Goal: Information Seeking & Learning: Learn about a topic

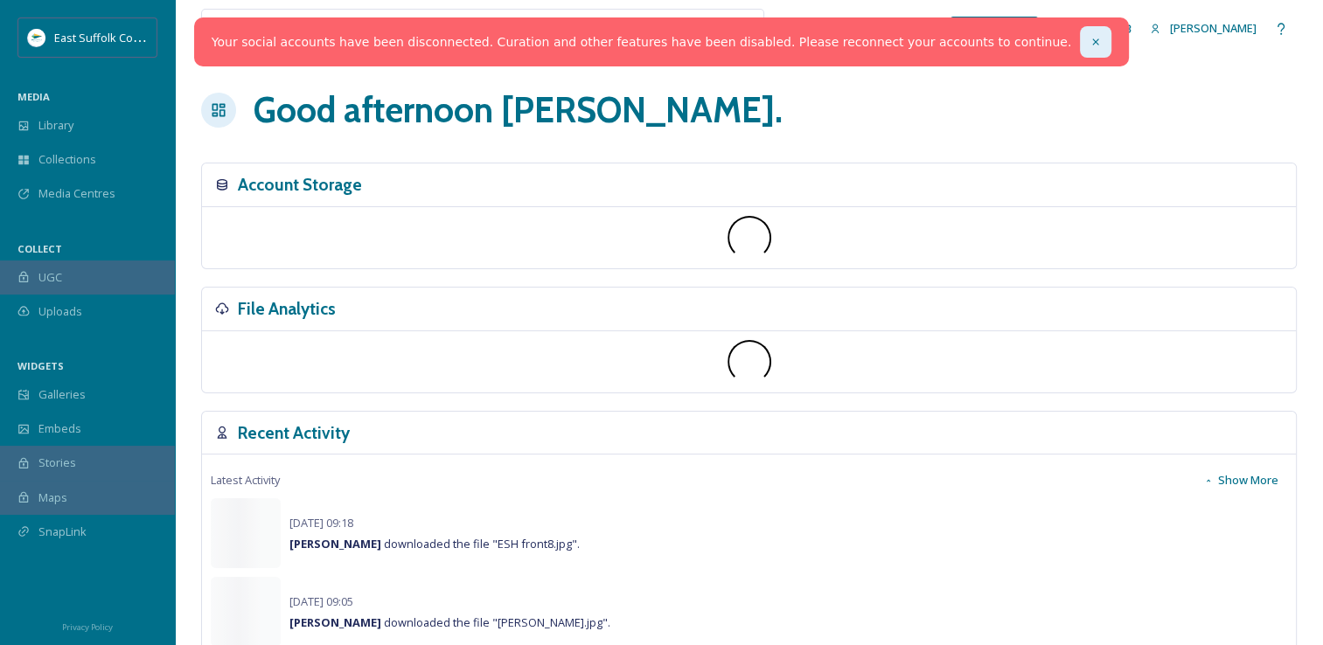
click at [1080, 48] on div at bounding box center [1095, 41] width 31 height 31
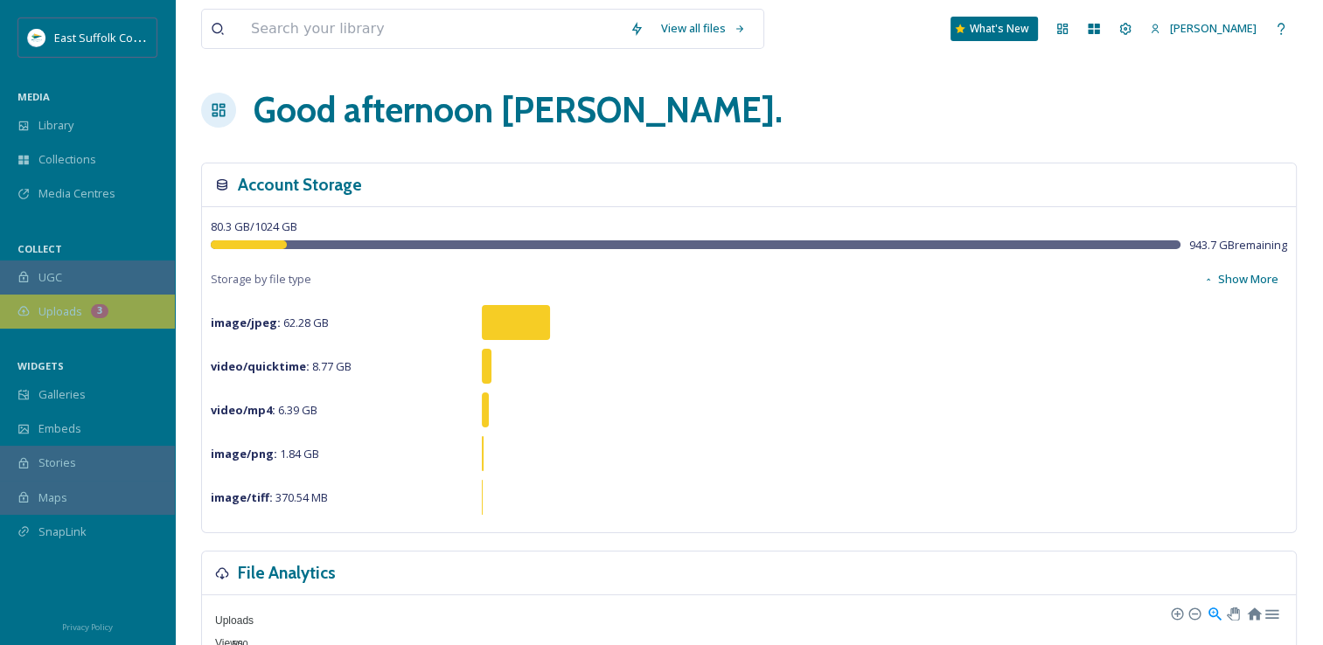
click at [60, 326] on div "Uploads 3" at bounding box center [87, 312] width 175 height 34
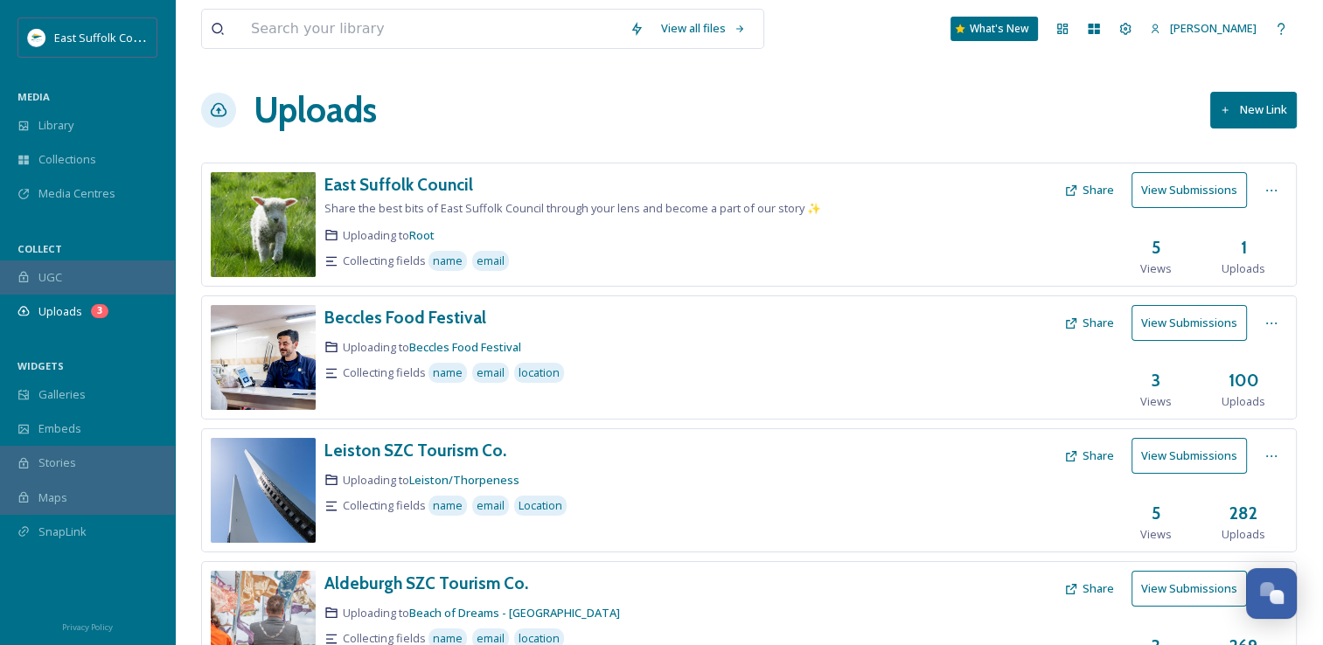
drag, startPoint x: 146, startPoint y: 318, endPoint x: 1, endPoint y: 348, distance: 148.2
click at [1, 348] on div "East Suffolk Council MEDIA Library Collections Media Centres COLLECT UGC Upload…" at bounding box center [87, 296] width 175 height 558
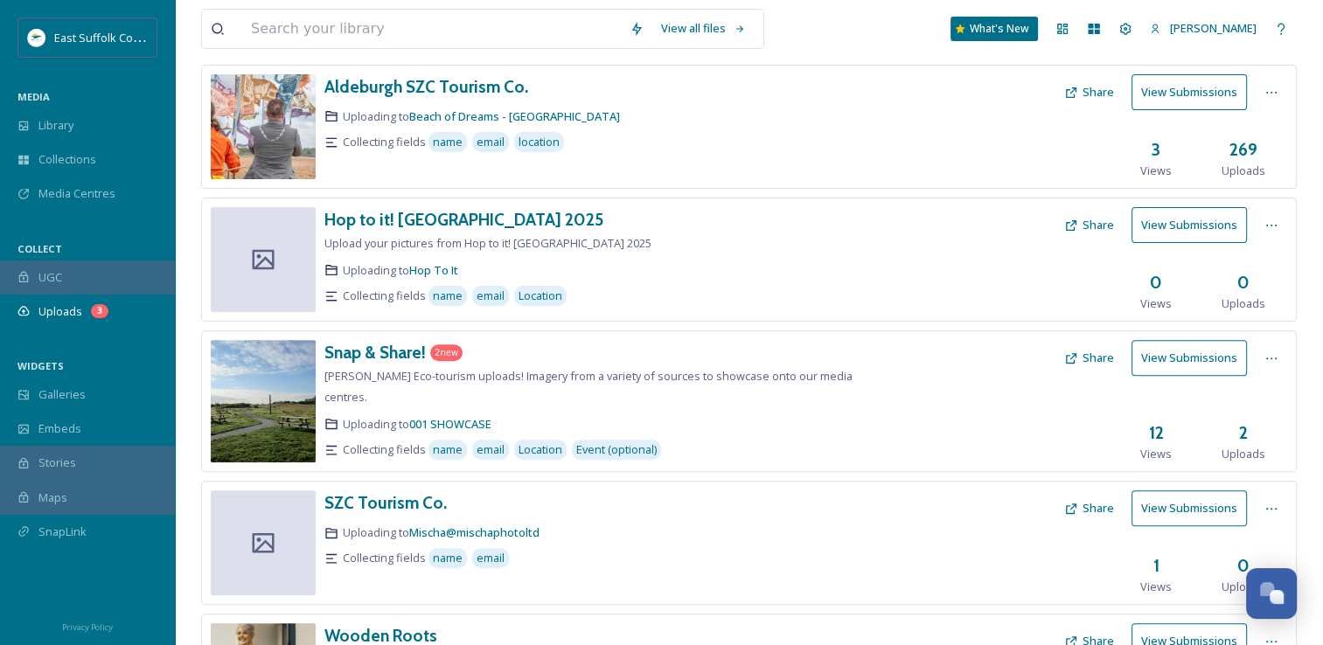
scroll to position [500, 0]
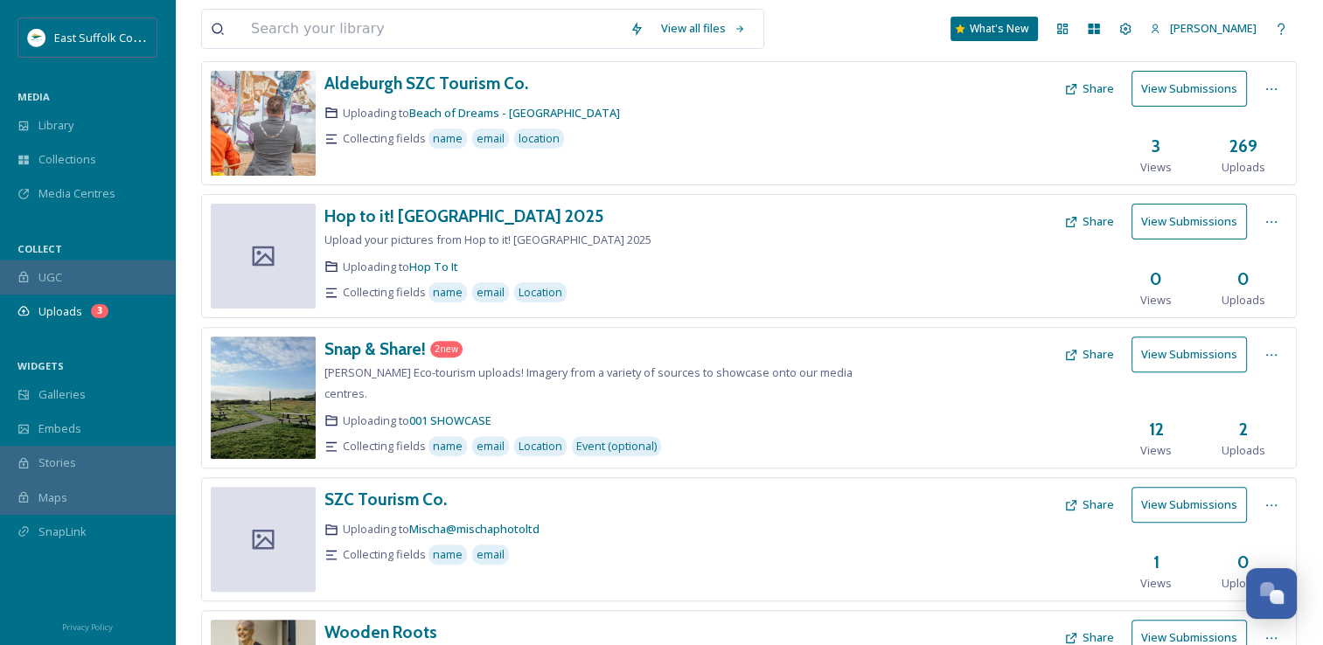
click at [1171, 350] on button "View Submissions" at bounding box center [1189, 355] width 115 height 36
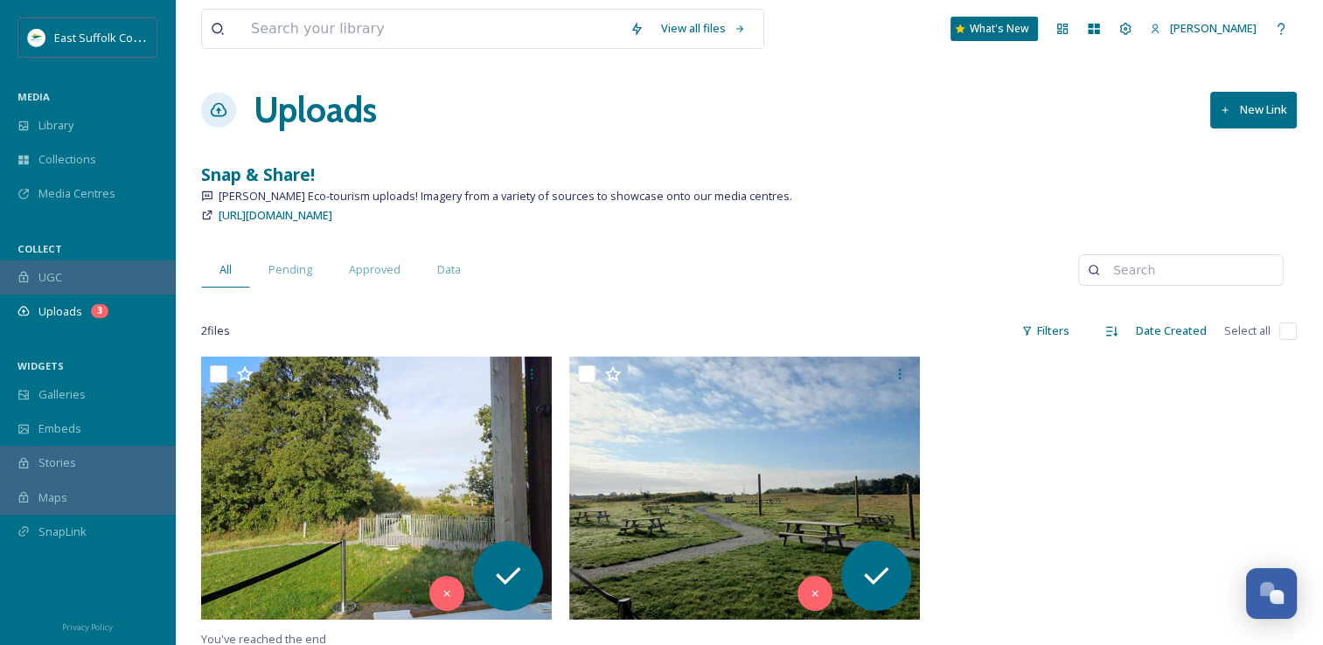
click at [827, 254] on div "All Pending Approved Data" at bounding box center [639, 270] width 877 height 36
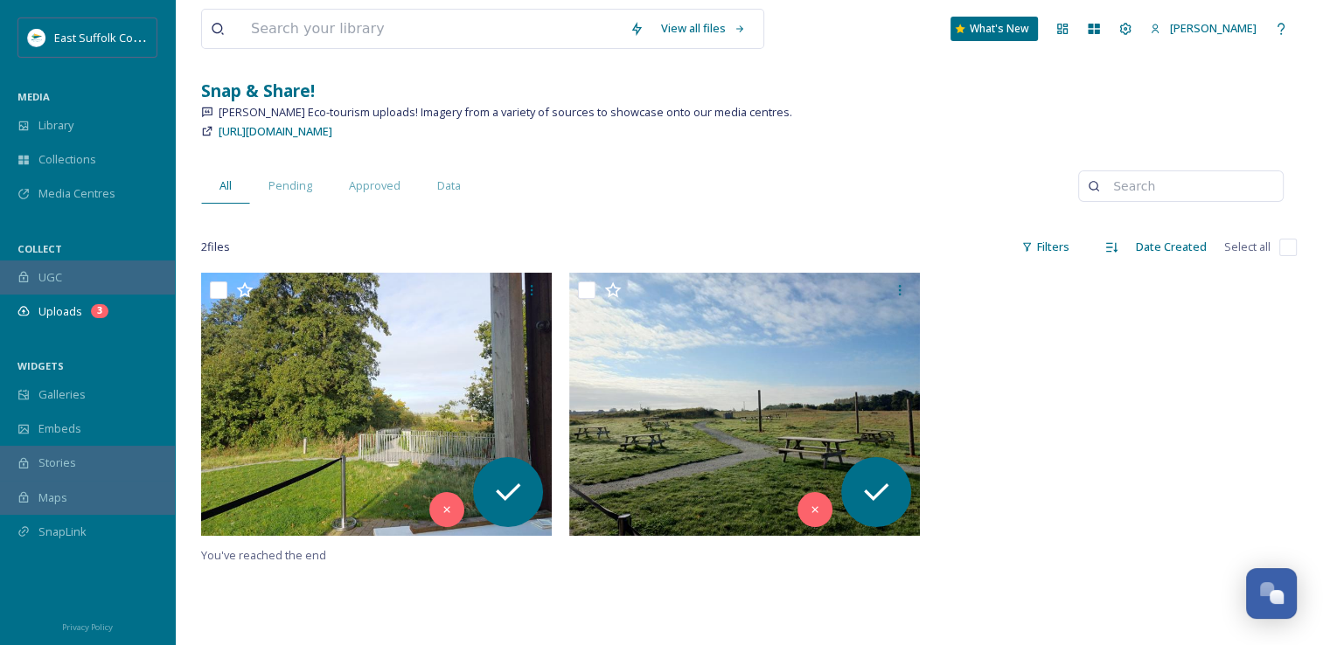
scroll to position [105, 0]
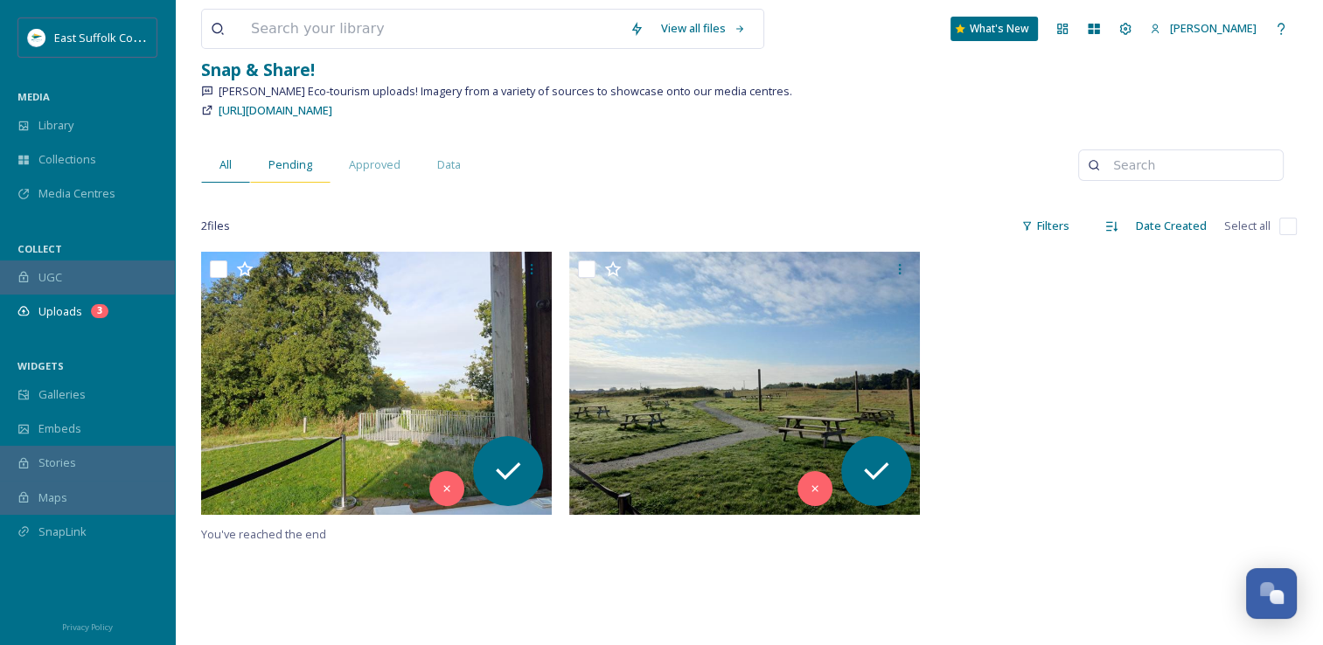
click at [285, 154] on div "Pending" at bounding box center [290, 165] width 80 height 36
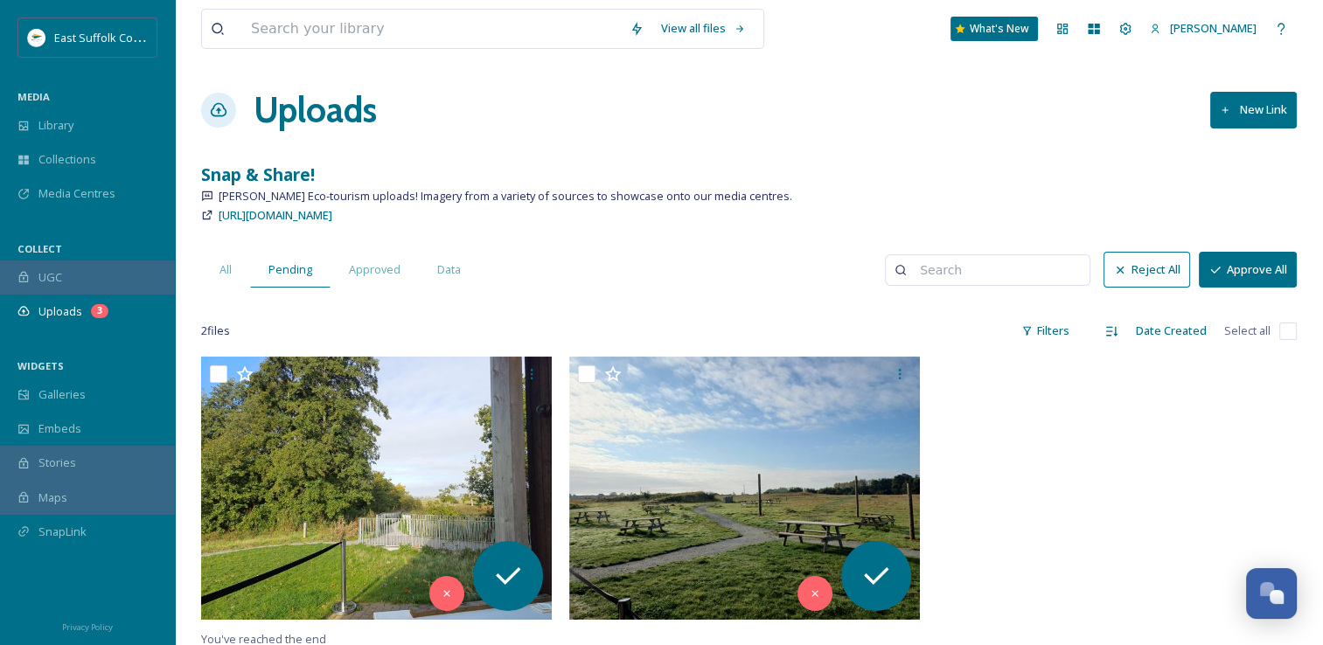
click at [766, 262] on div "All Pending Approved Data" at bounding box center [543, 270] width 684 height 36
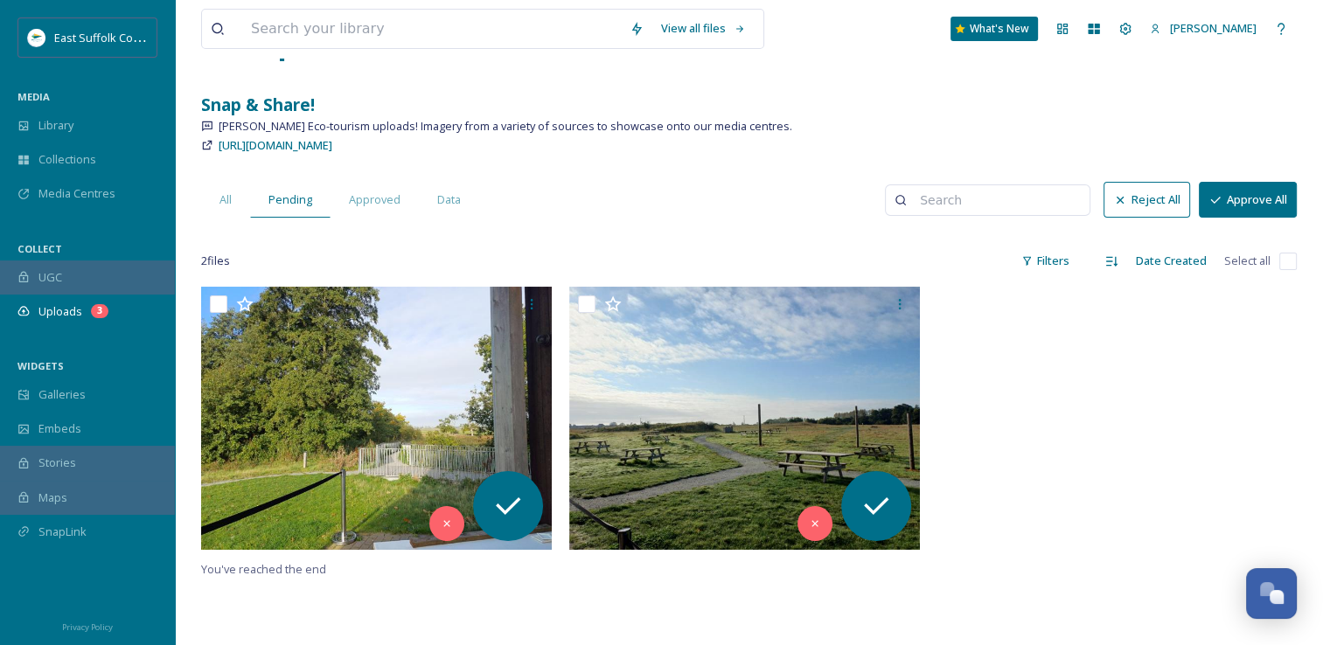
scroll to position [105, 0]
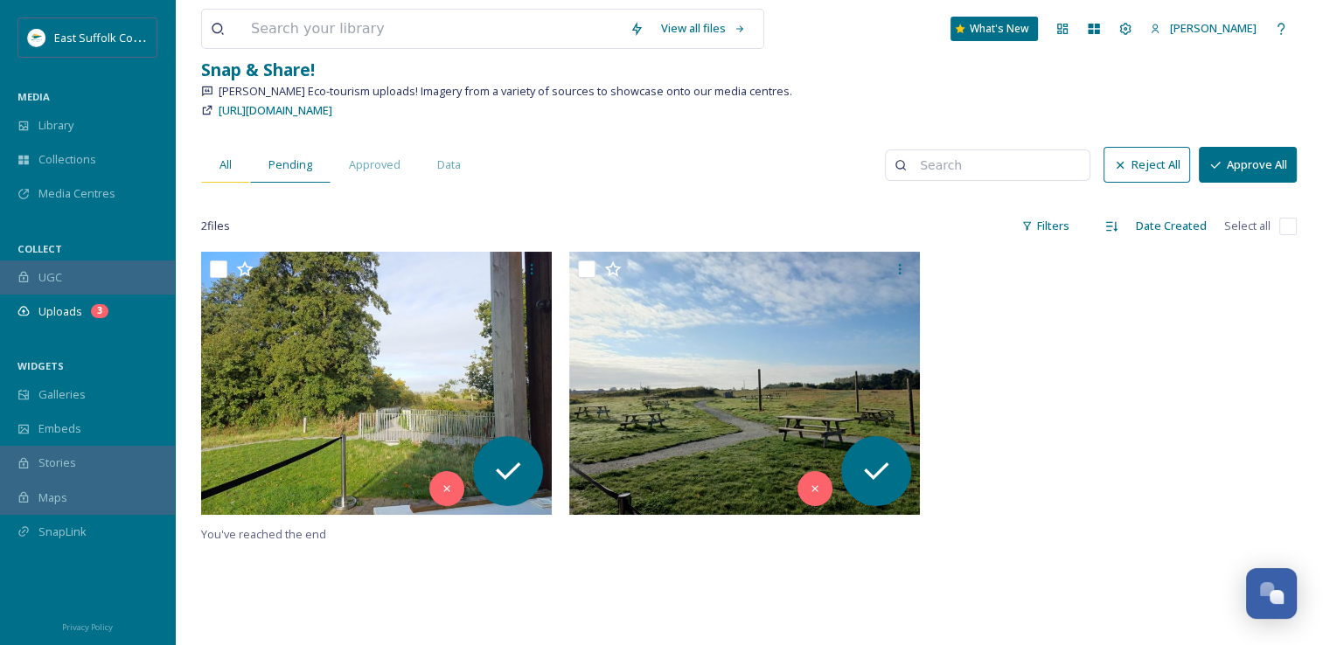
click at [220, 160] on span "All" at bounding box center [226, 165] width 12 height 17
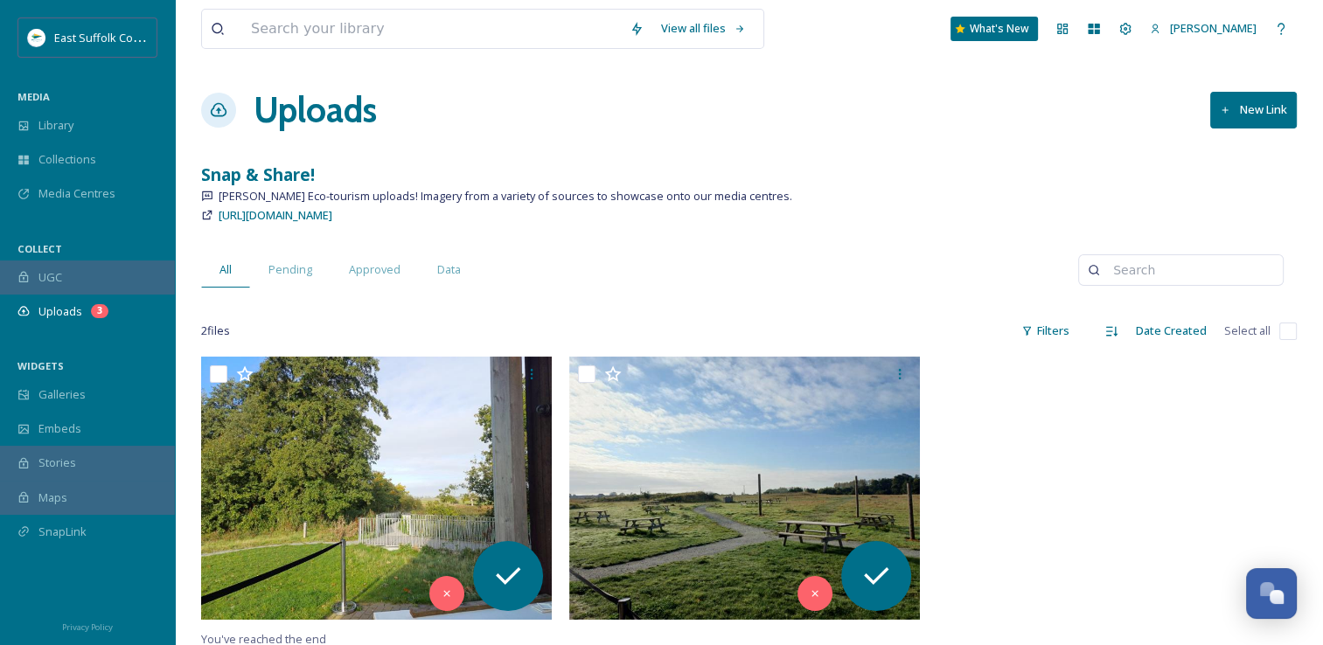
click at [684, 268] on div "All Pending Approved Data" at bounding box center [639, 270] width 877 height 36
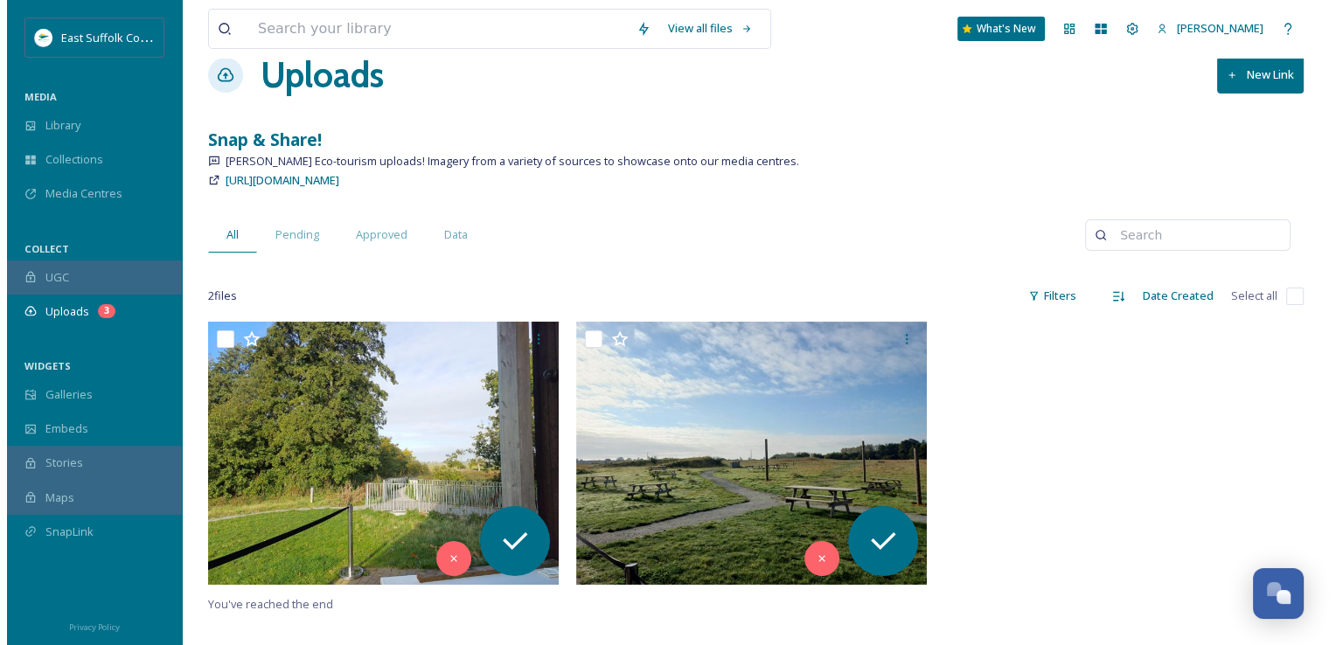
scroll to position [140, 0]
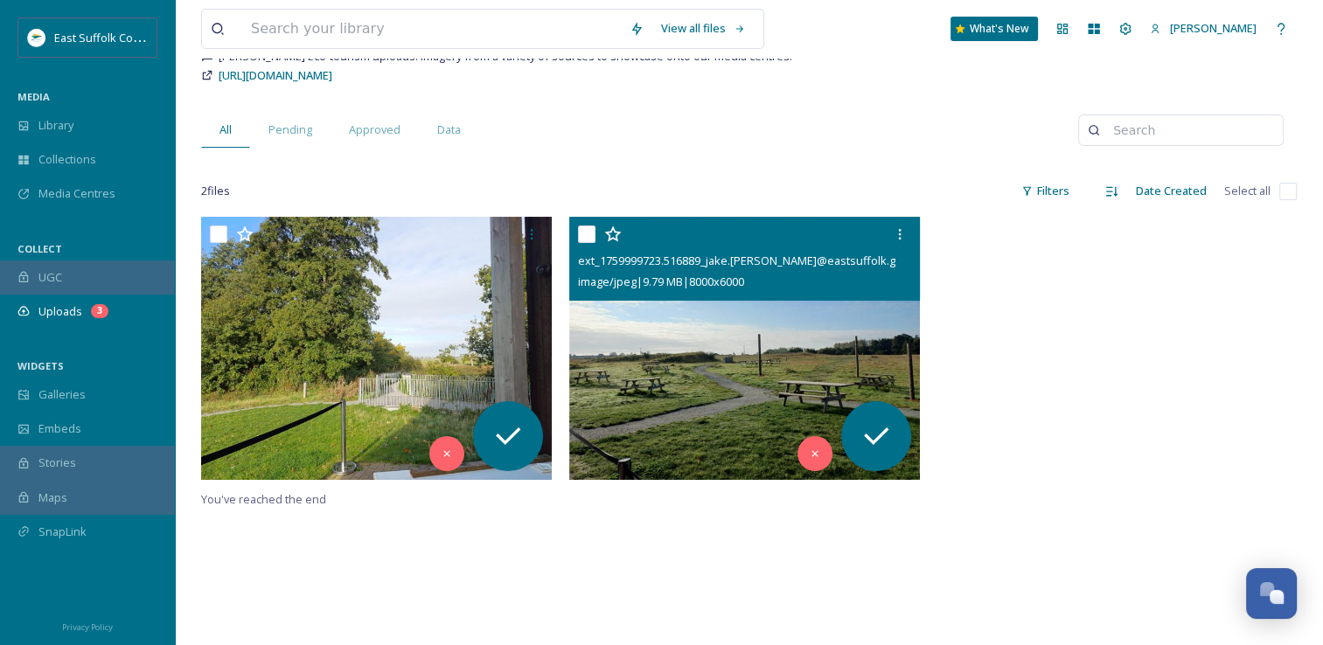
click at [693, 366] on img at bounding box center [744, 348] width 351 height 263
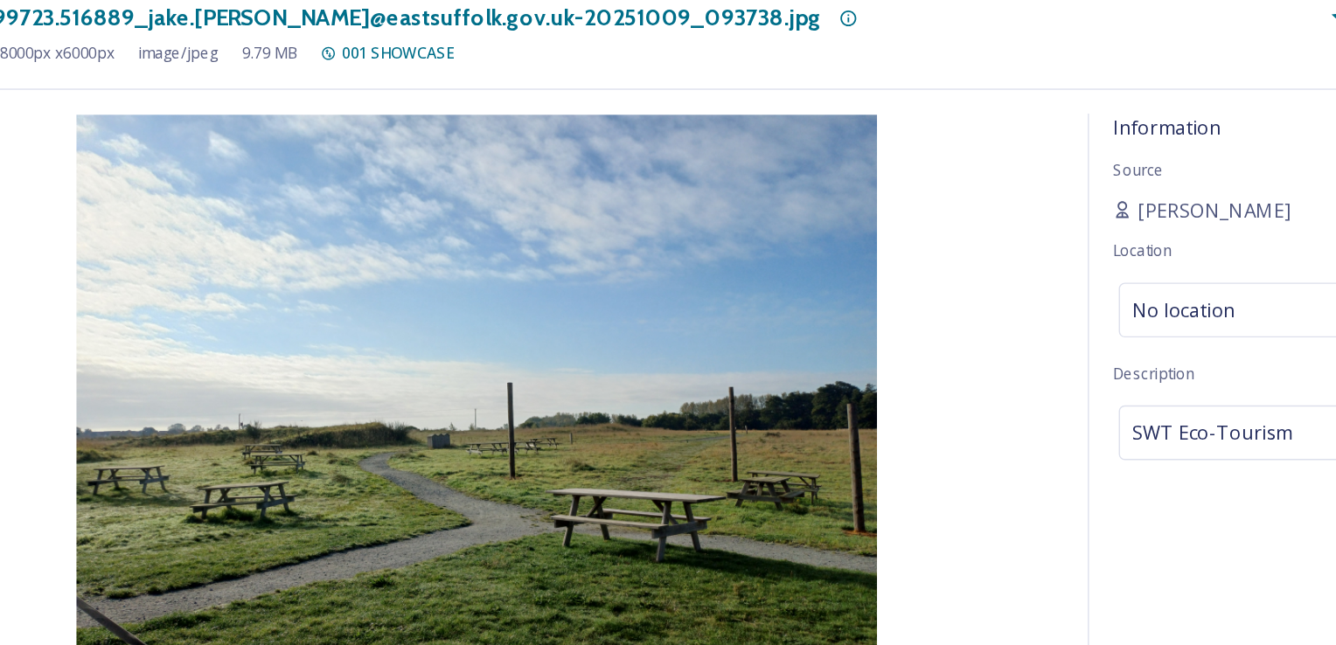
scroll to position [140, 0]
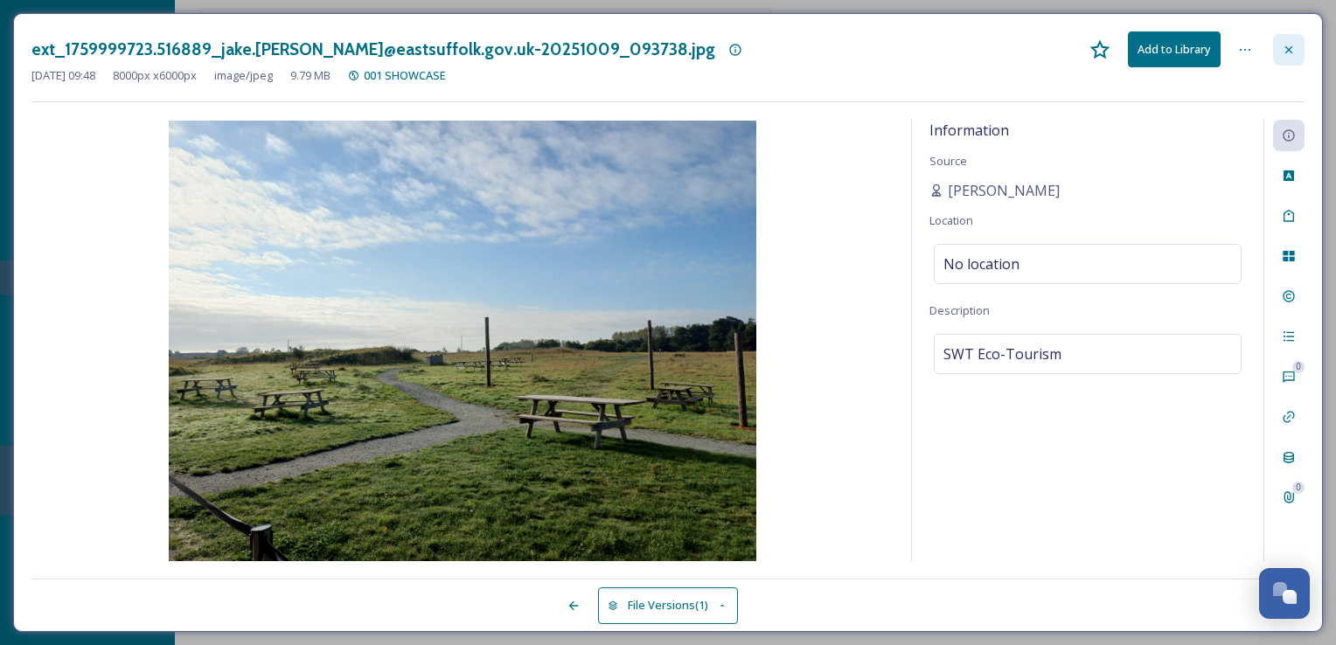
click at [1294, 51] on icon at bounding box center [1289, 50] width 14 height 14
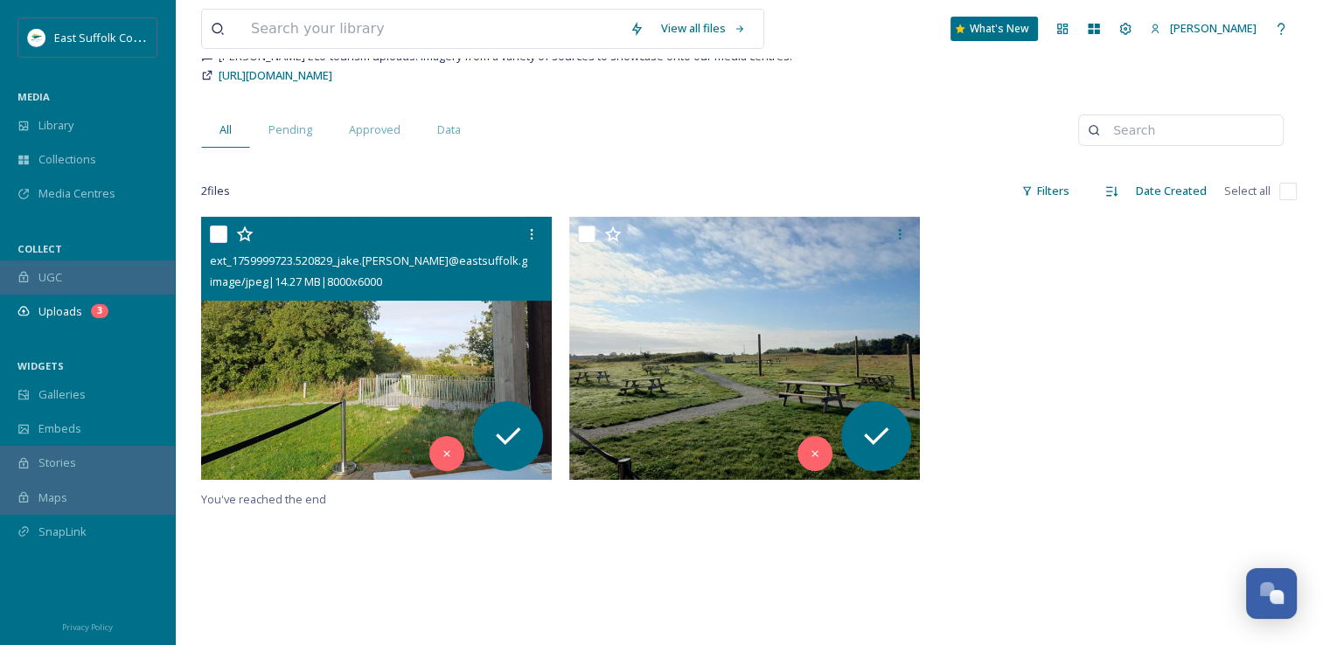
click at [319, 338] on img at bounding box center [376, 348] width 351 height 263
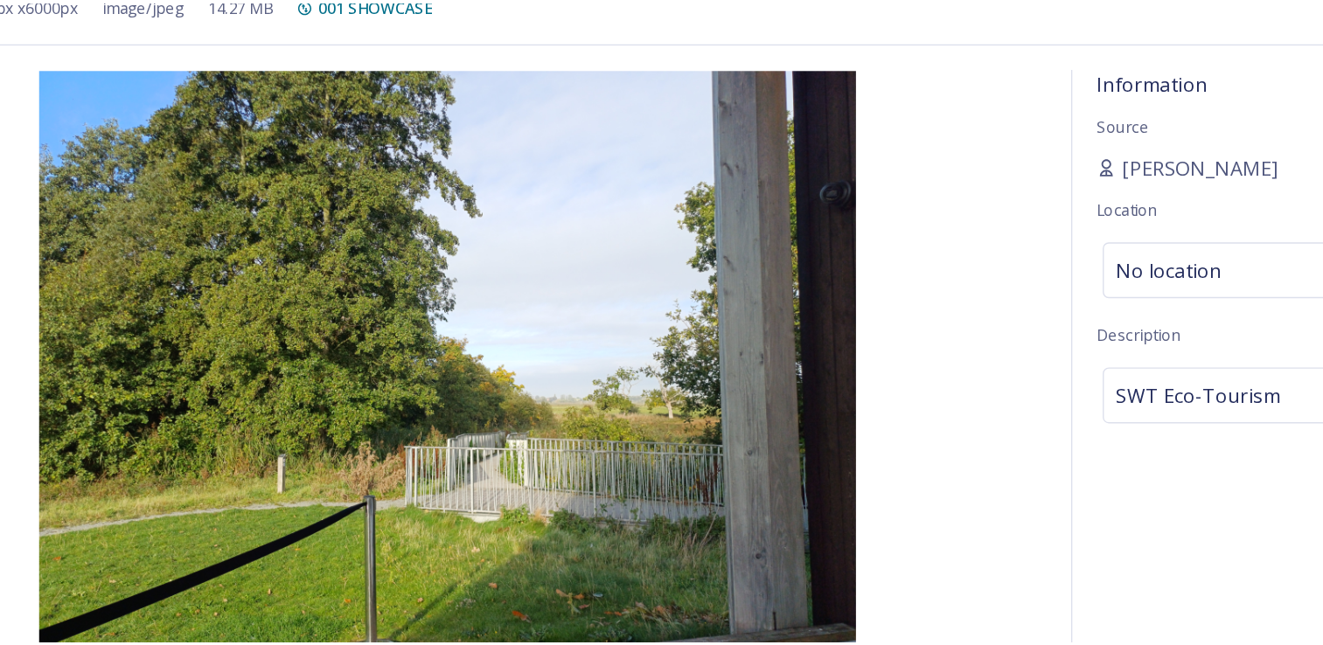
scroll to position [140, 0]
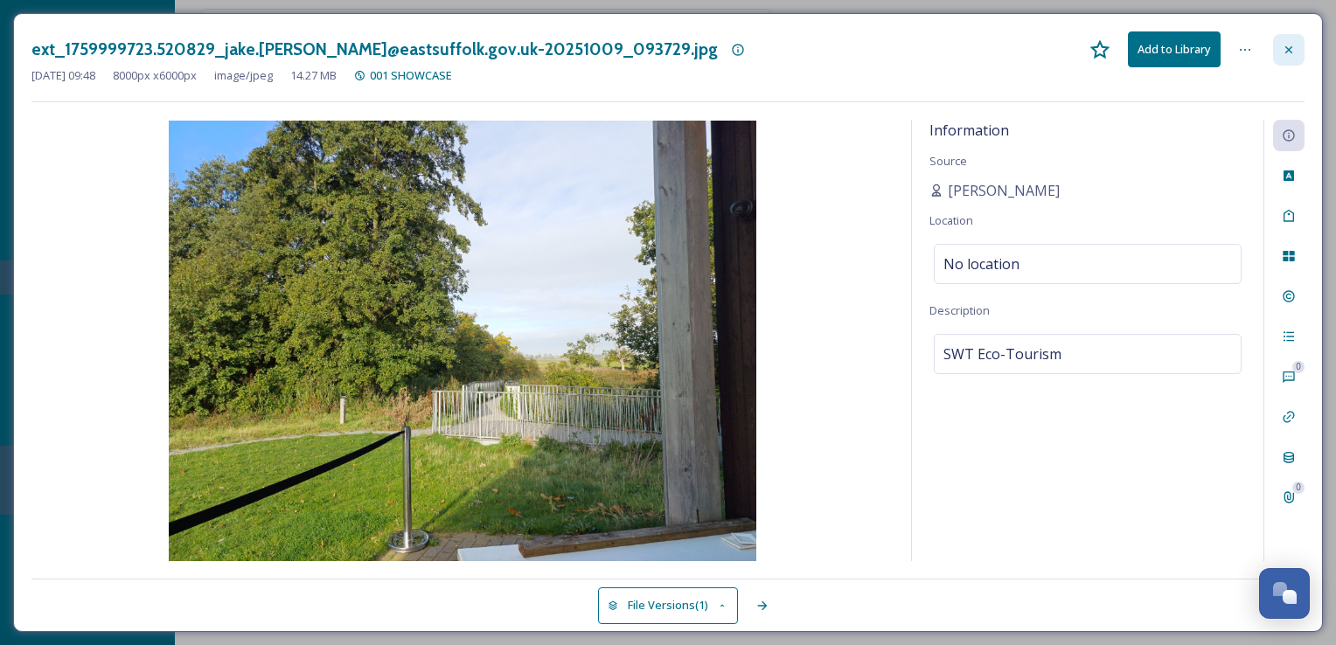
click at [1284, 46] on icon at bounding box center [1289, 50] width 14 height 14
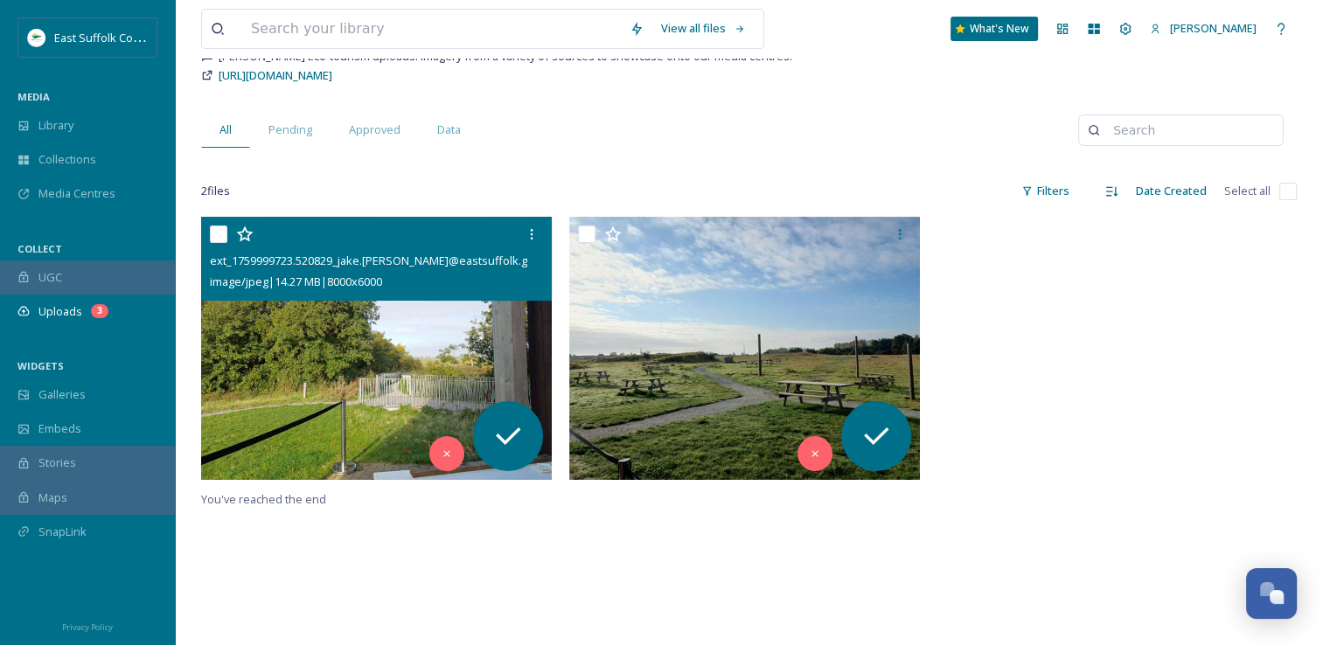
click at [1005, 509] on div "ext_1759999723.520829_jake.snell@eastsuffolk.gov.uk-20251009_093729.jpg image/j…" at bounding box center [749, 539] width 1096 height 645
click at [74, 115] on div "Library" at bounding box center [87, 125] width 175 height 34
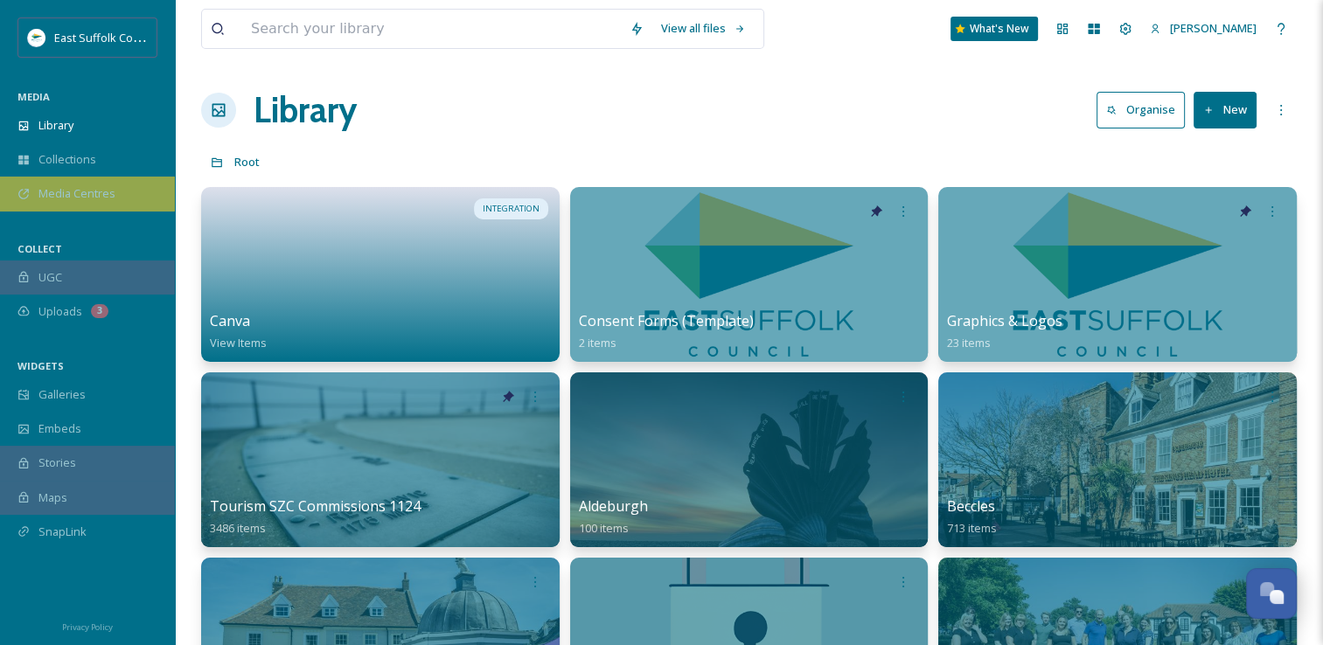
click at [80, 199] on span "Media Centres" at bounding box center [76, 193] width 77 height 17
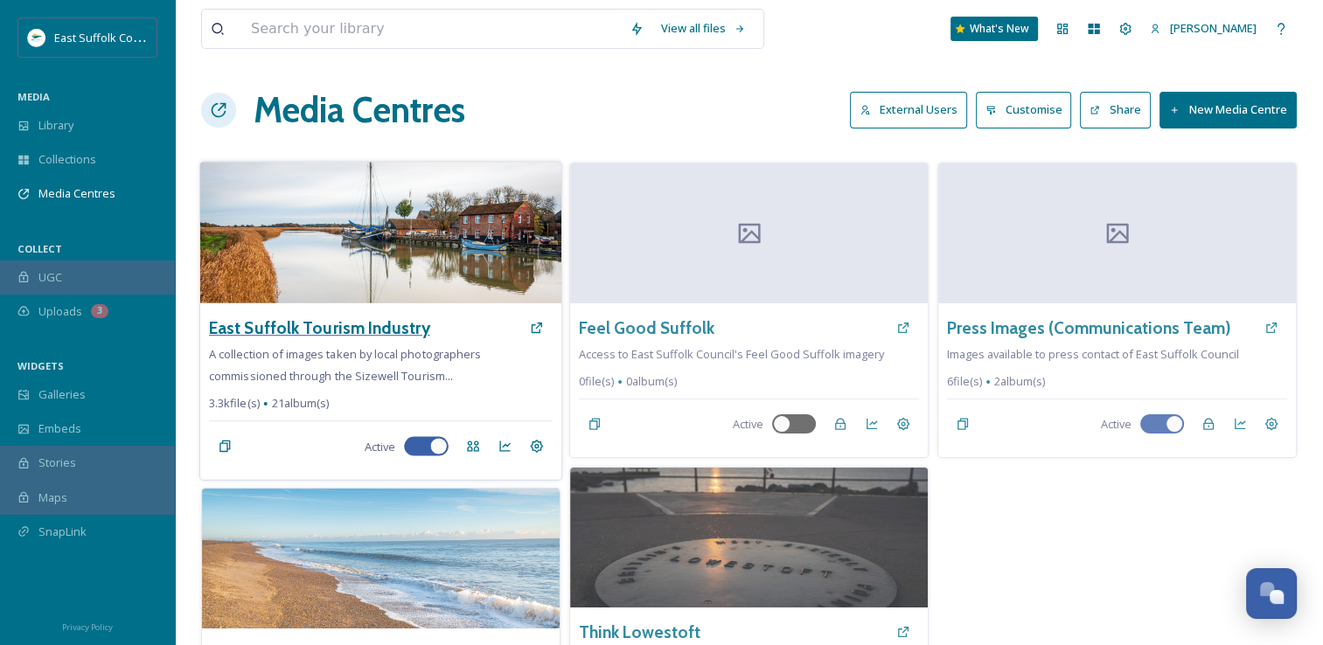
click at [352, 334] on h3 "East Suffolk Tourism Industry" at bounding box center [319, 328] width 220 height 25
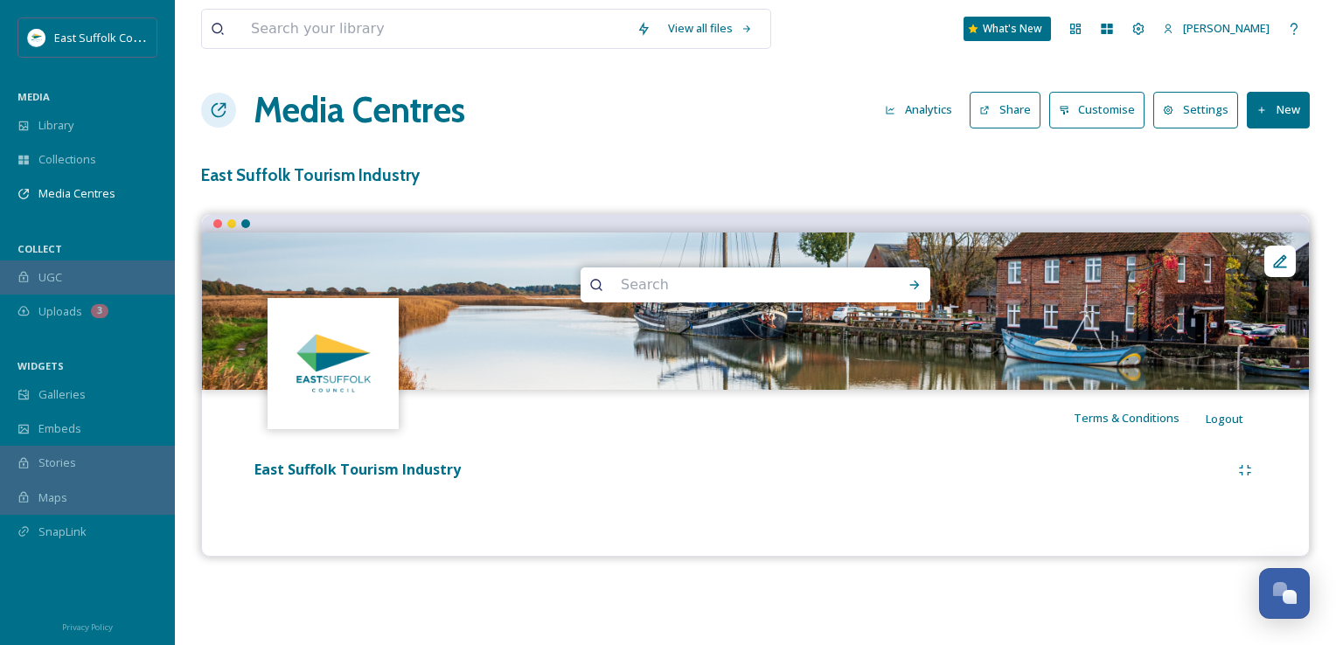
click at [983, 122] on button "Share" at bounding box center [1005, 110] width 71 height 36
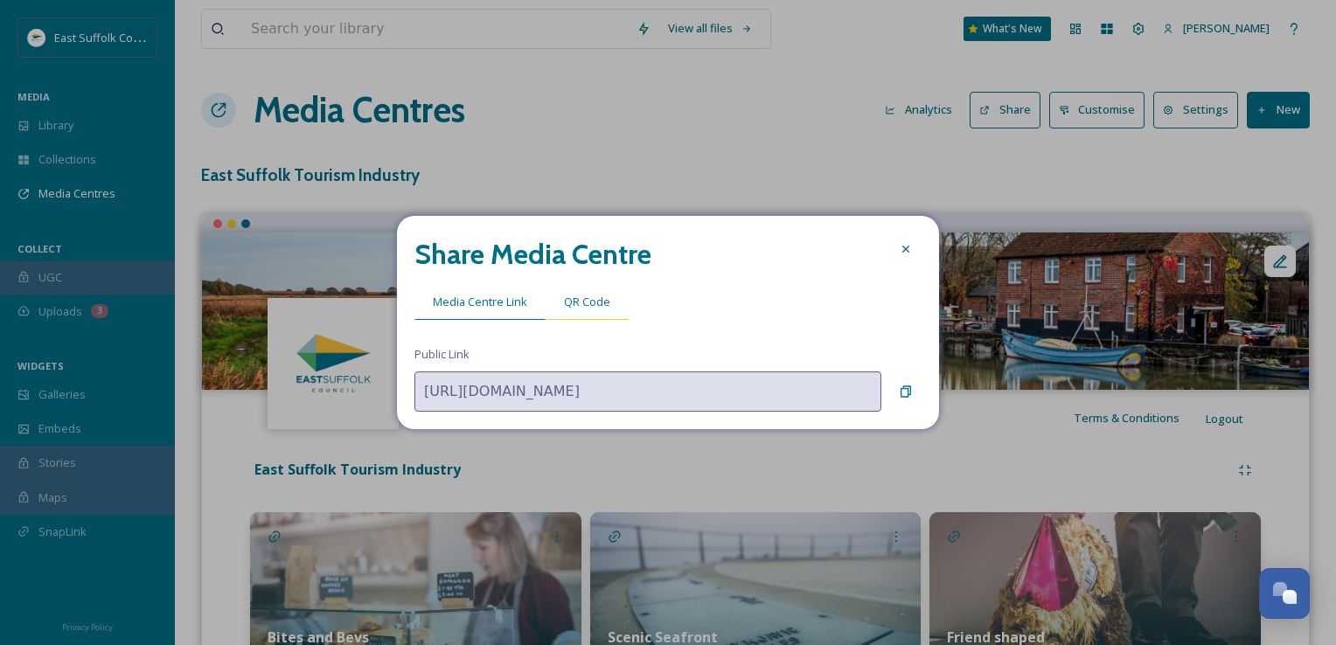
click at [564, 305] on span "QR Code" at bounding box center [587, 302] width 46 height 17
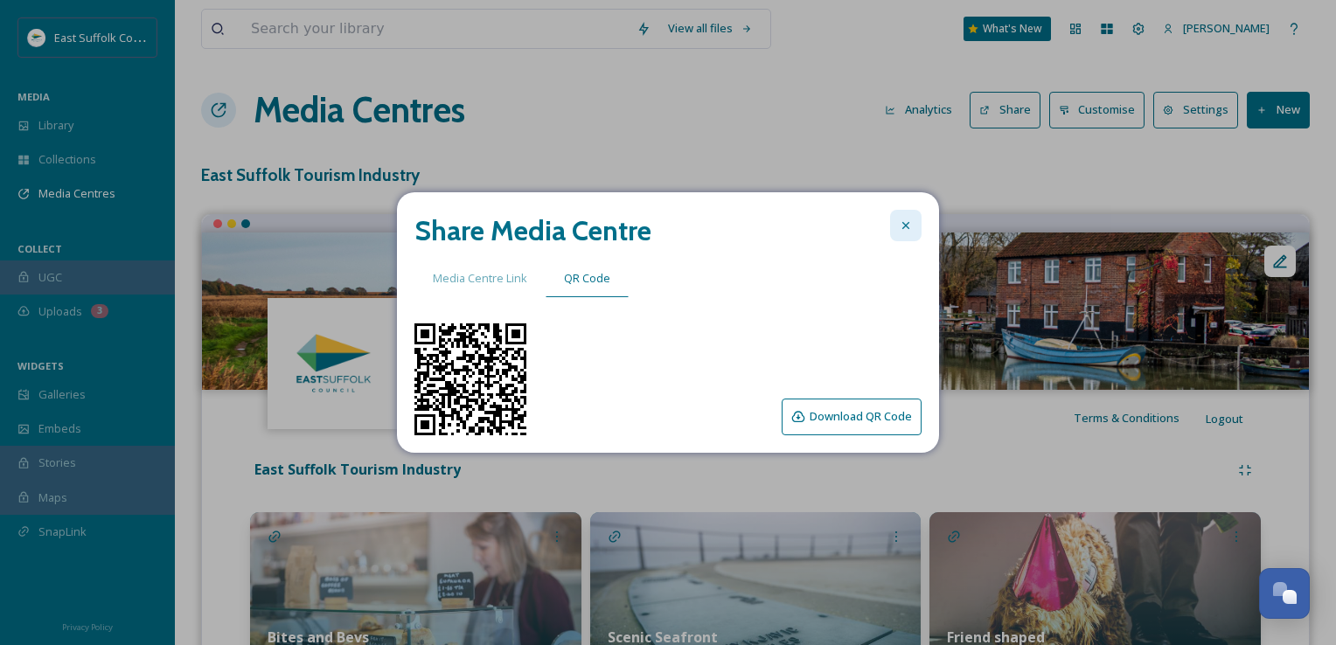
click at [892, 222] on div at bounding box center [905, 225] width 31 height 31
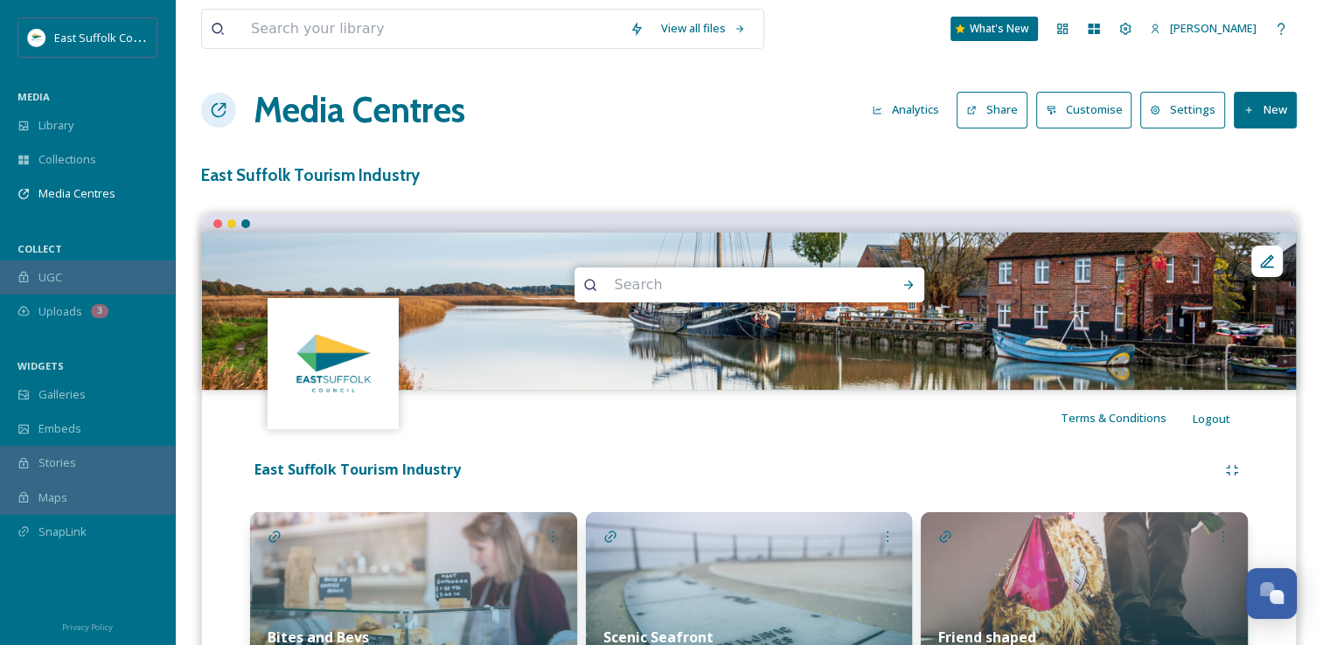
click at [1007, 121] on button "Share" at bounding box center [992, 110] width 71 height 36
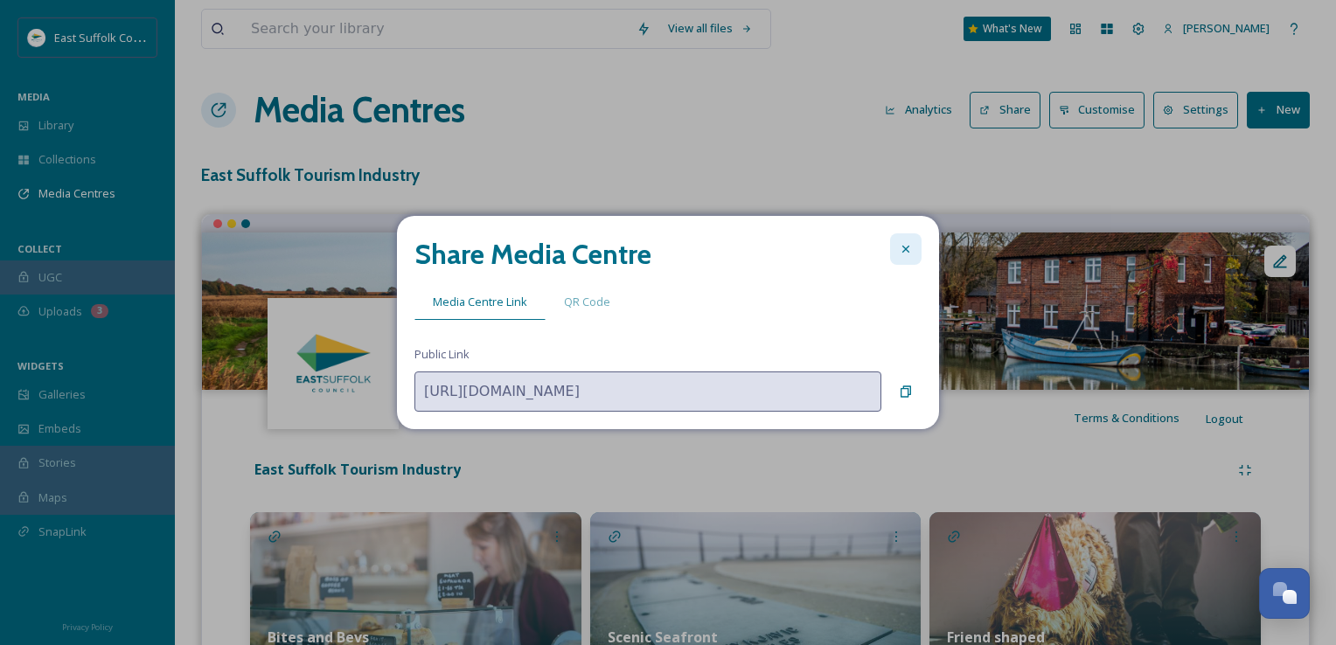
click at [913, 243] on div at bounding box center [905, 249] width 31 height 31
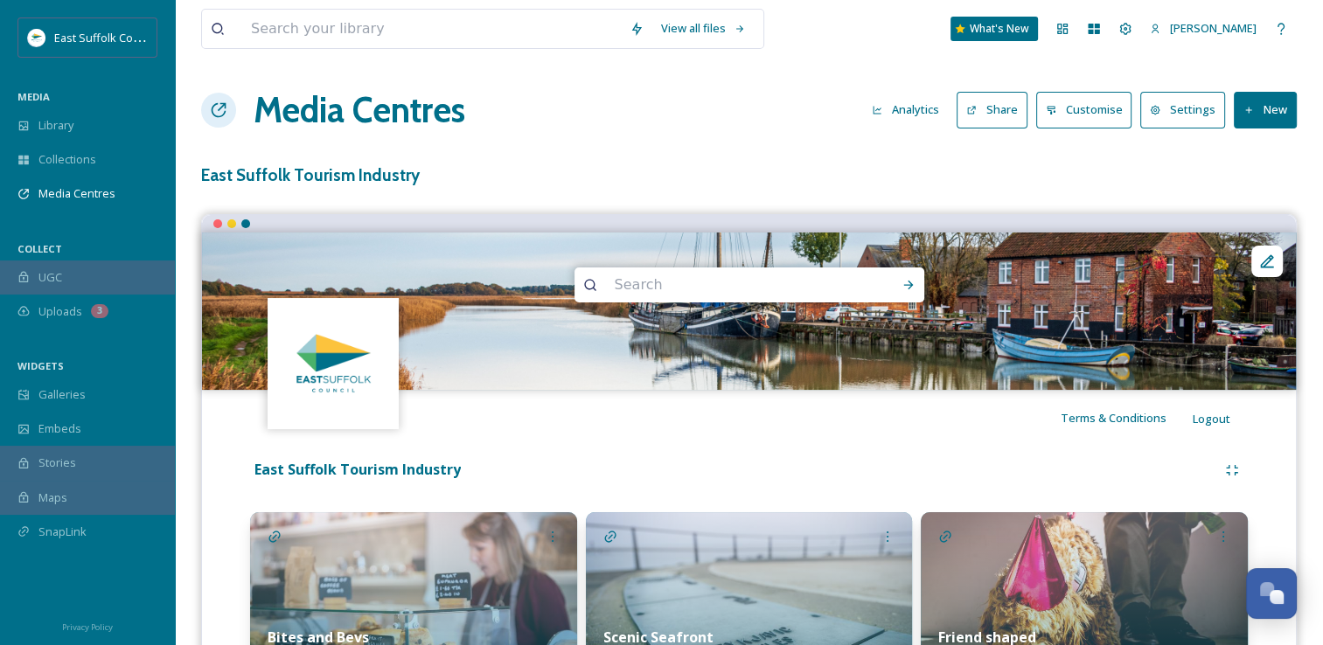
click at [1186, 94] on button "Settings" at bounding box center [1182, 110] width 85 height 36
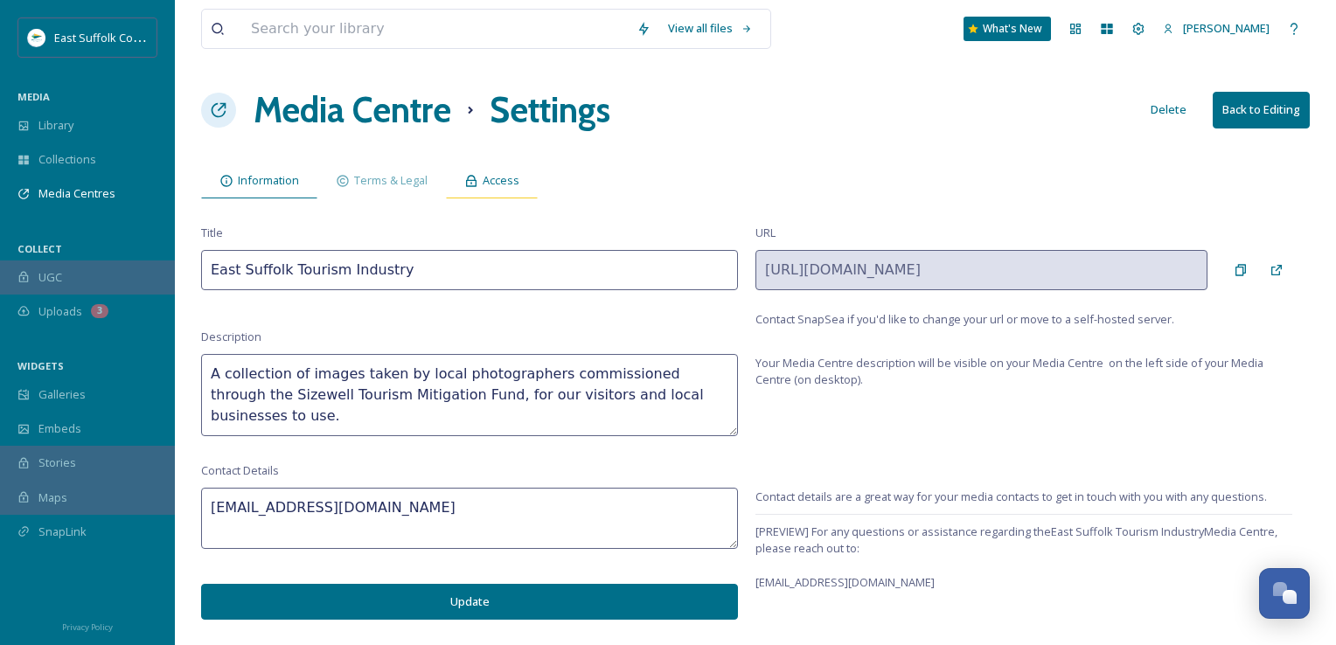
drag, startPoint x: 526, startPoint y: 191, endPoint x: 514, endPoint y: 191, distance: 12.2
click at [521, 191] on div "Access" at bounding box center [492, 181] width 92 height 36
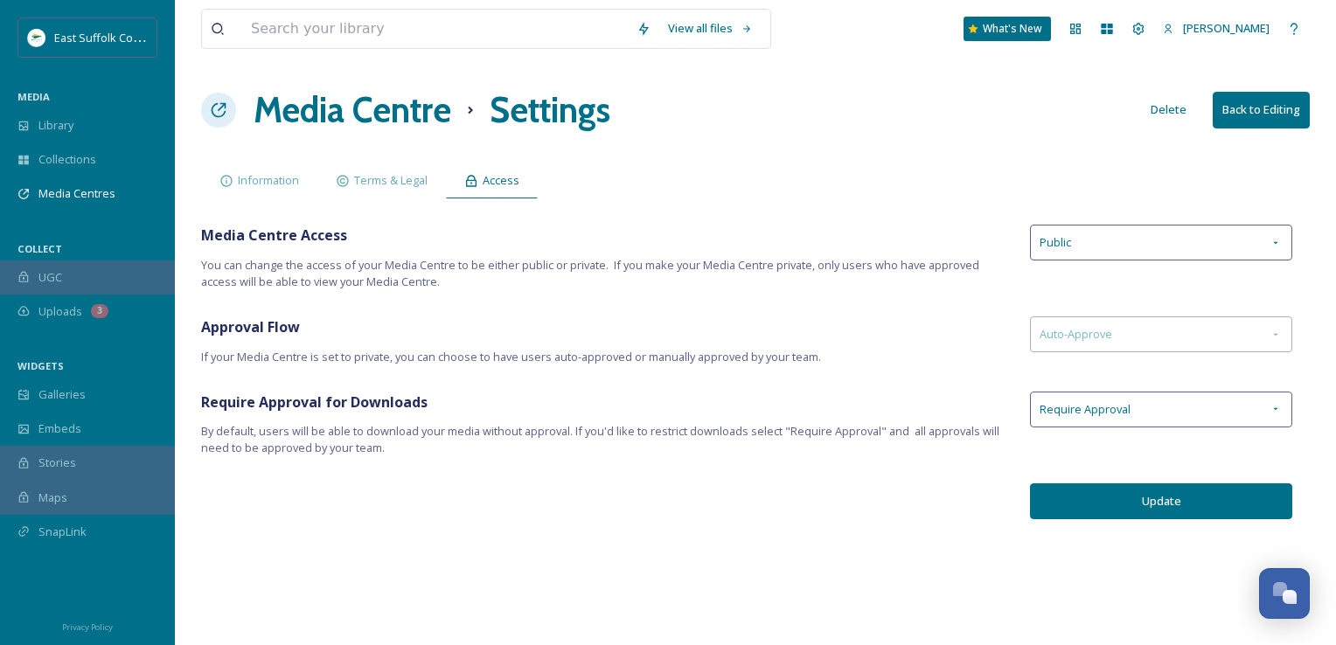
click at [535, 295] on div "View all files What's New Jake Snell Media Centre Settings Delete Back to Editi…" at bounding box center [755, 322] width 1161 height 645
click at [62, 114] on div "Library" at bounding box center [87, 125] width 175 height 34
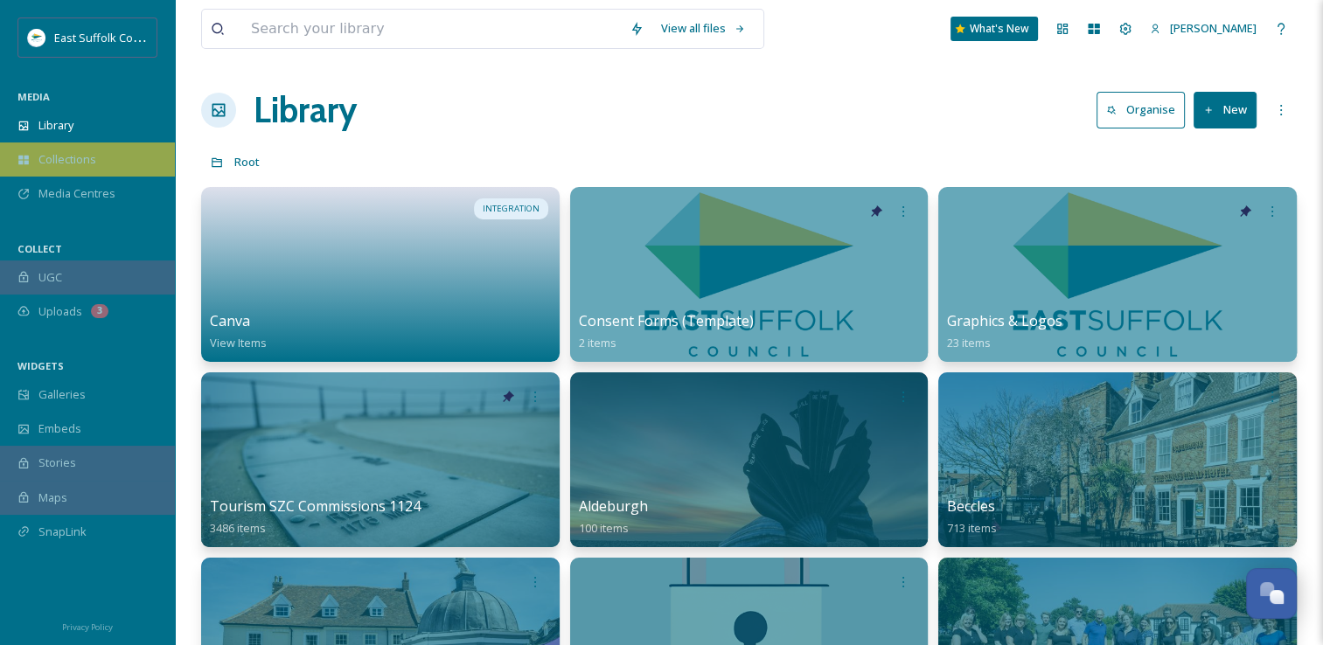
click at [67, 174] on div "Collections" at bounding box center [87, 160] width 175 height 34
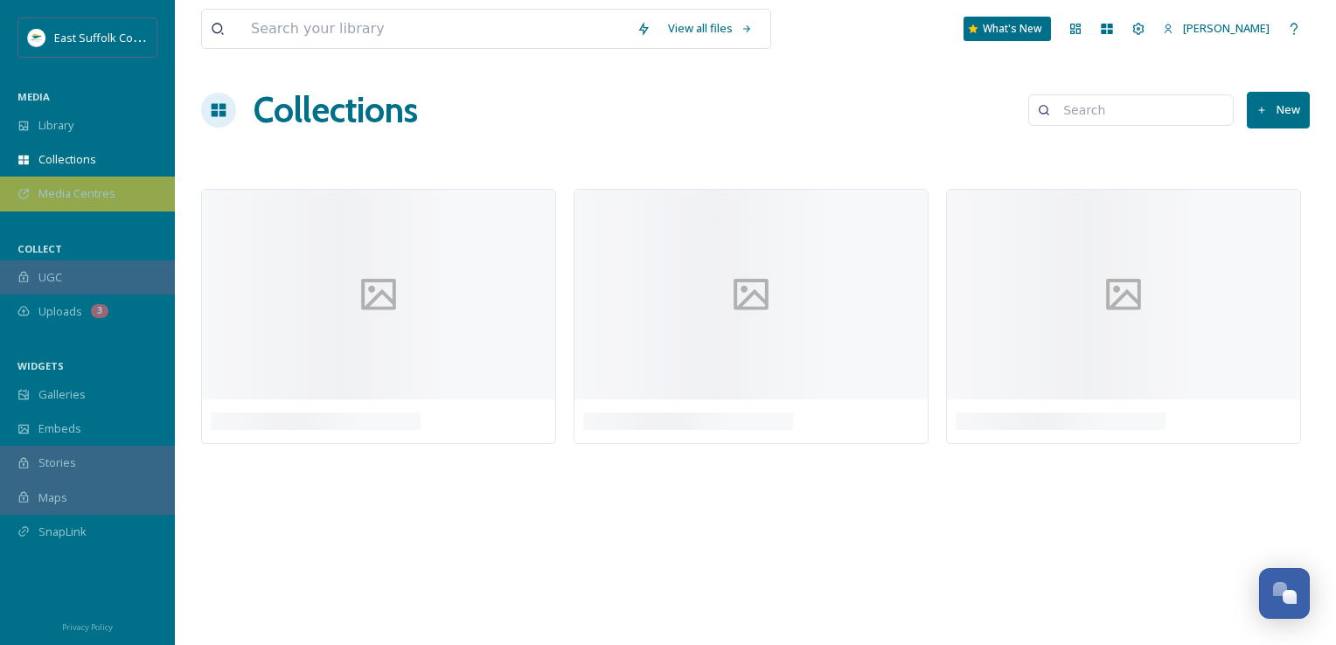
click at [68, 186] on span "Media Centres" at bounding box center [76, 193] width 77 height 17
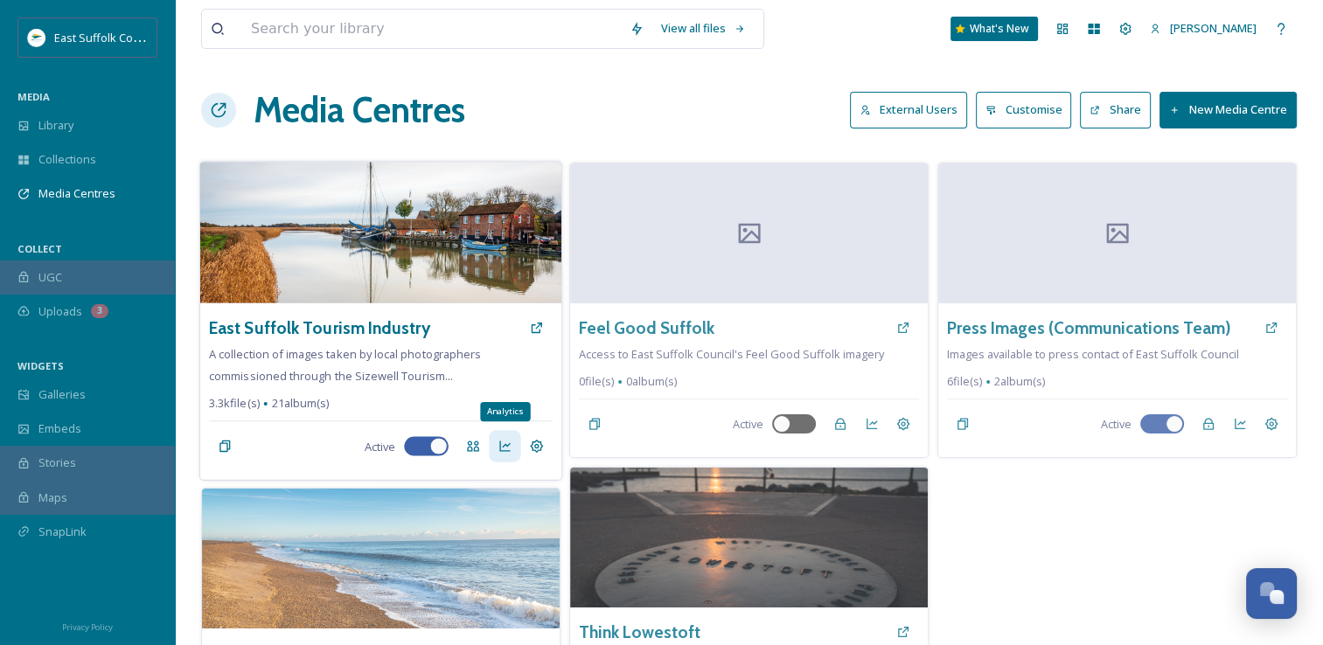
click at [511, 453] on div "Analytics" at bounding box center [504, 445] width 31 height 31
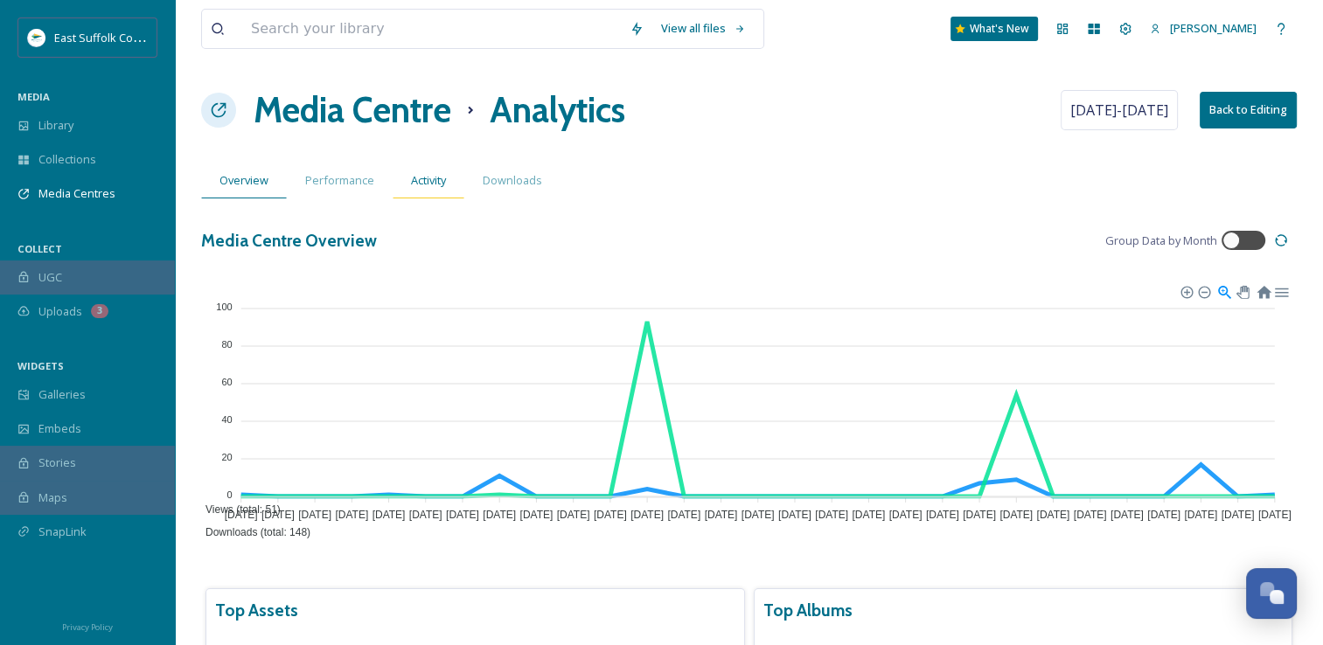
click at [422, 184] on span "Activity" at bounding box center [428, 180] width 35 height 17
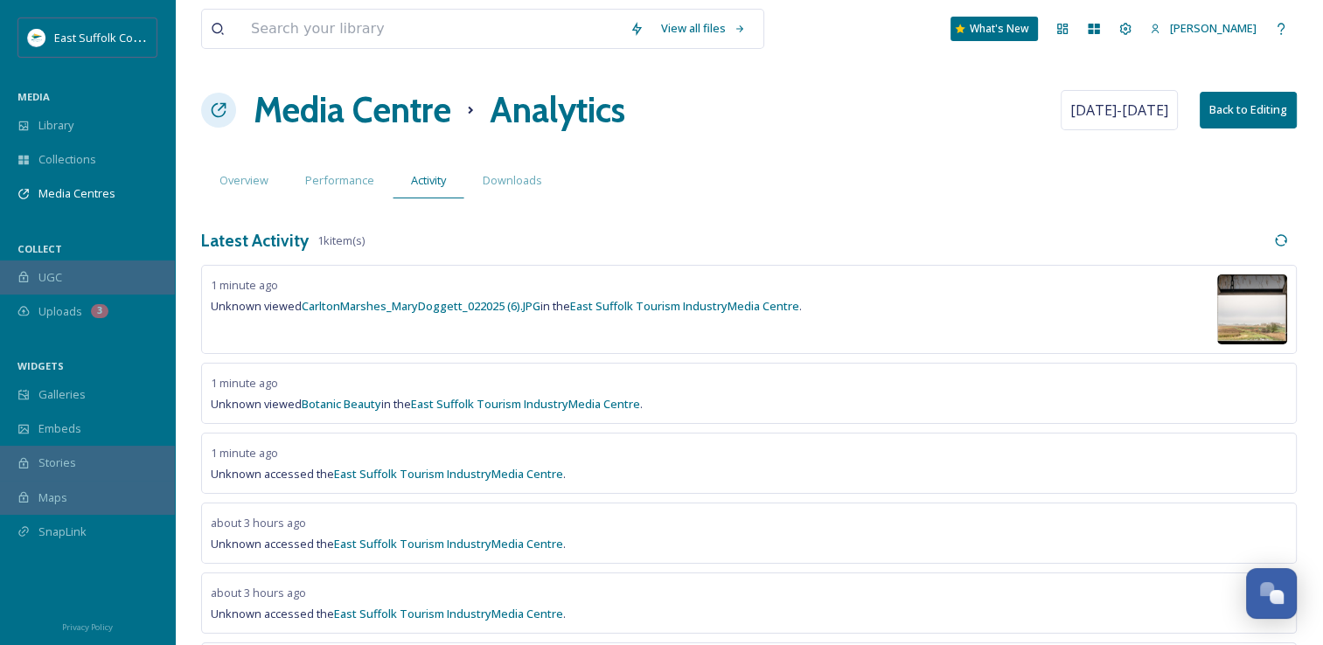
click at [526, 185] on span "Downloads" at bounding box center [512, 180] width 59 height 17
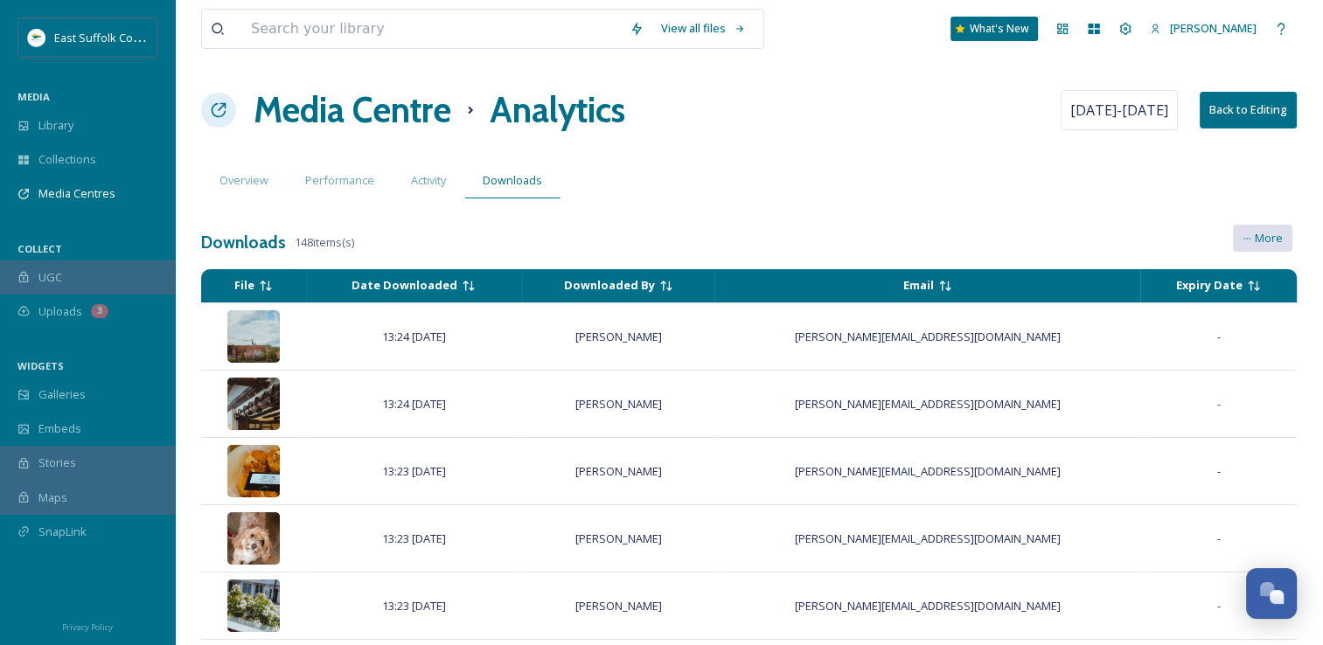
click at [1270, 242] on span "More" at bounding box center [1269, 238] width 28 height 17
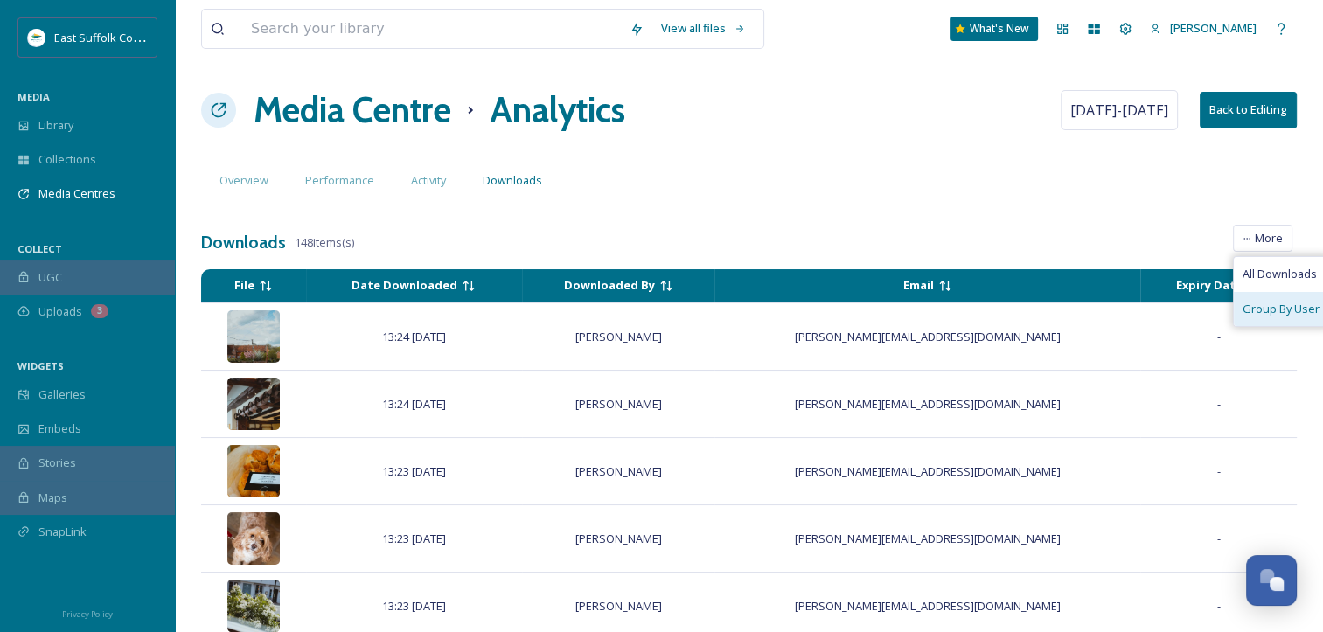
click at [1264, 308] on span "Group By User" at bounding box center [1281, 309] width 77 height 17
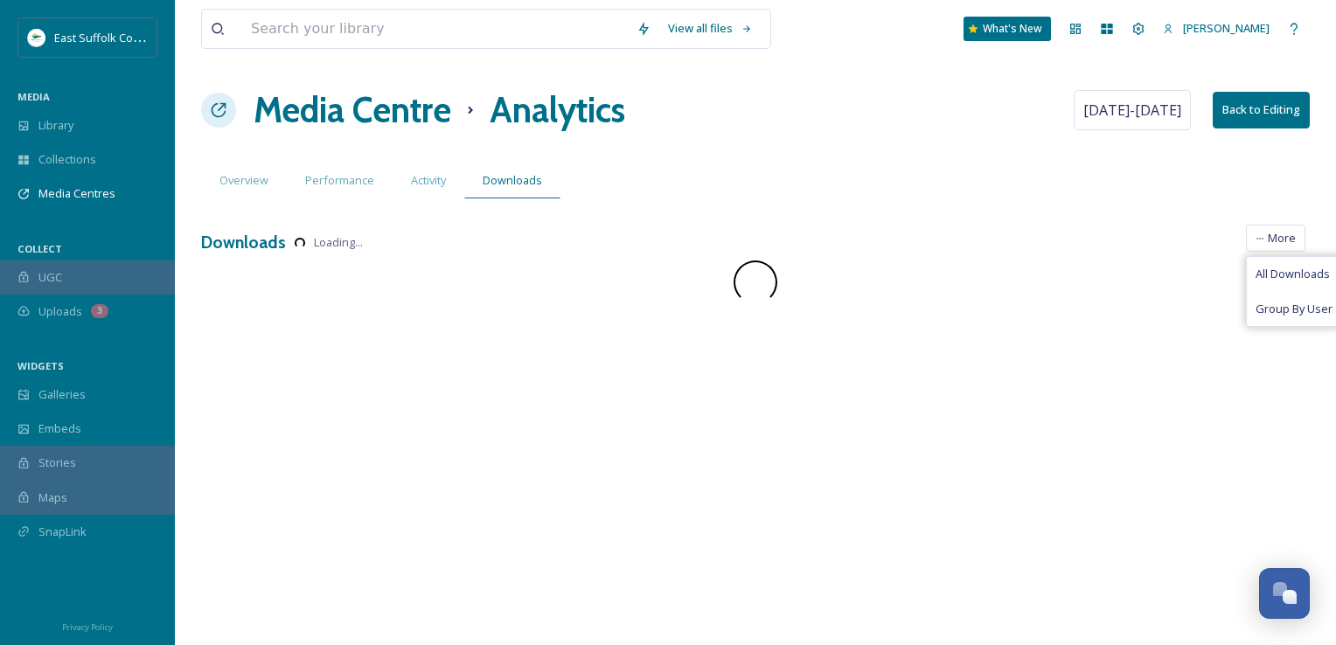
click at [885, 208] on div "View all files What's New Jake Snell Media Centre Analytics Sep 11 - Oct 9 Back…" at bounding box center [755, 322] width 1161 height 645
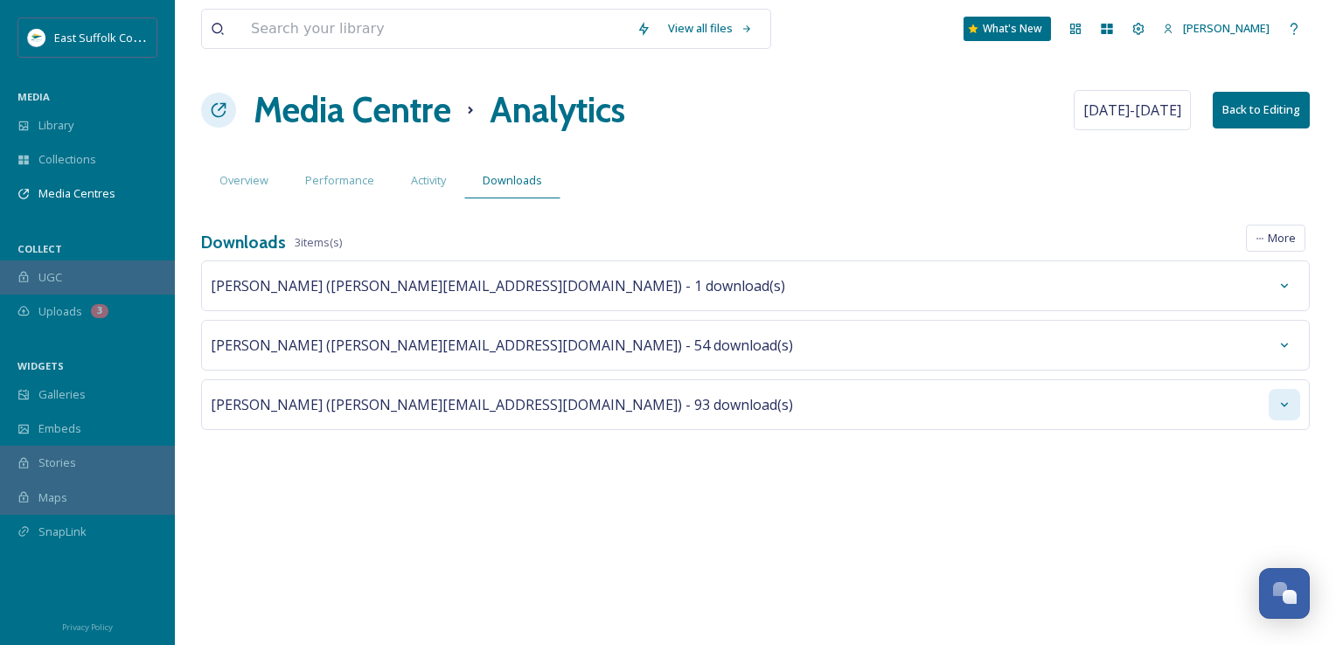
click at [1279, 409] on icon at bounding box center [1285, 405] width 14 height 14
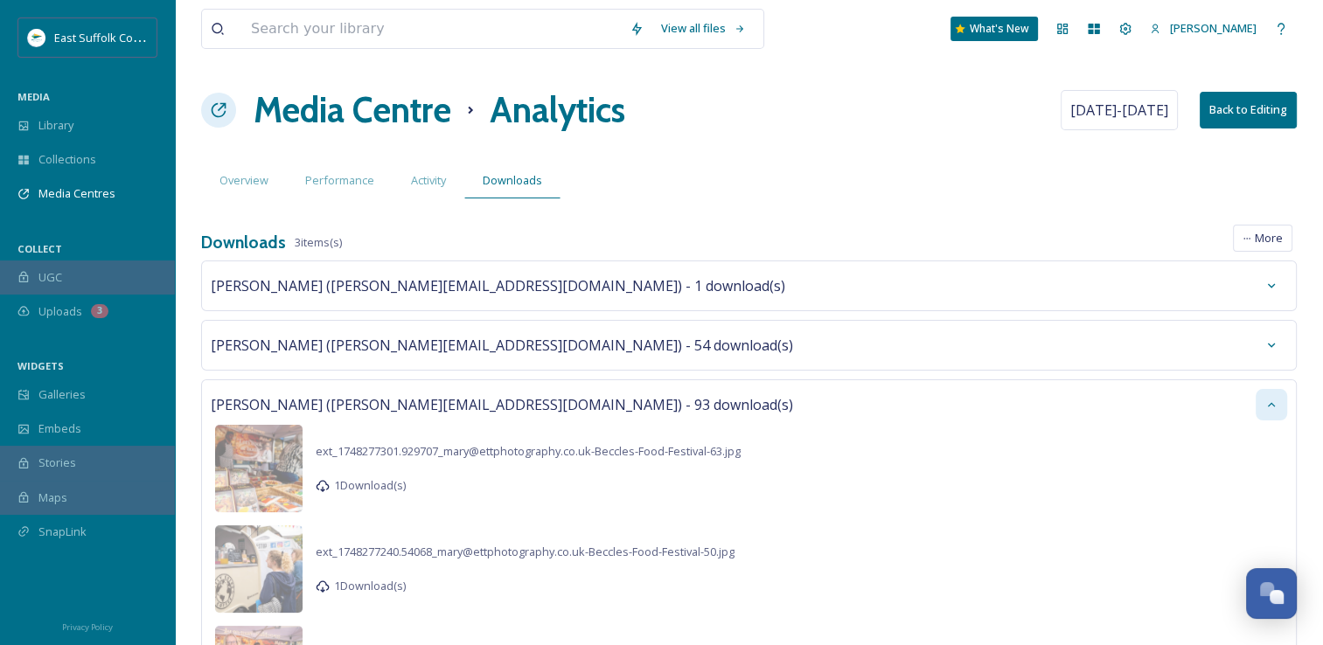
click at [1255, 404] on div "Pete Waters (pete@visiteastofengland.com) - 93 download(s)" at bounding box center [749, 404] width 1077 height 31
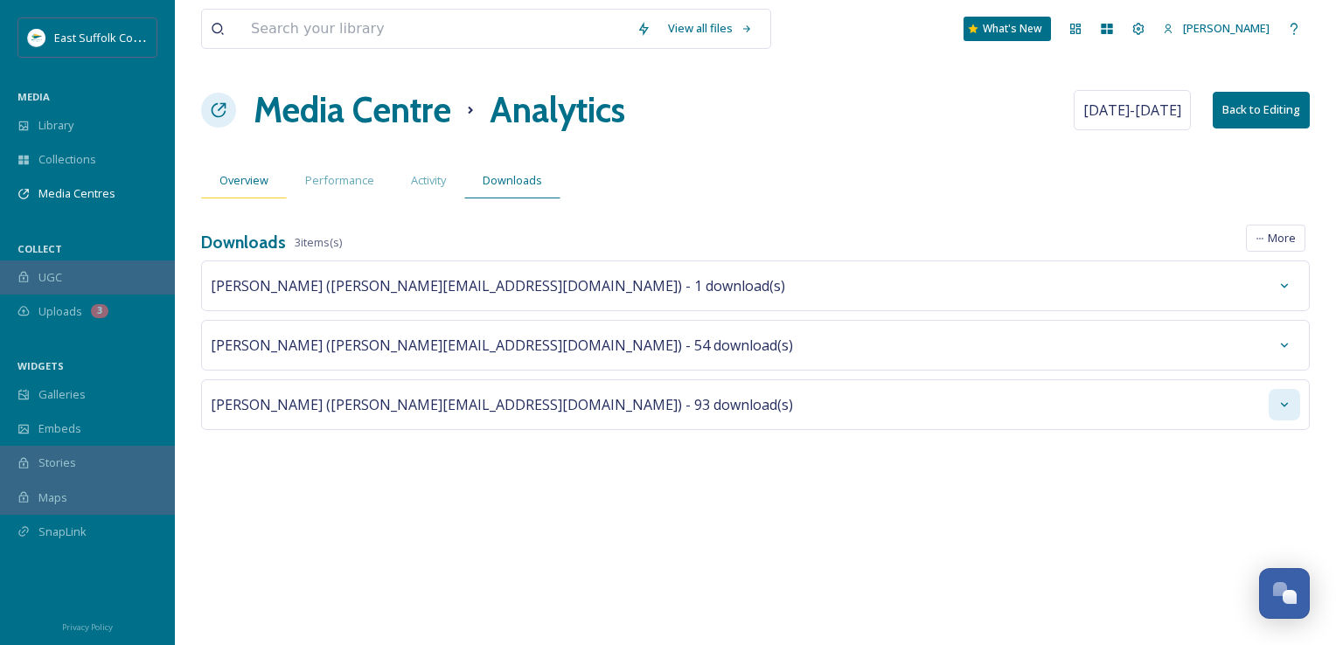
click at [235, 192] on div "Overview" at bounding box center [244, 181] width 86 height 36
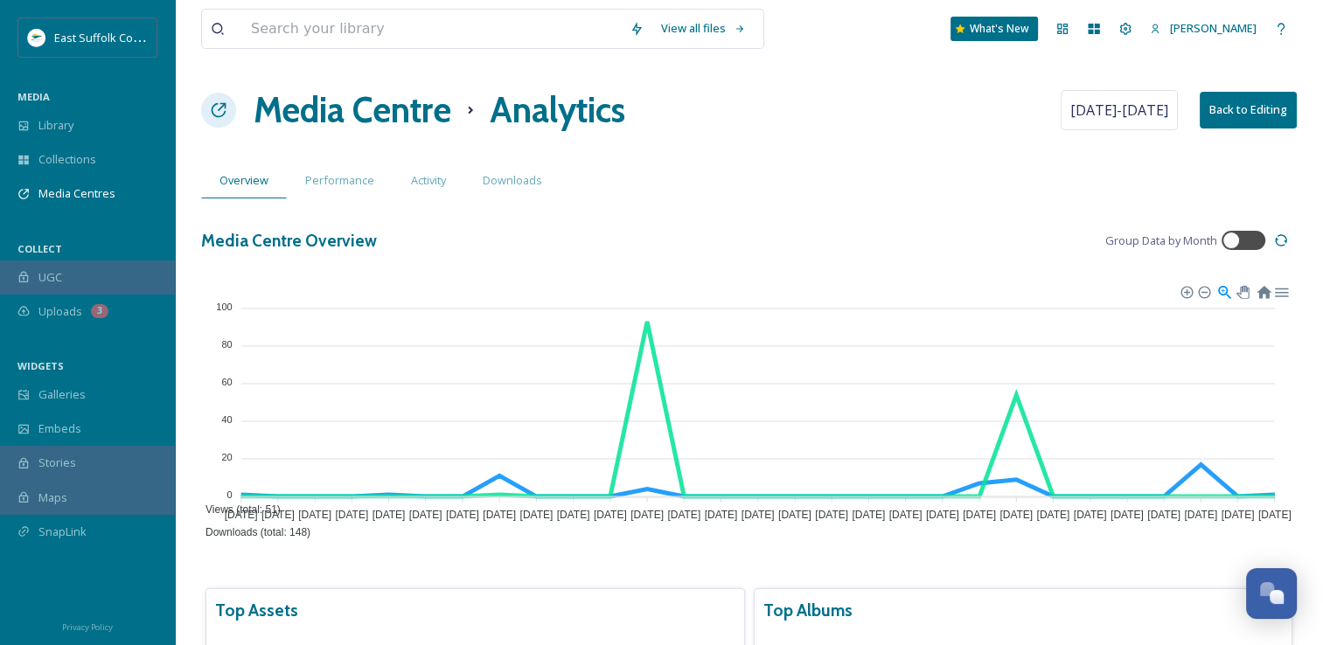
click at [365, 109] on h1 "Media Centre" at bounding box center [353, 110] width 198 height 52
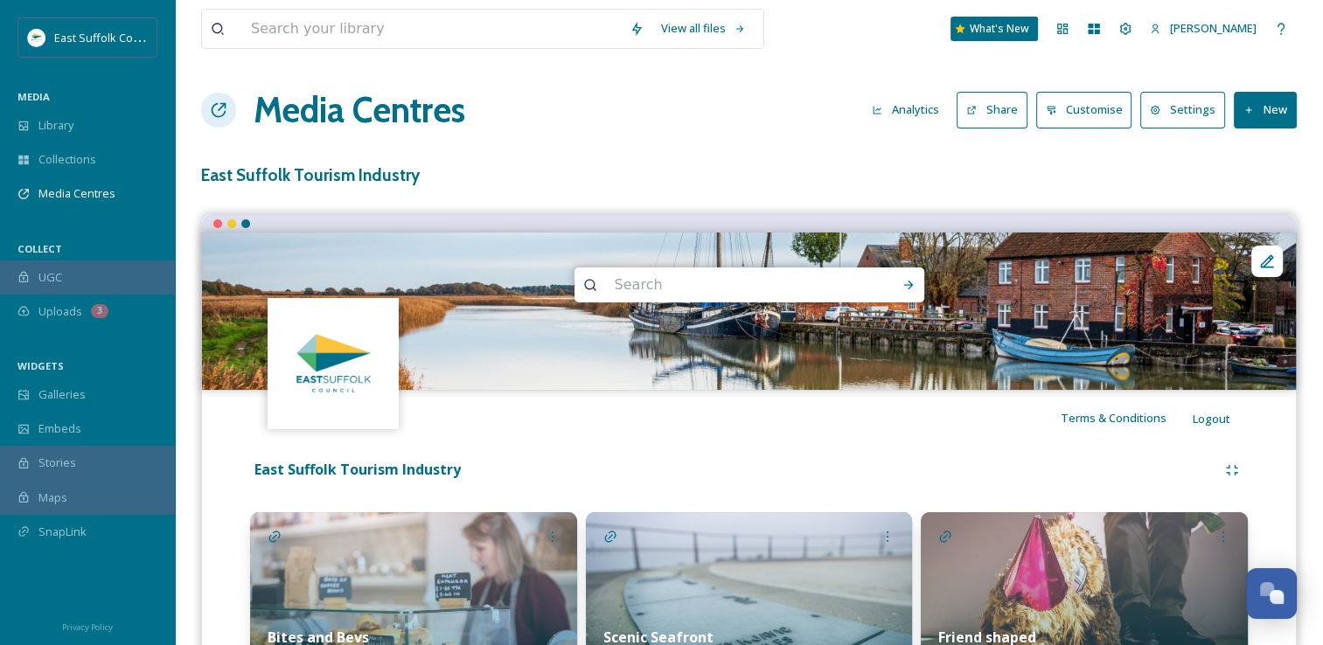
click at [1007, 102] on button "Share" at bounding box center [992, 110] width 71 height 36
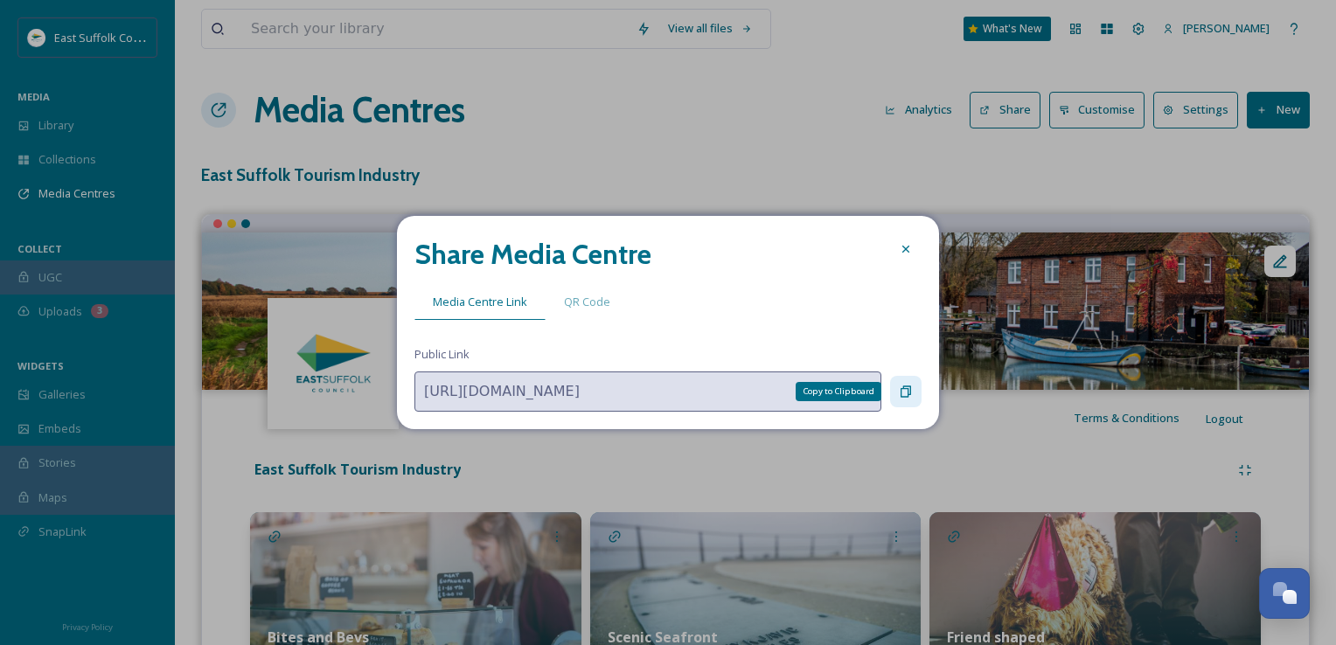
click at [913, 398] on div "Copy to Clipboard" at bounding box center [905, 391] width 31 height 31
click at [914, 252] on div at bounding box center [905, 249] width 31 height 31
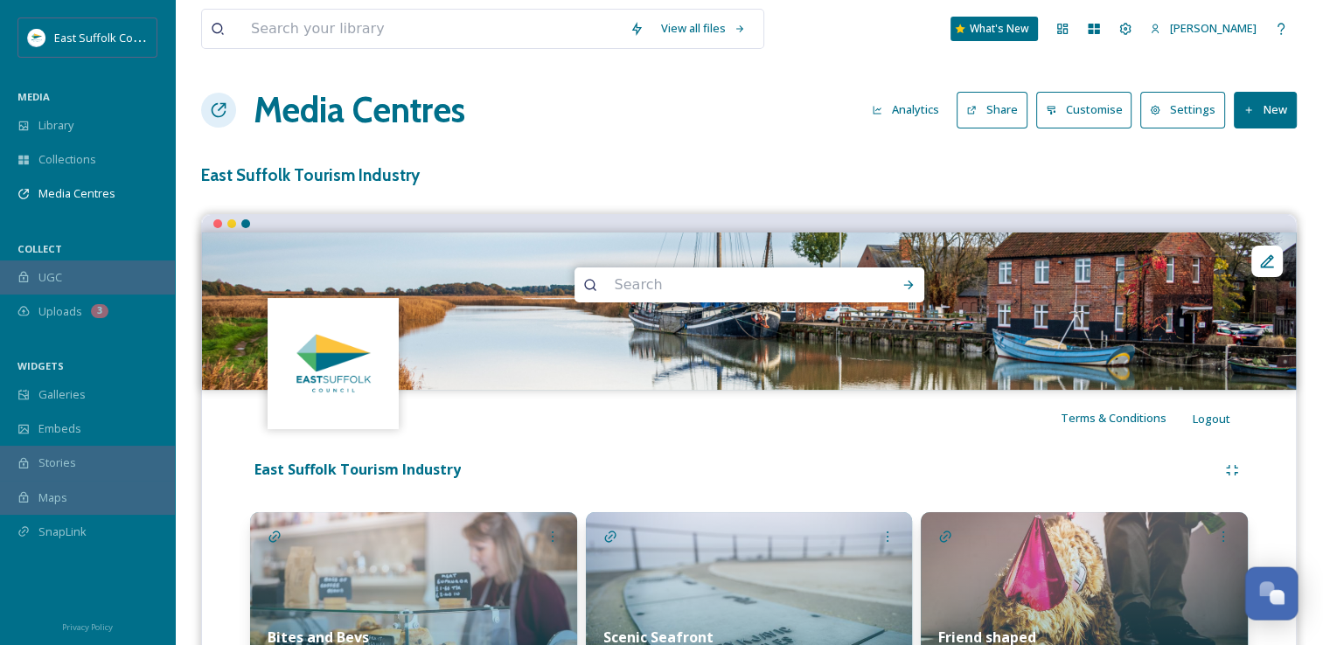
click at [1287, 593] on div "Open Chat" at bounding box center [1272, 592] width 52 height 30
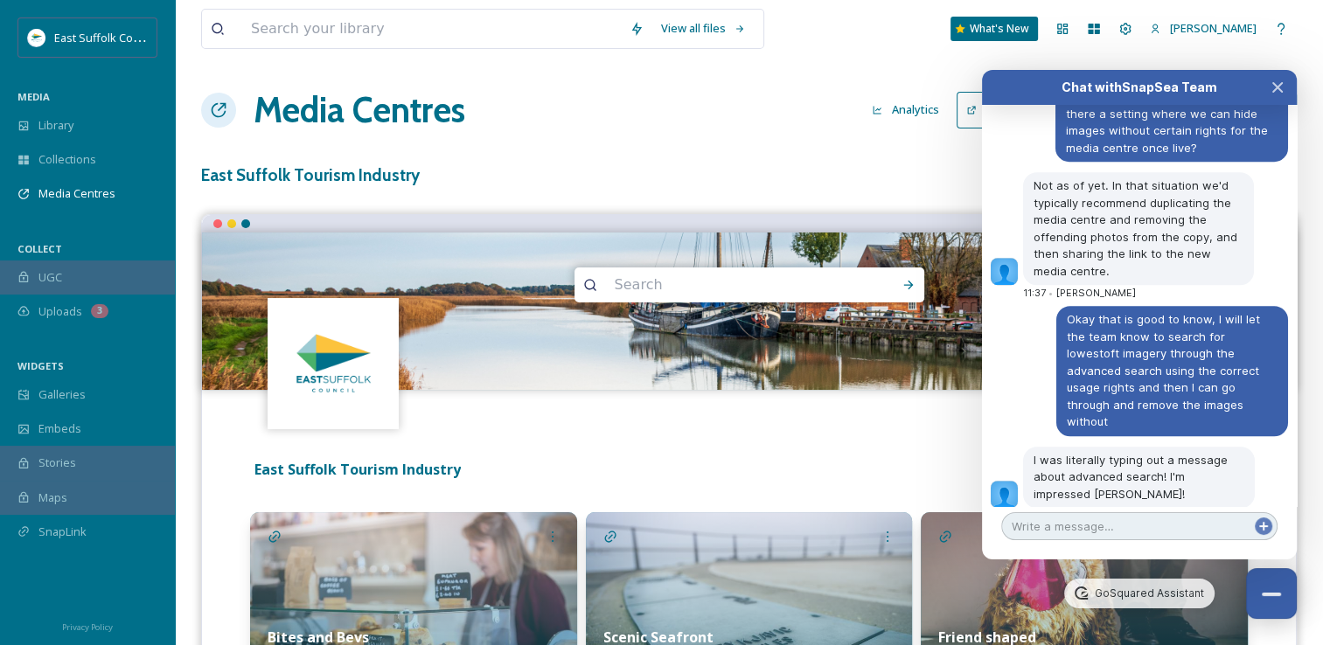
click at [1111, 530] on textarea at bounding box center [1139, 526] width 276 height 28
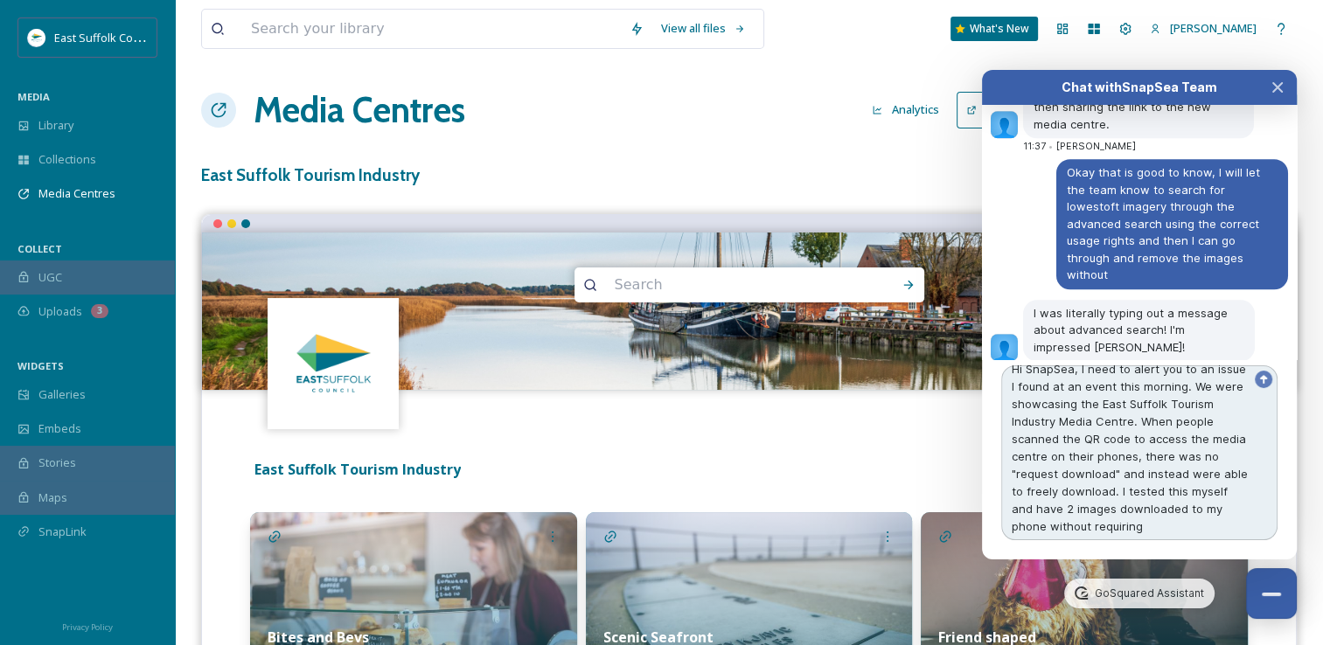
scroll to position [21, 0]
type textarea "Hi SnapSea, I need to alert you to an issue I found at an event this morning. W…"
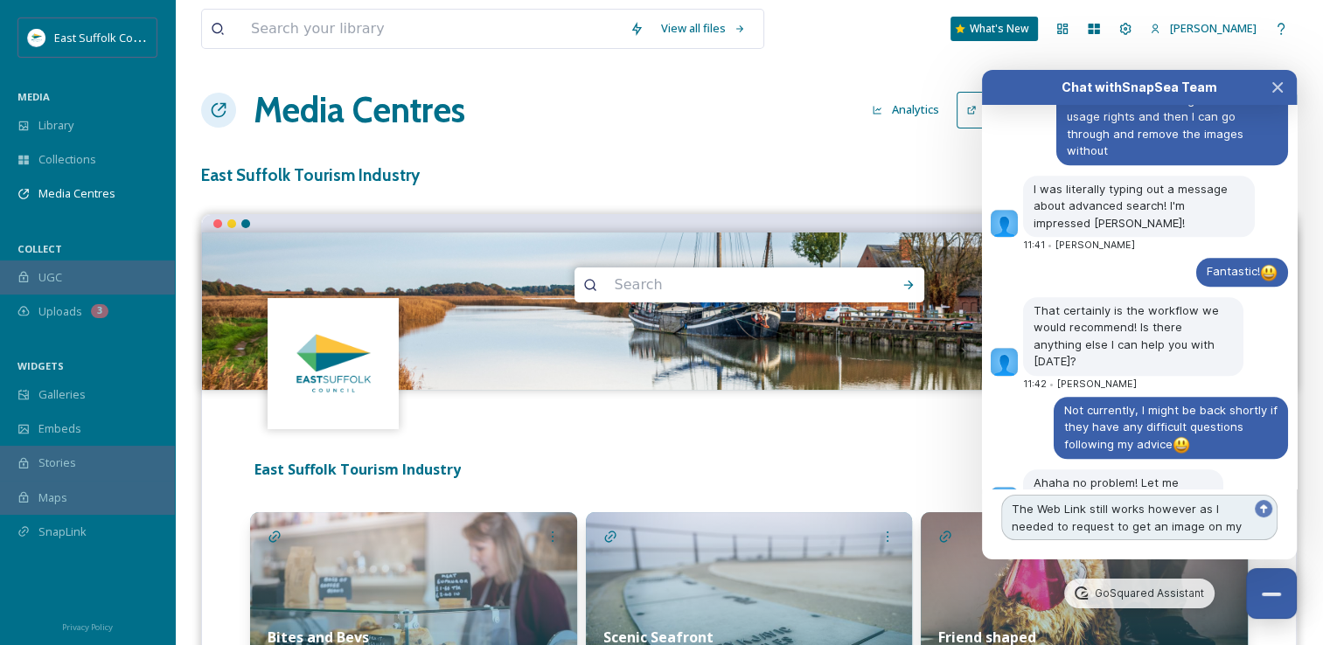
scroll to position [8318, 0]
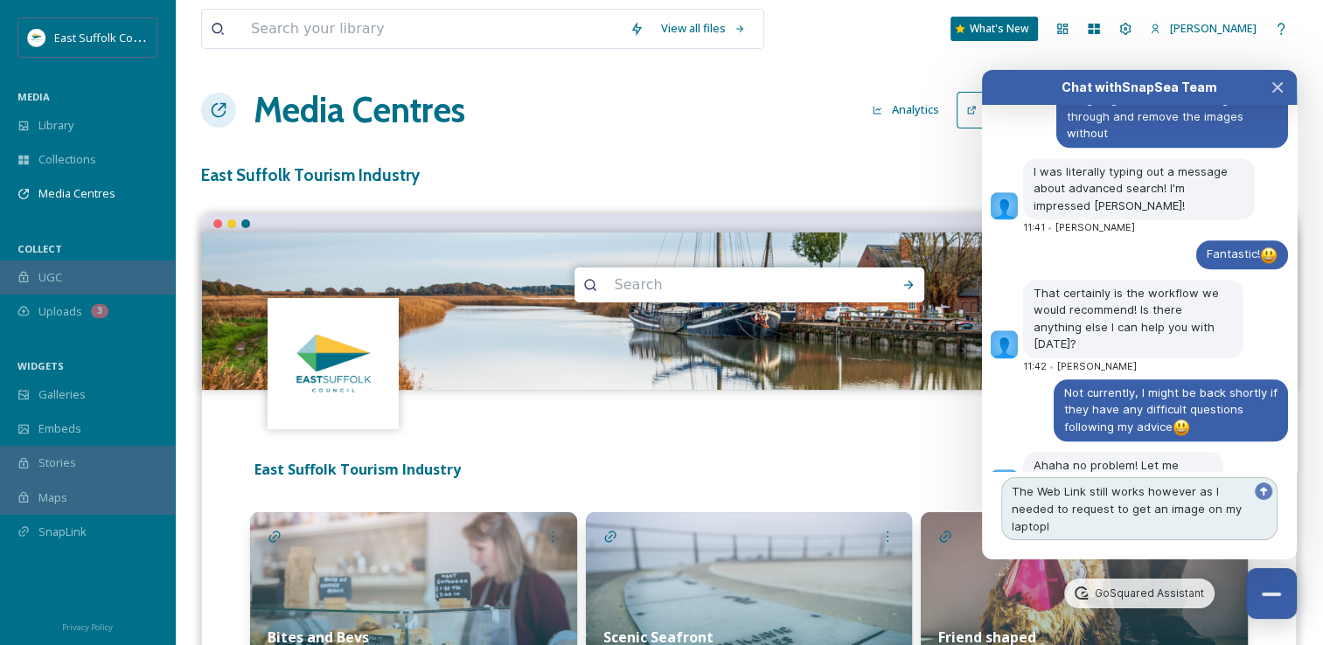
type textarea "The Web Link still works however as I needed to request to get an image on my l…"
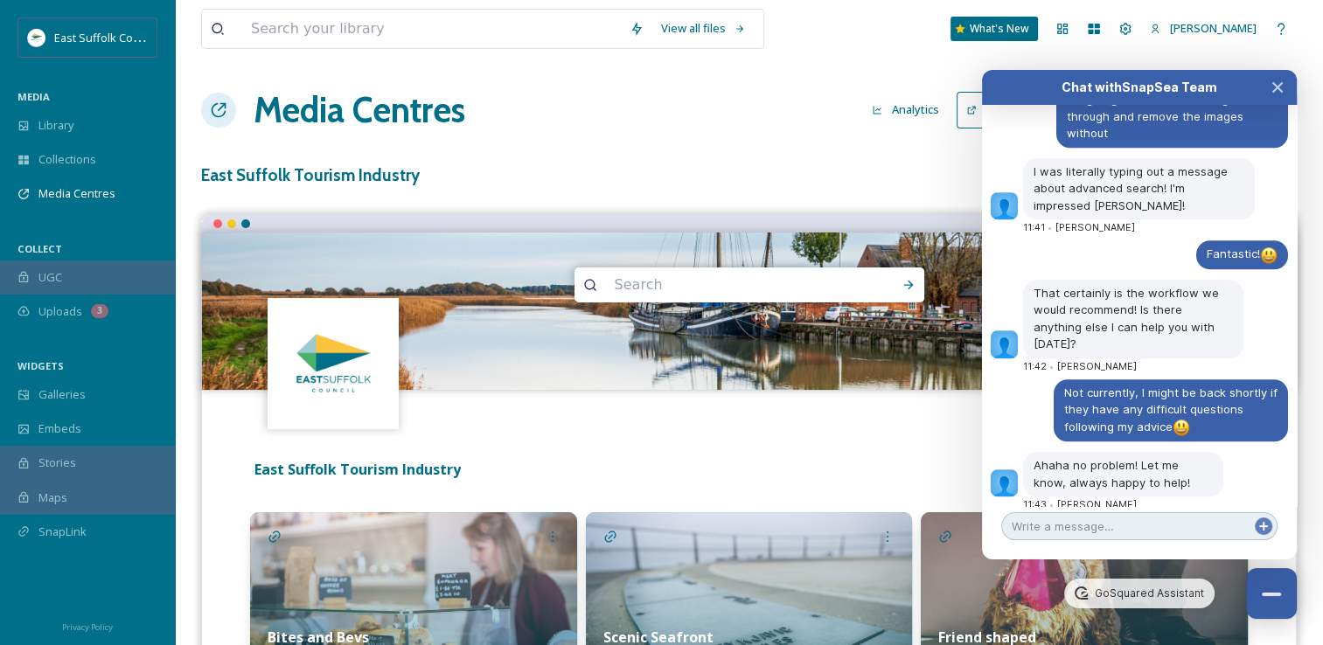
scroll to position [8347, 0]
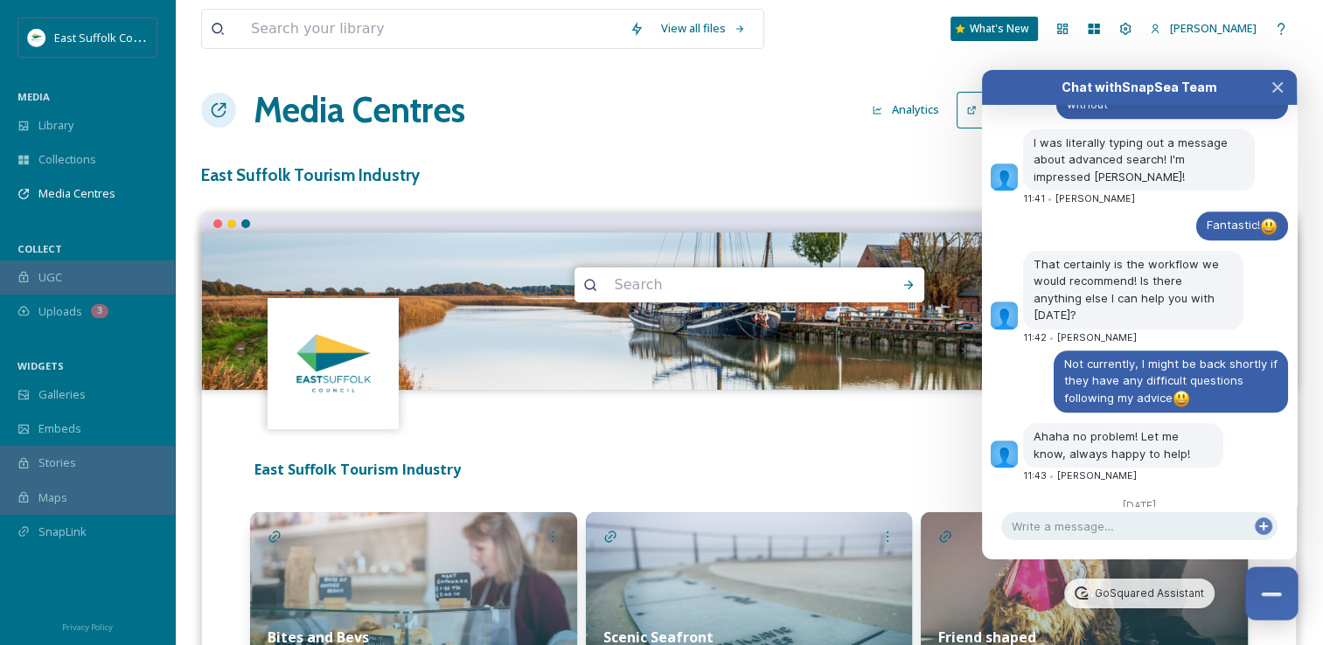
click at [1287, 592] on button "Close Chat" at bounding box center [1271, 594] width 53 height 53
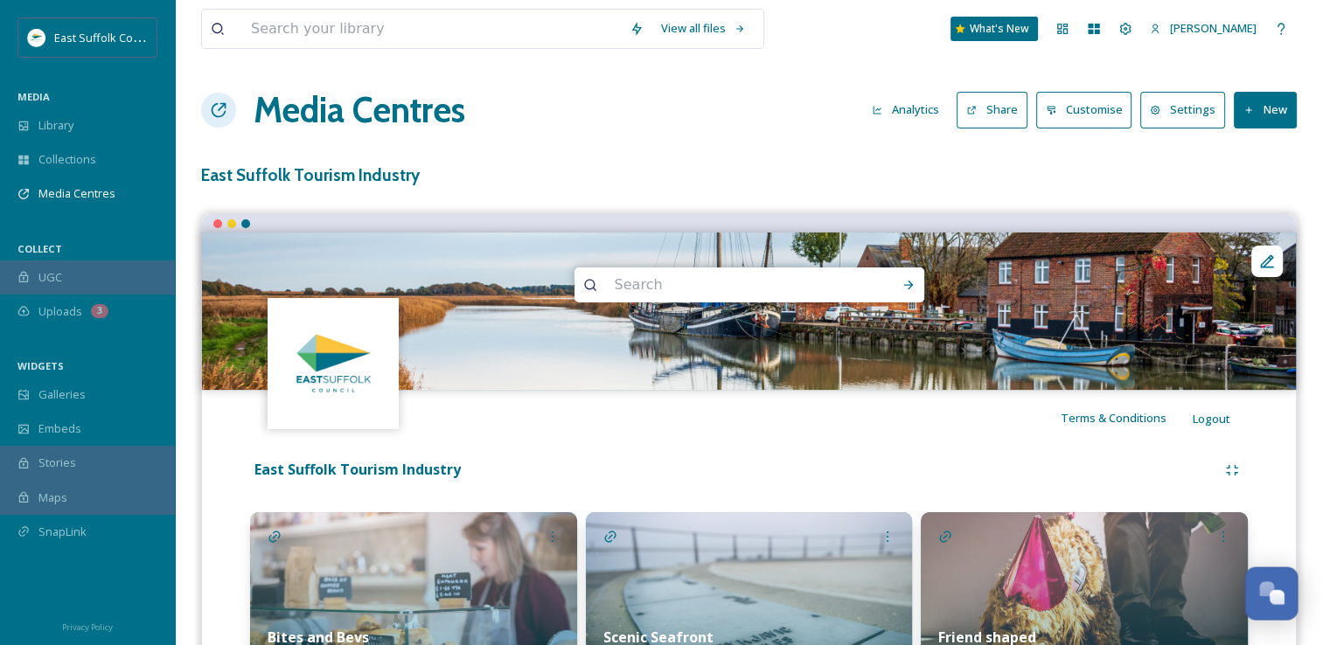
click at [1261, 582] on div "Open Chat" at bounding box center [1272, 592] width 52 height 30
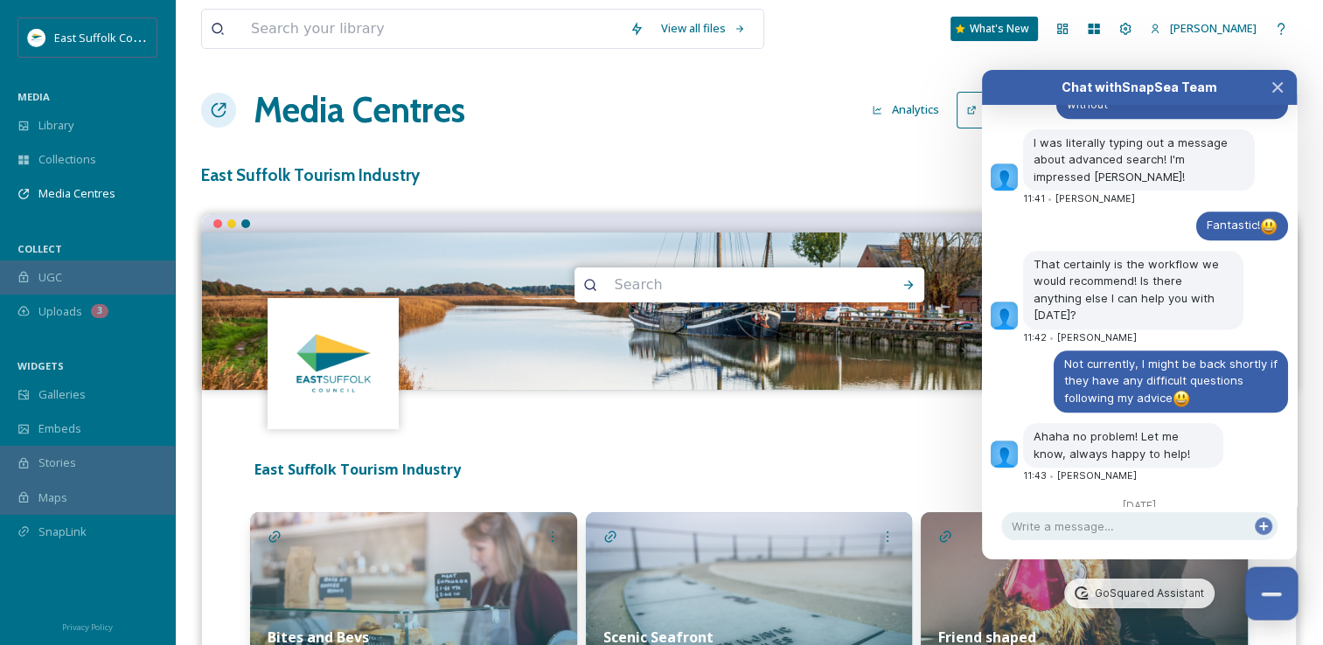
click at [1256, 617] on button "Close Chat" at bounding box center [1271, 594] width 53 height 53
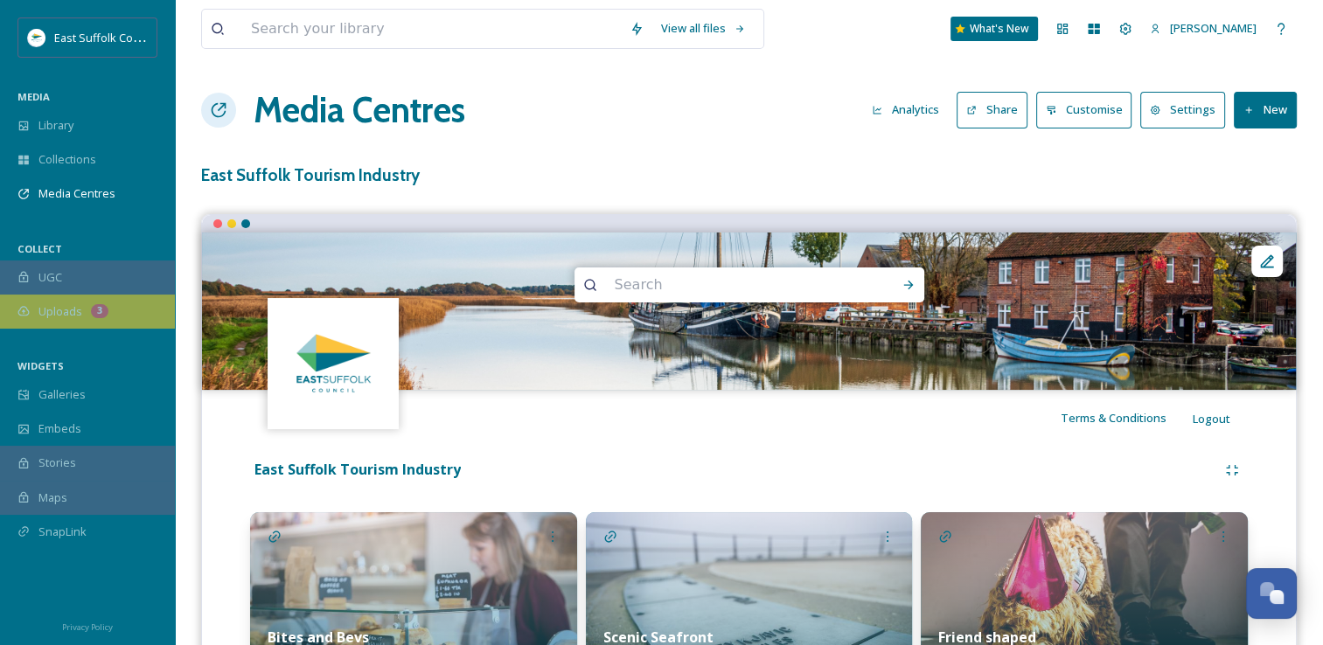
scroll to position [8379, 0]
click at [1284, 580] on div "Open Chat" at bounding box center [1272, 592] width 52 height 30
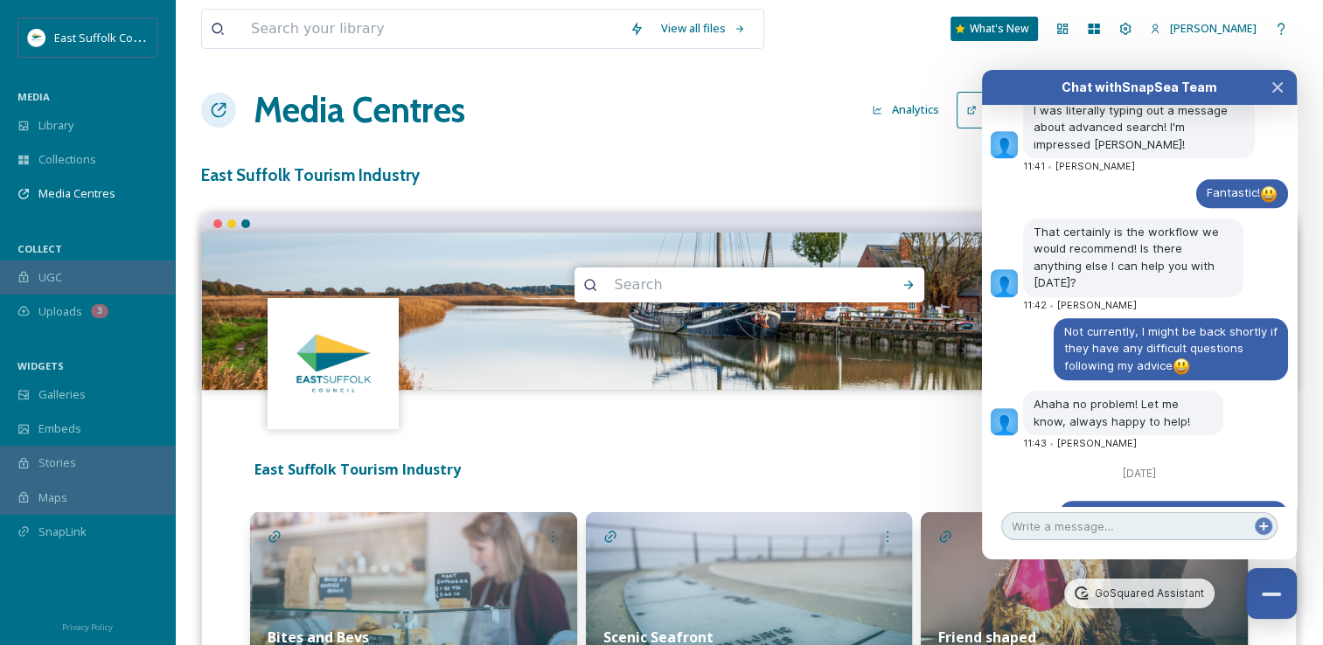
scroll to position [8380, 0]
click at [1273, 576] on button "Close Chat" at bounding box center [1271, 594] width 53 height 53
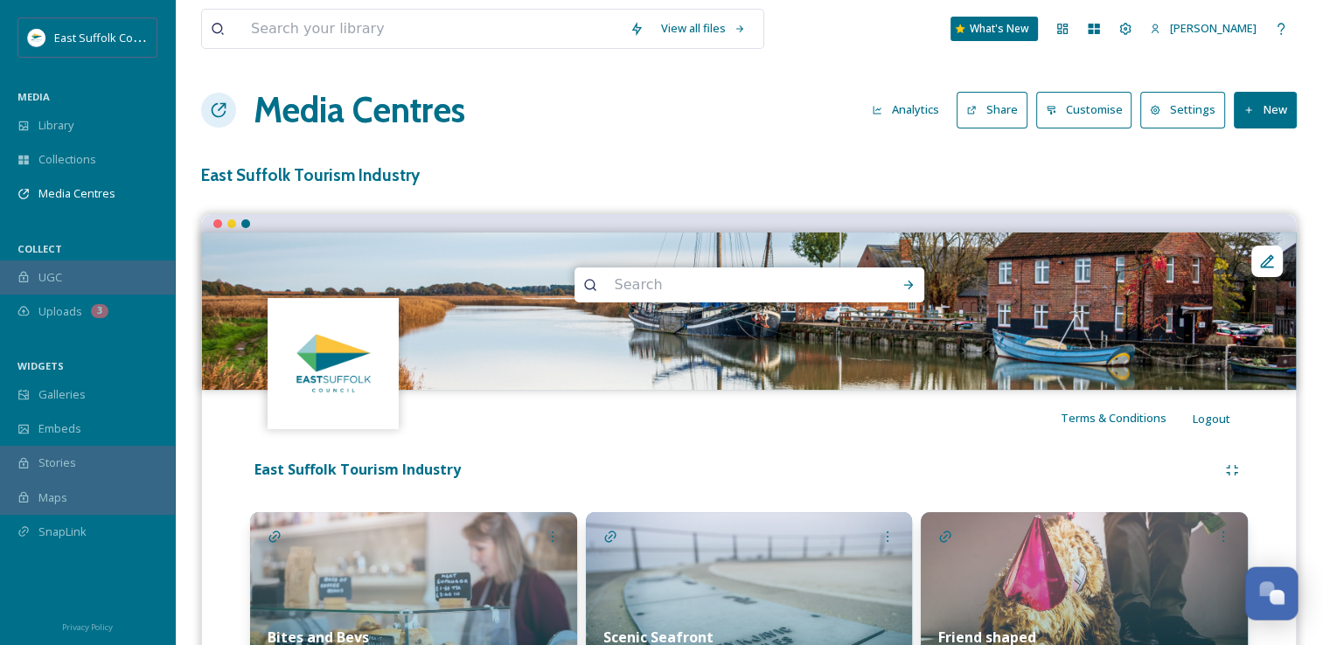
scroll to position [8445, 0]
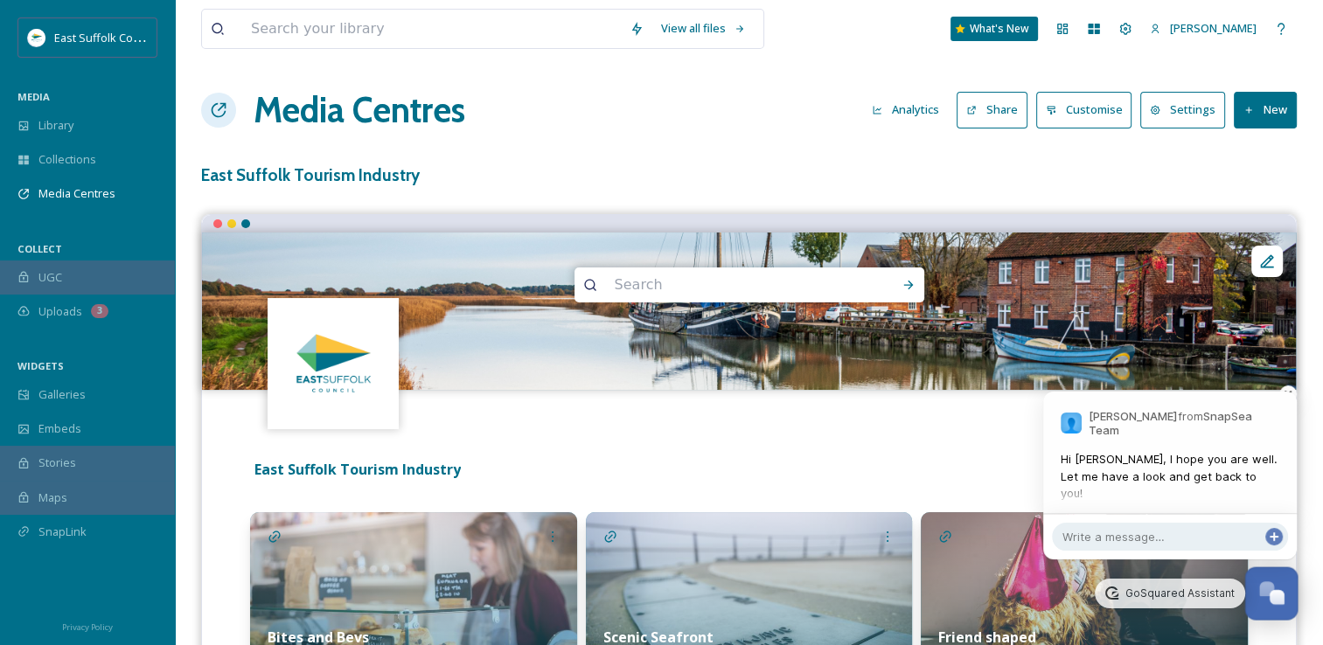
click at [1284, 581] on div "Open Chat" at bounding box center [1272, 592] width 52 height 30
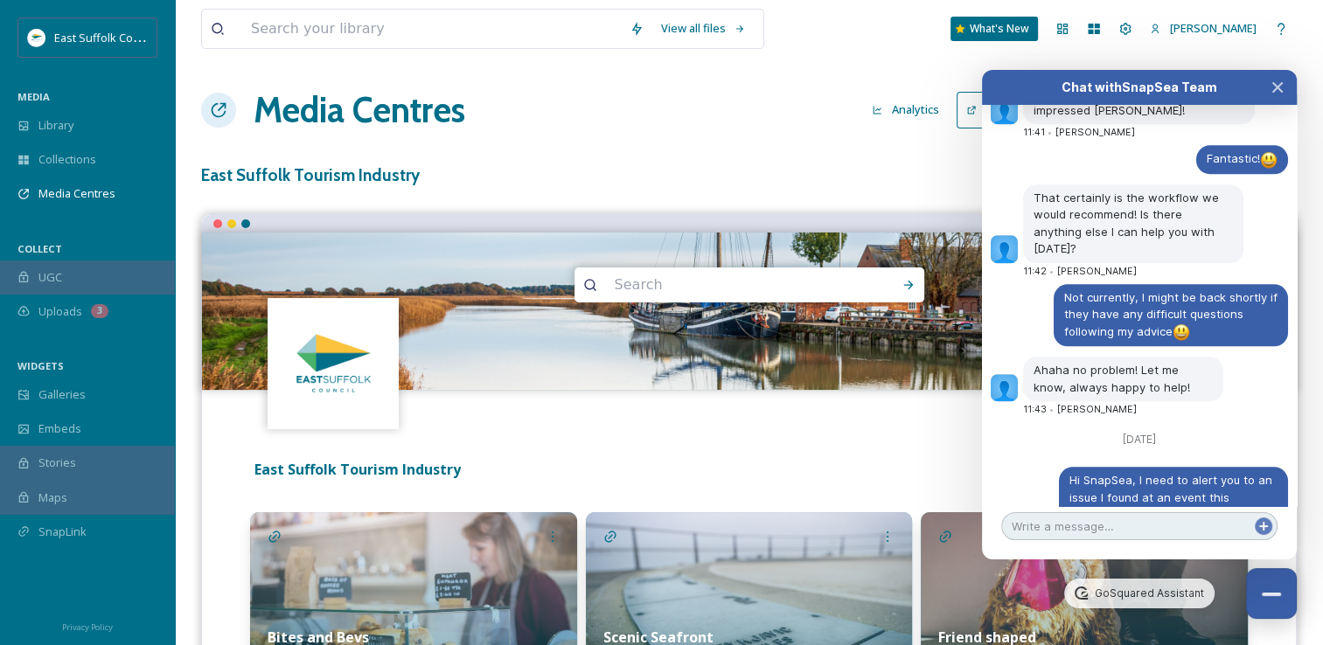
click at [1182, 526] on textarea at bounding box center [1139, 526] width 276 height 28
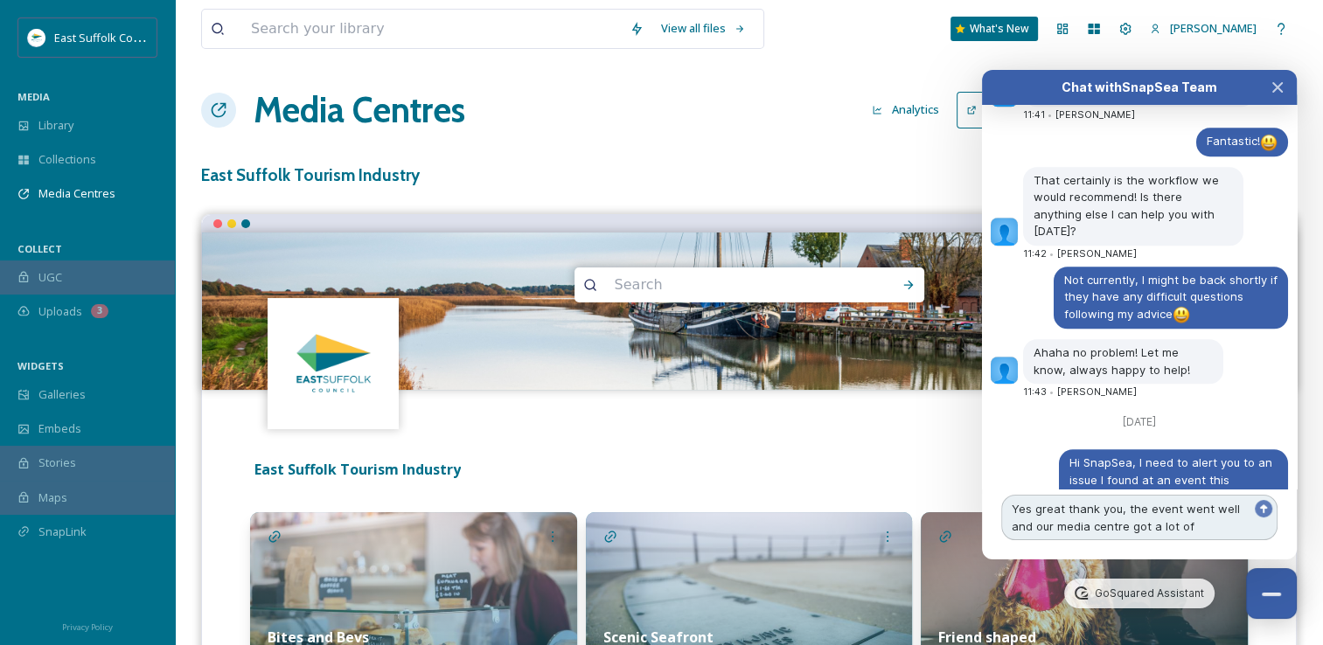
scroll to position [8448, 0]
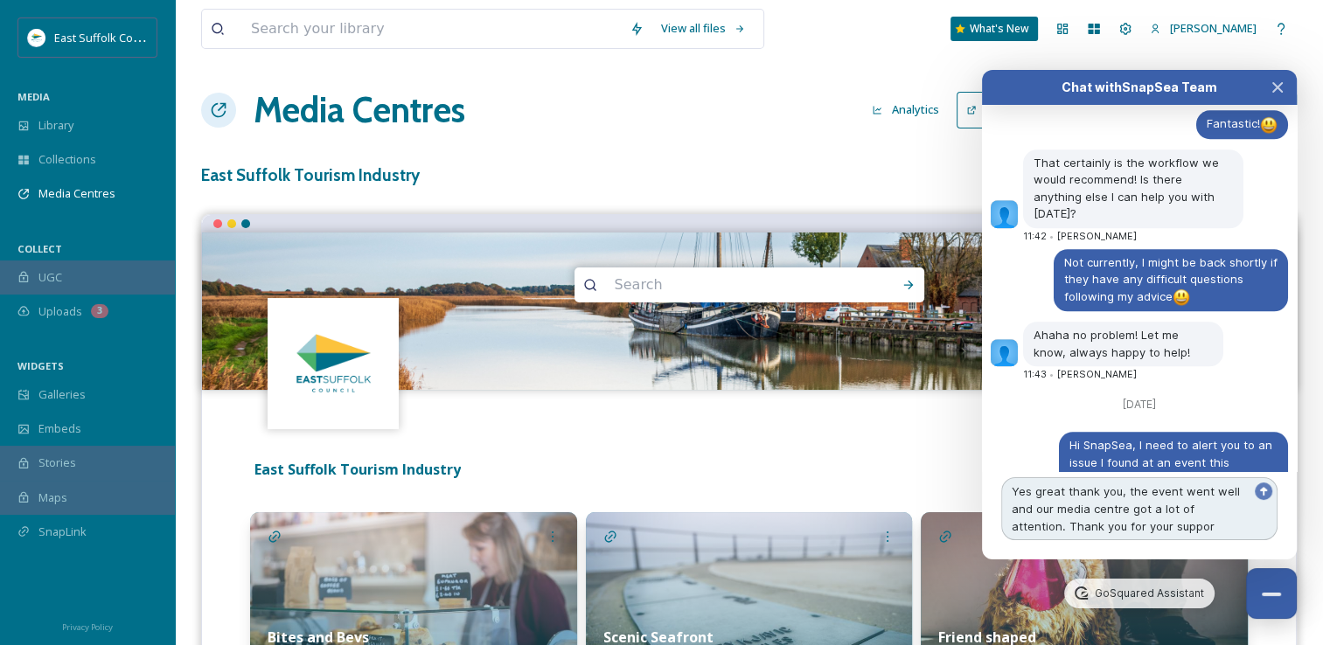
type textarea "Yes great thank you, the event went well and our media centre got a lot of atte…"
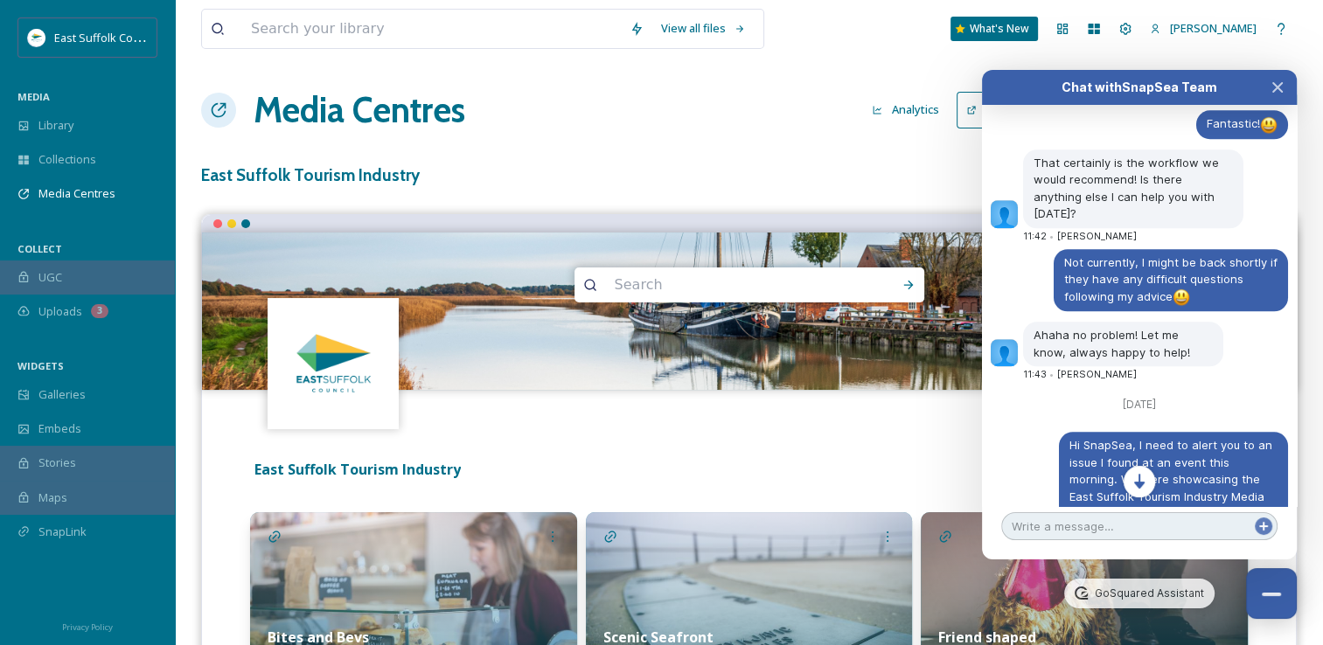
scroll to position [8485, 0]
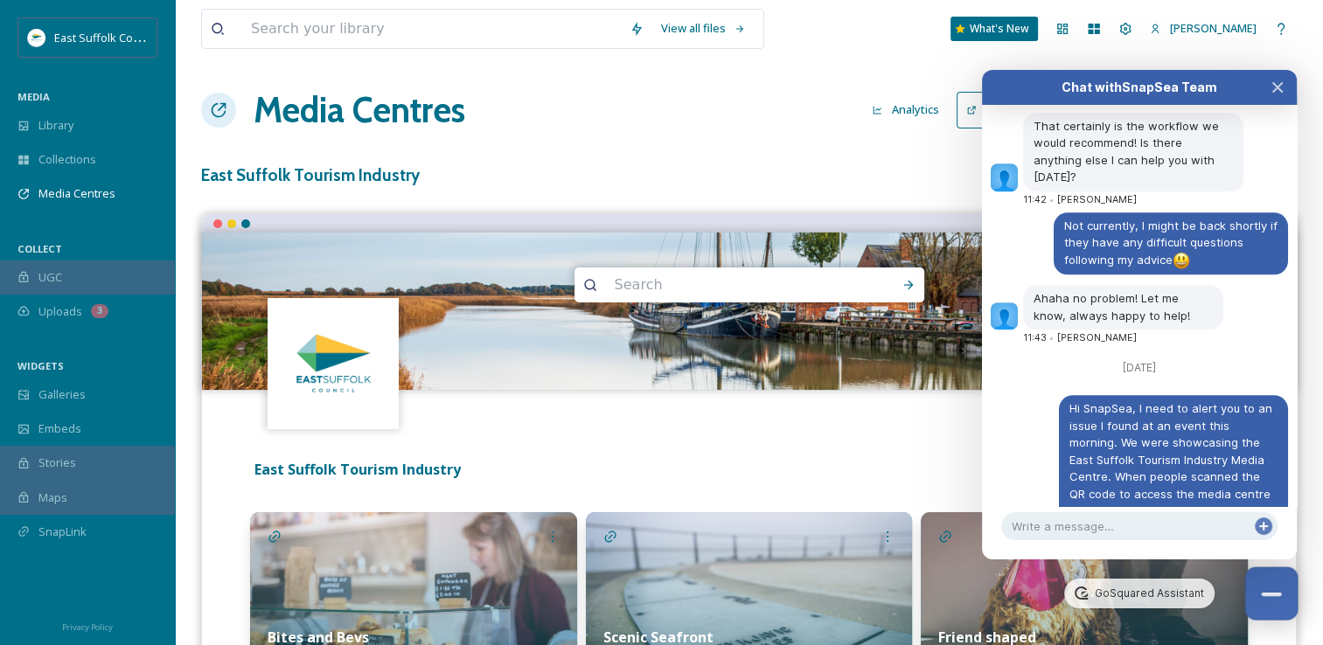
click at [1280, 610] on button "Close Chat" at bounding box center [1271, 594] width 53 height 53
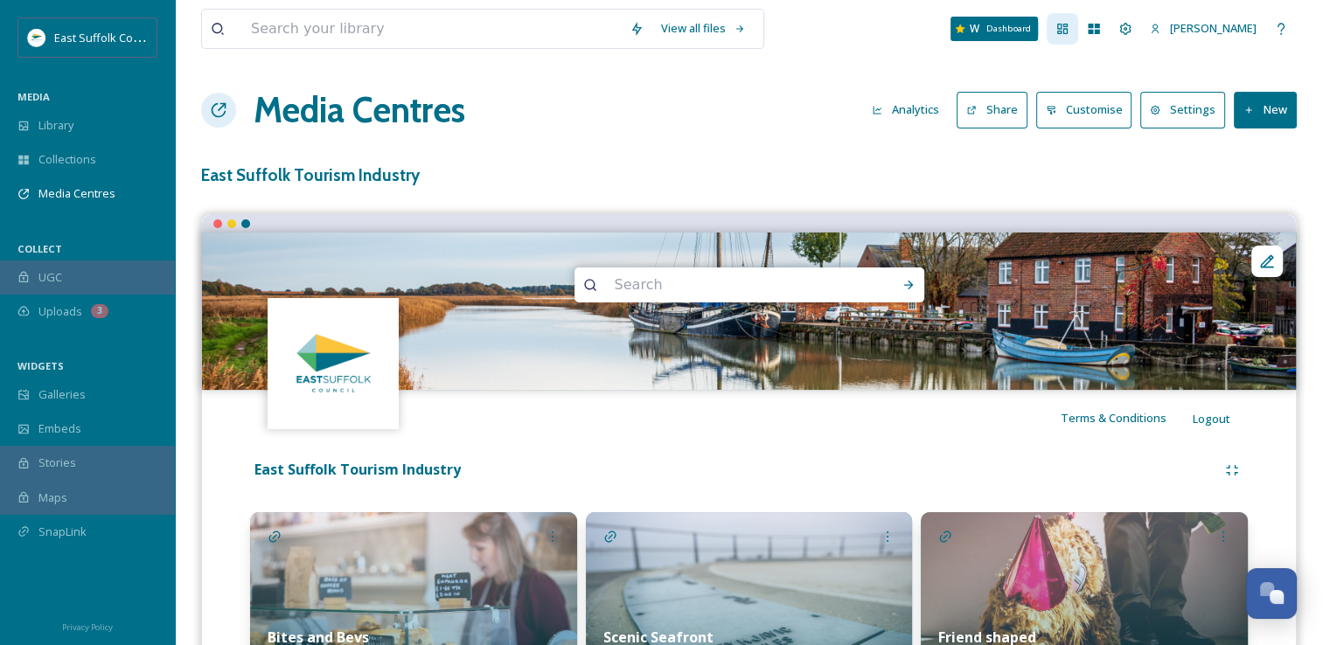
click at [1068, 31] on icon at bounding box center [1062, 29] width 10 height 10
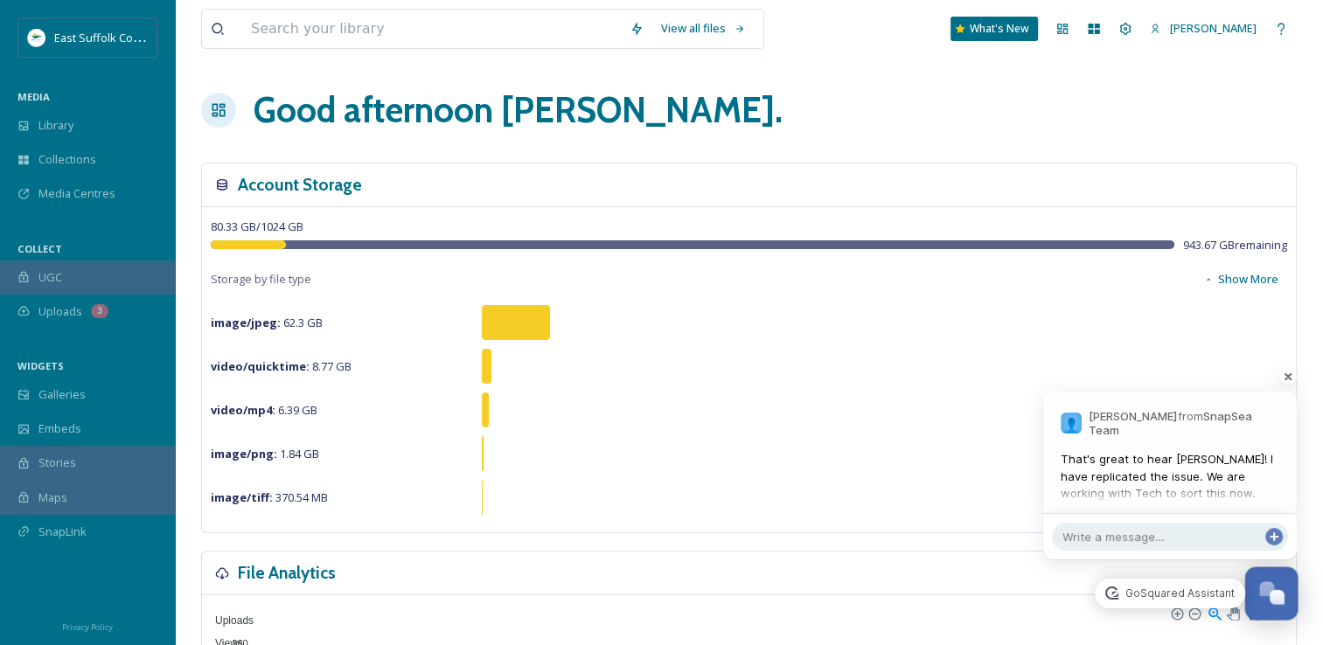
click at [1264, 575] on button "Open Chat" at bounding box center [1271, 594] width 53 height 53
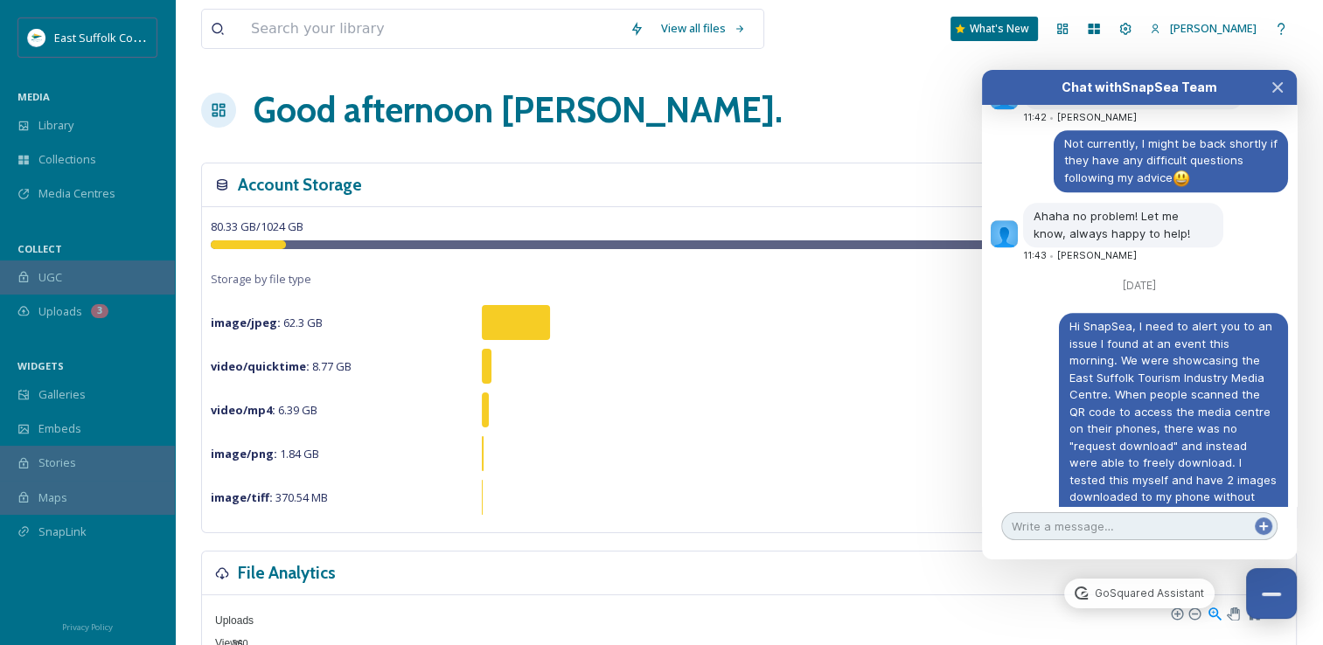
click at [1094, 526] on textarea at bounding box center [1139, 526] width 276 height 28
type textarea "That's great, thank you :)"
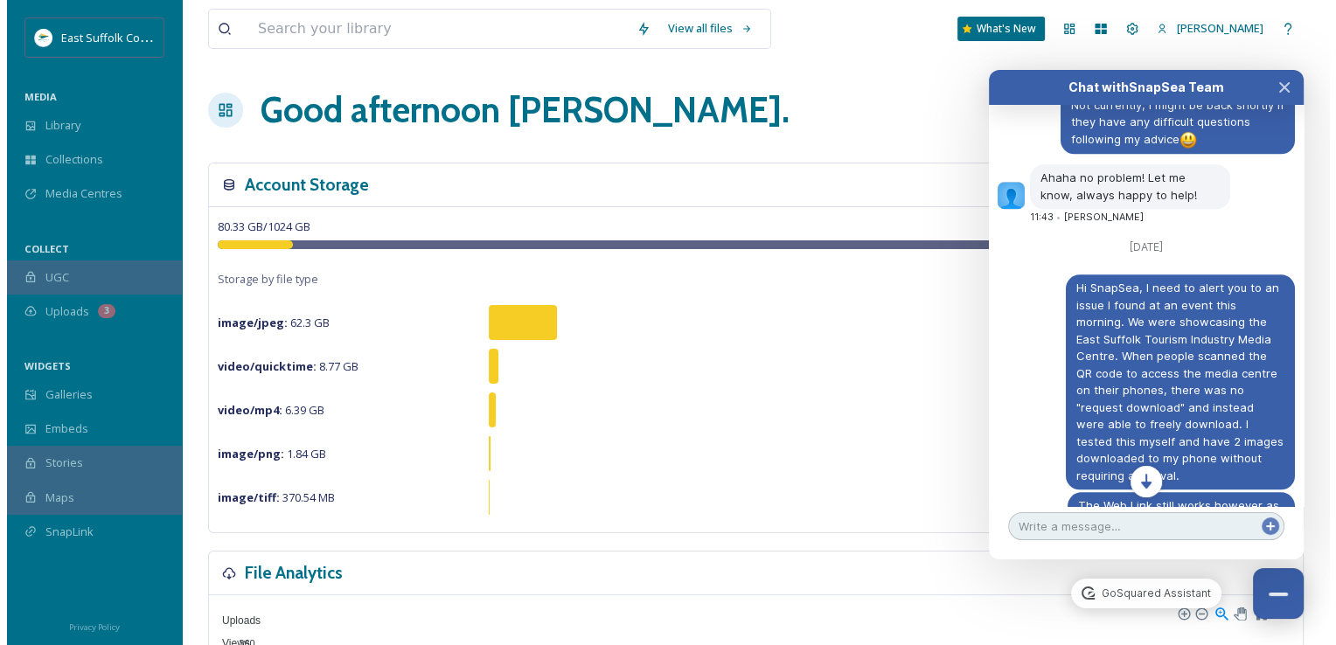
scroll to position [8607, 0]
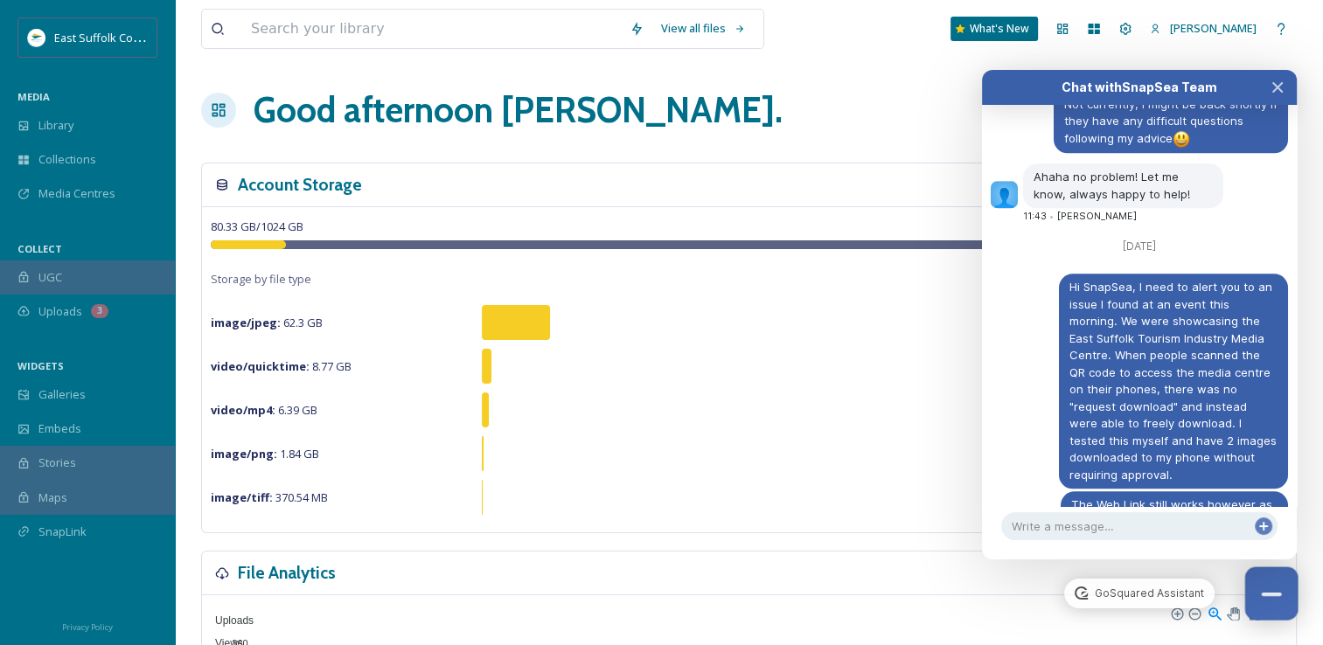
drag, startPoint x: 1260, startPoint y: 593, endPoint x: 1255, endPoint y: 585, distance: 9.5
click at [1260, 593] on button "Close Chat" at bounding box center [1271, 594] width 53 height 53
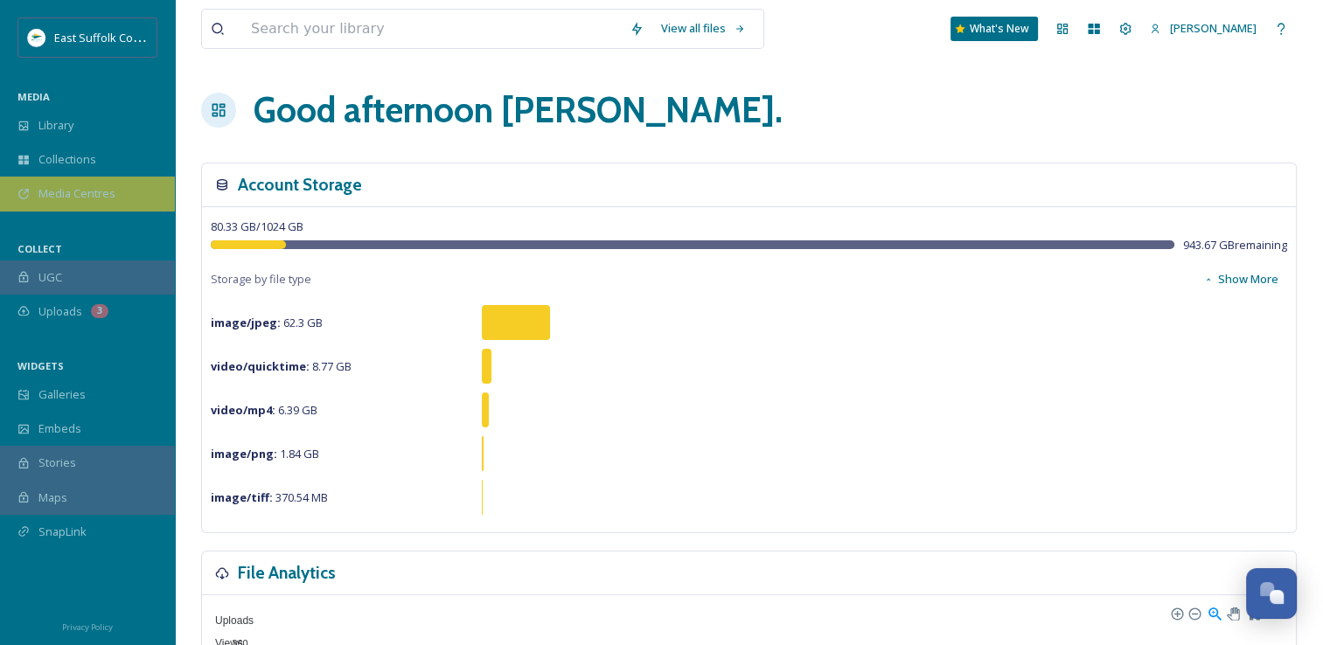
click at [72, 205] on div "Media Centres" at bounding box center [87, 194] width 175 height 34
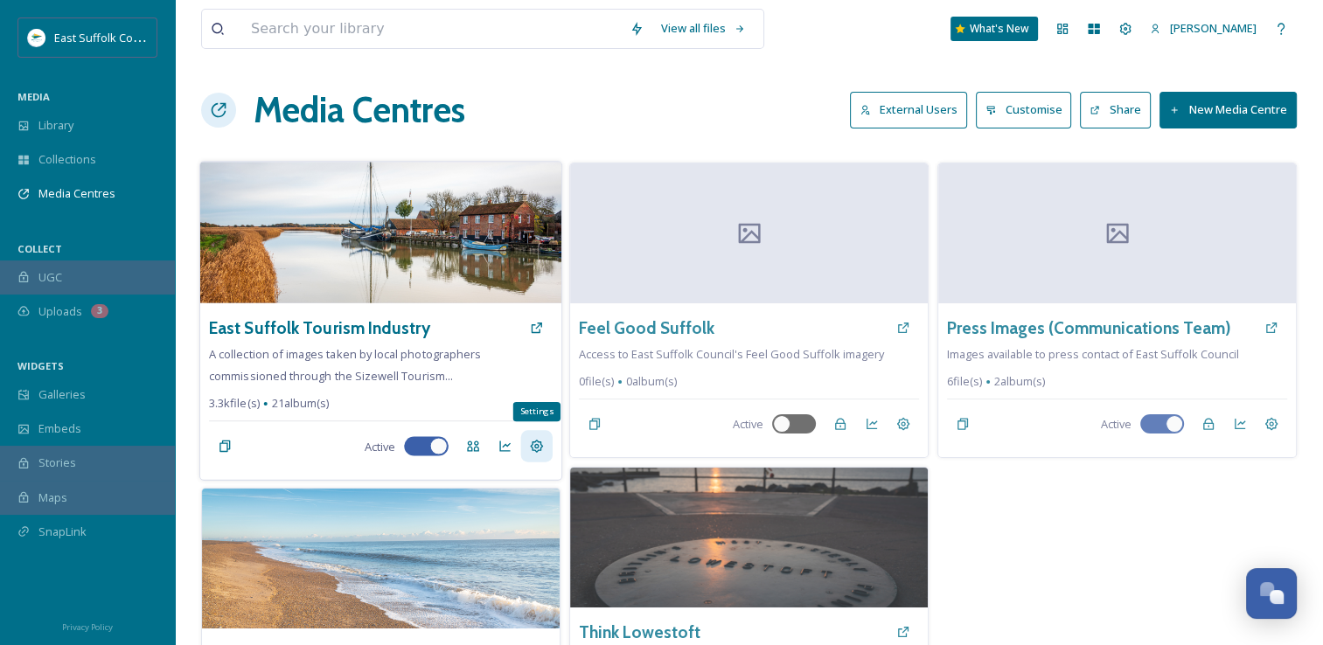
click at [542, 446] on icon at bounding box center [536, 446] width 13 height 13
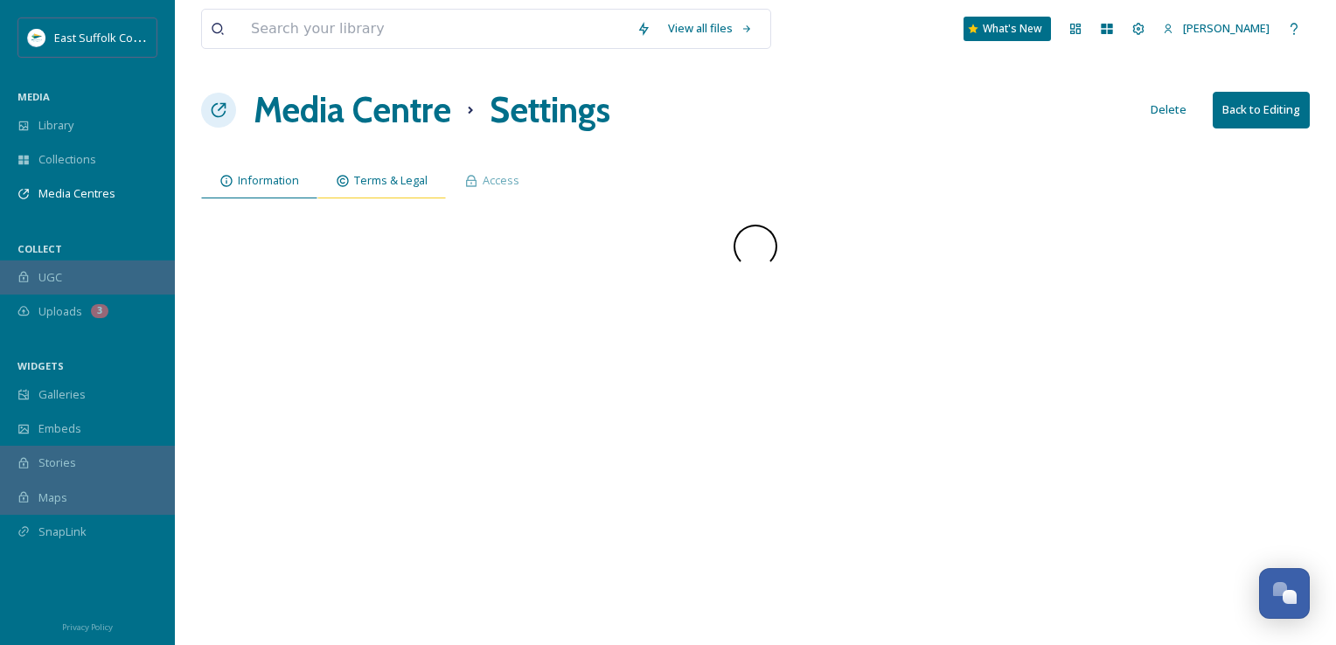
click at [365, 184] on span "Terms & Legal" at bounding box center [390, 180] width 73 height 17
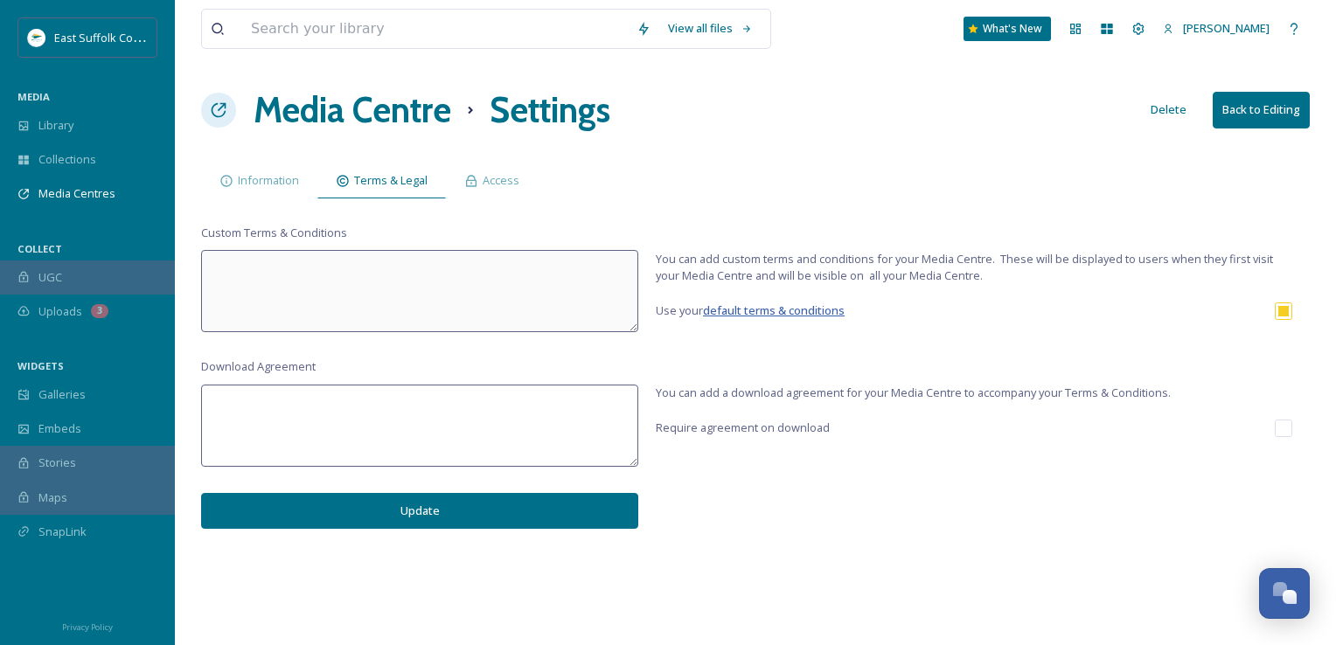
click at [755, 314] on span "default terms & conditions" at bounding box center [774, 311] width 142 height 16
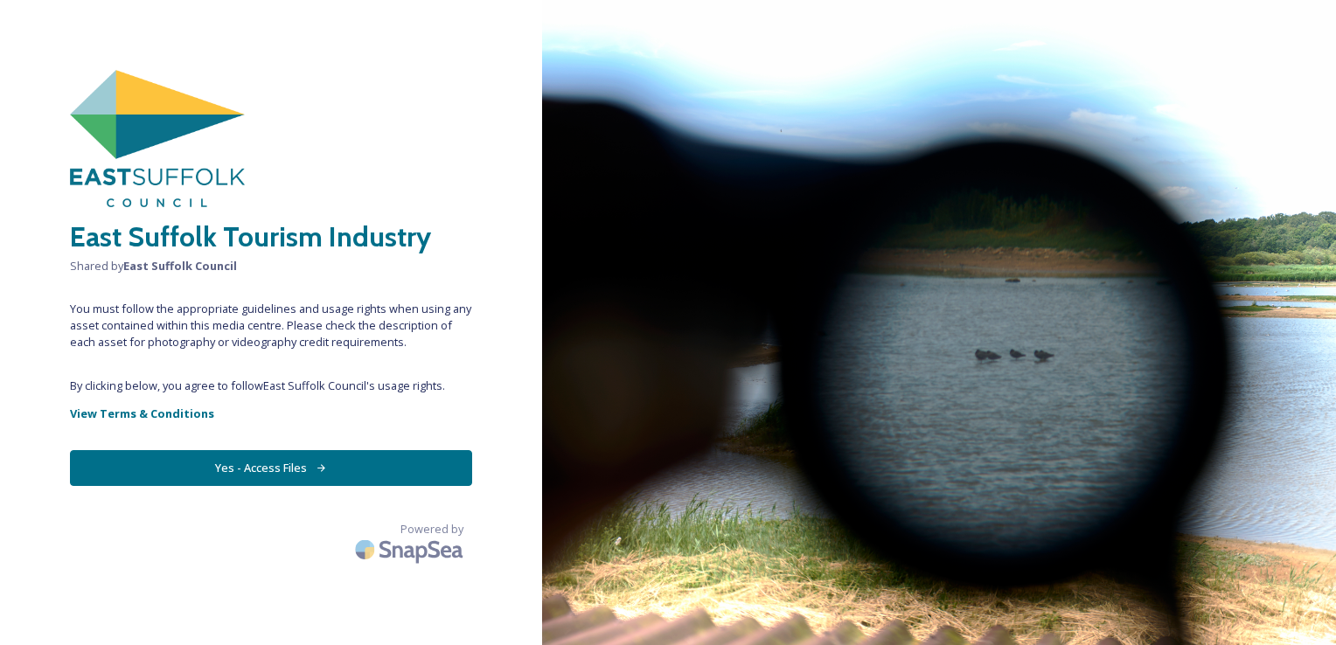
click at [231, 460] on button "Yes - Access Files" at bounding box center [271, 468] width 402 height 36
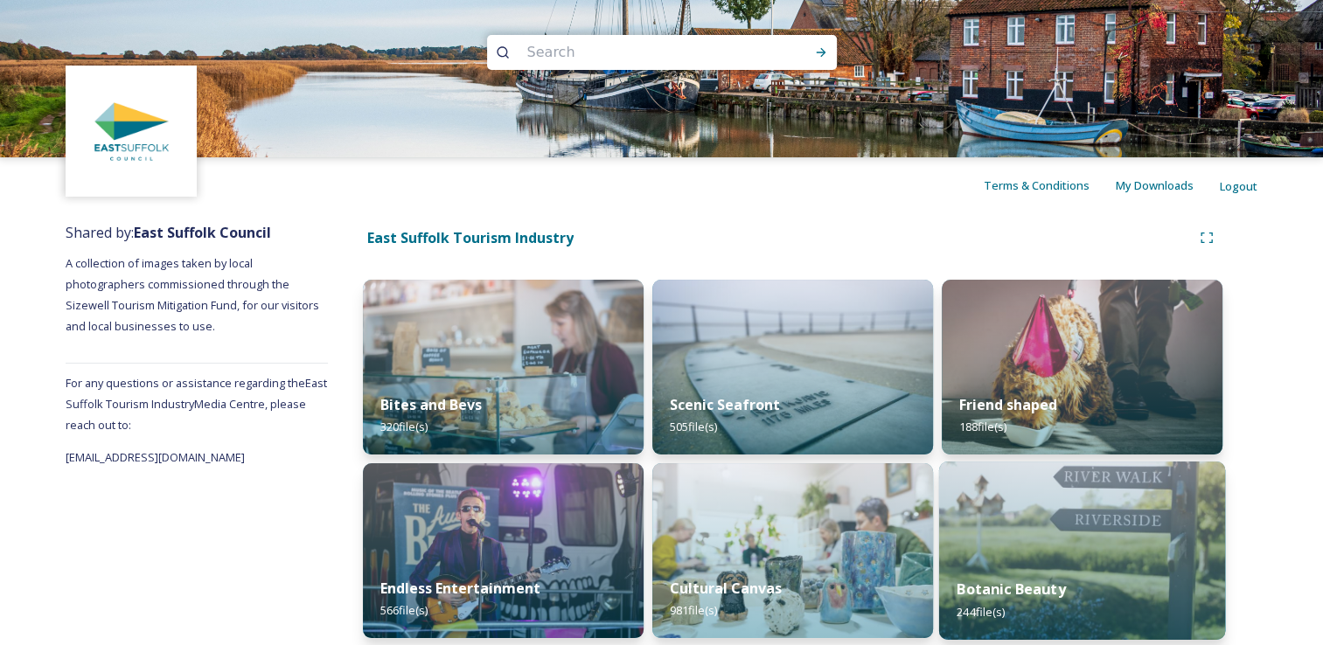
click at [1017, 548] on img at bounding box center [1082, 551] width 286 height 178
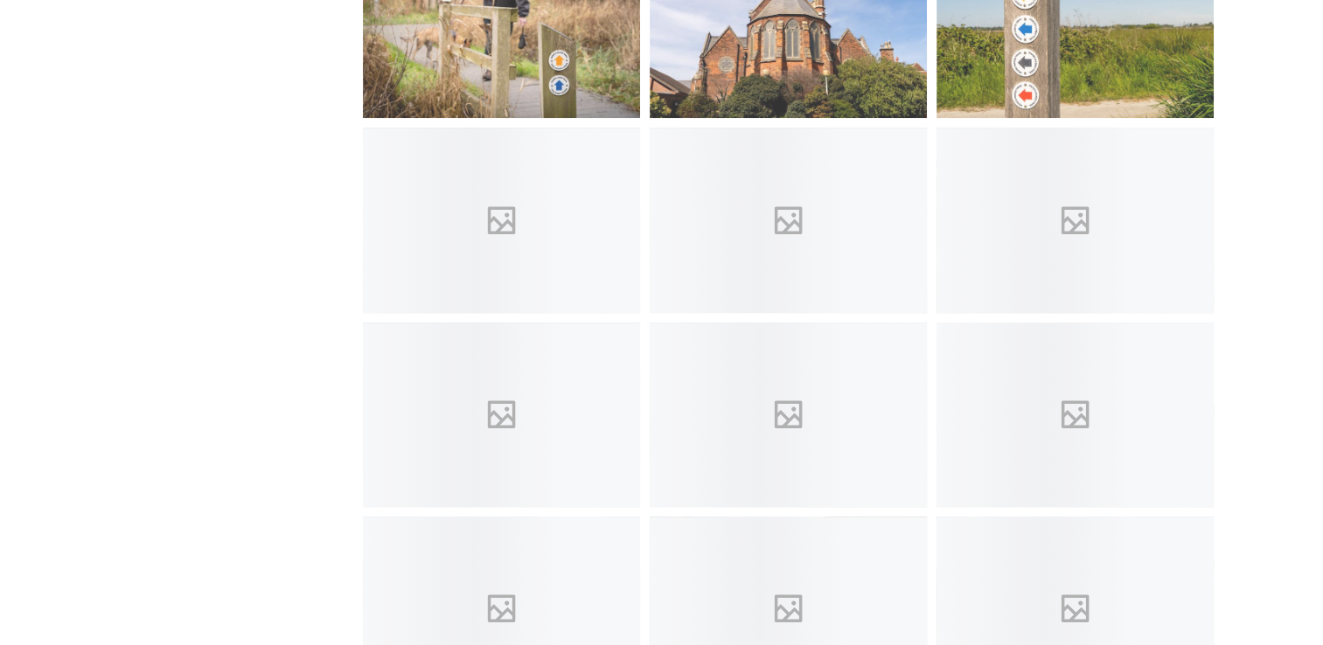
scroll to position [1329, 0]
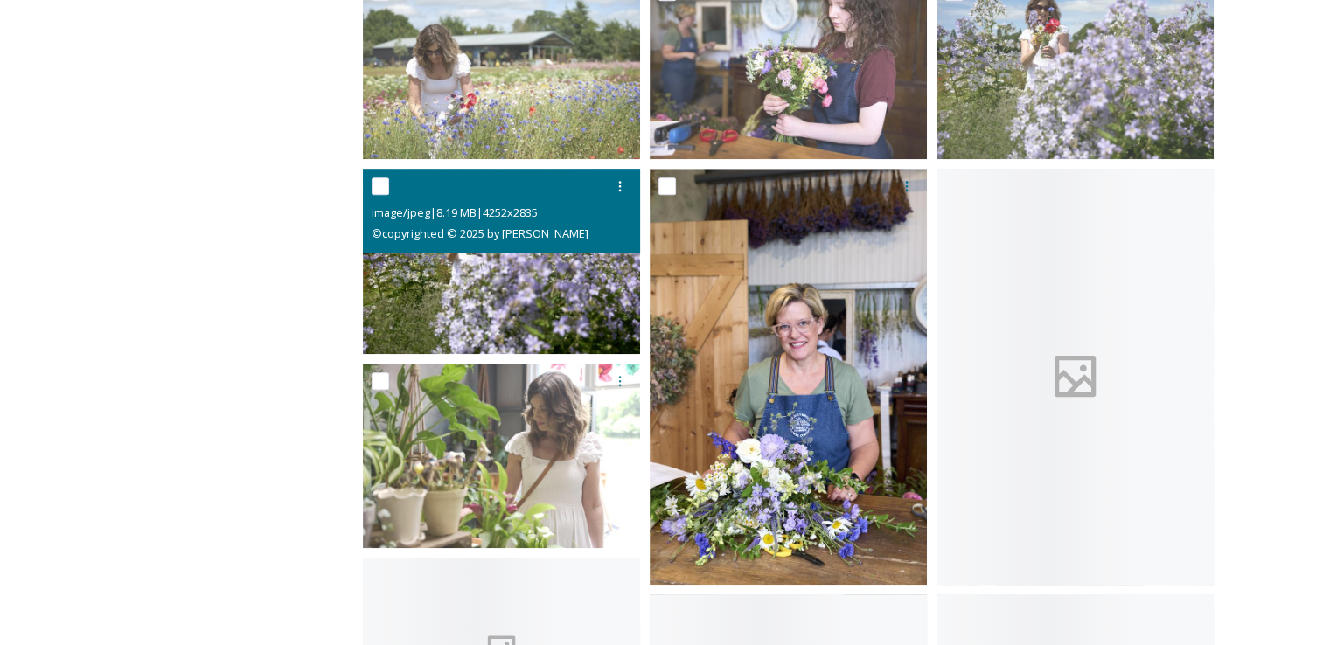
click at [382, 189] on input "checkbox" at bounding box center [380, 186] width 17 height 17
checkbox input "true"
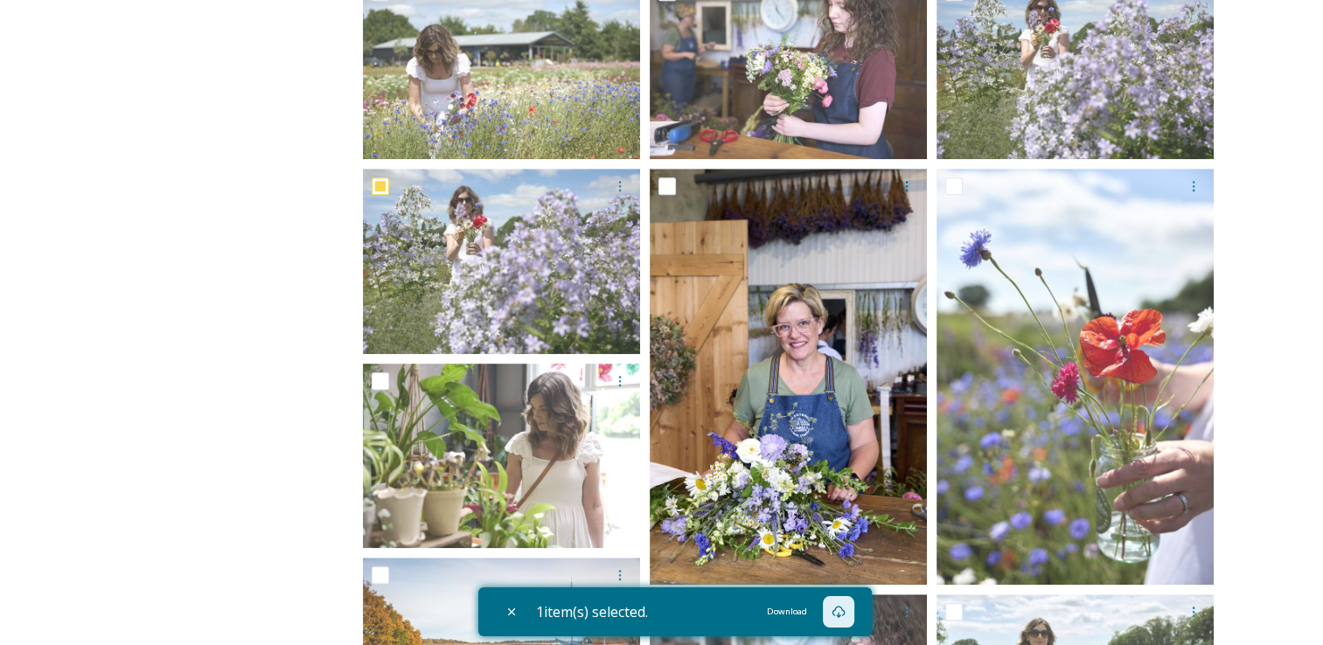
click at [830, 613] on div "Download" at bounding box center [838, 611] width 31 height 31
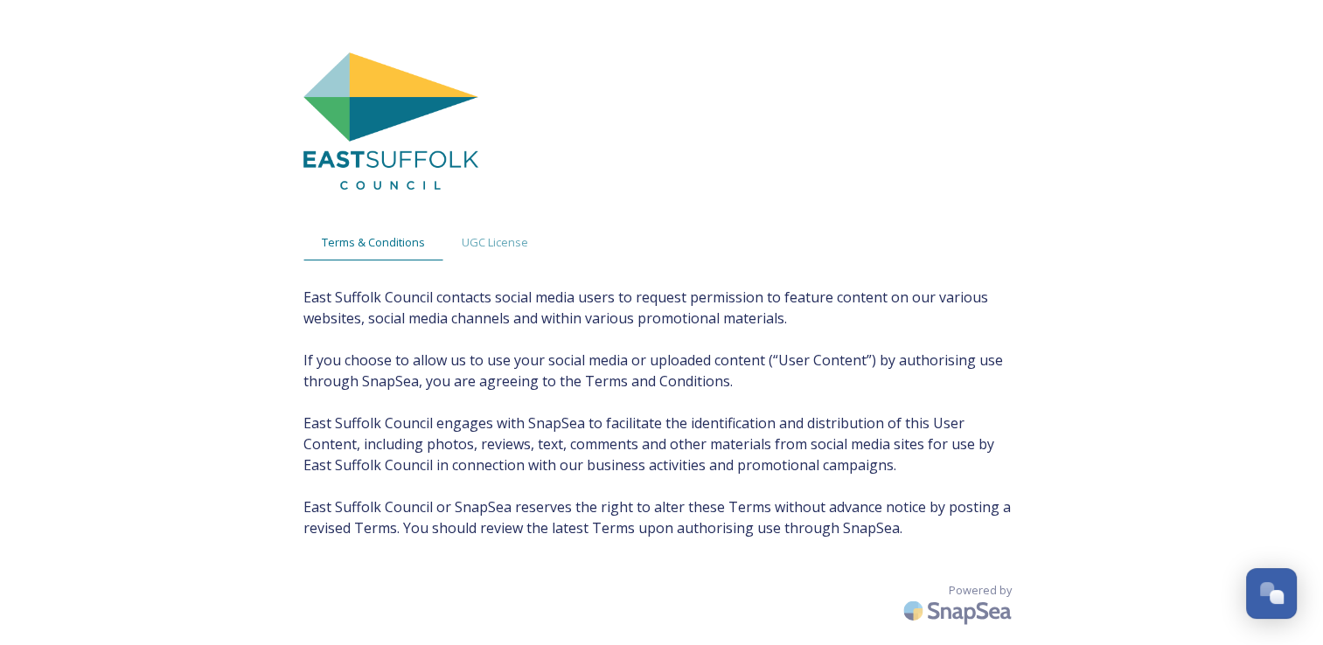
scroll to position [8165, 0]
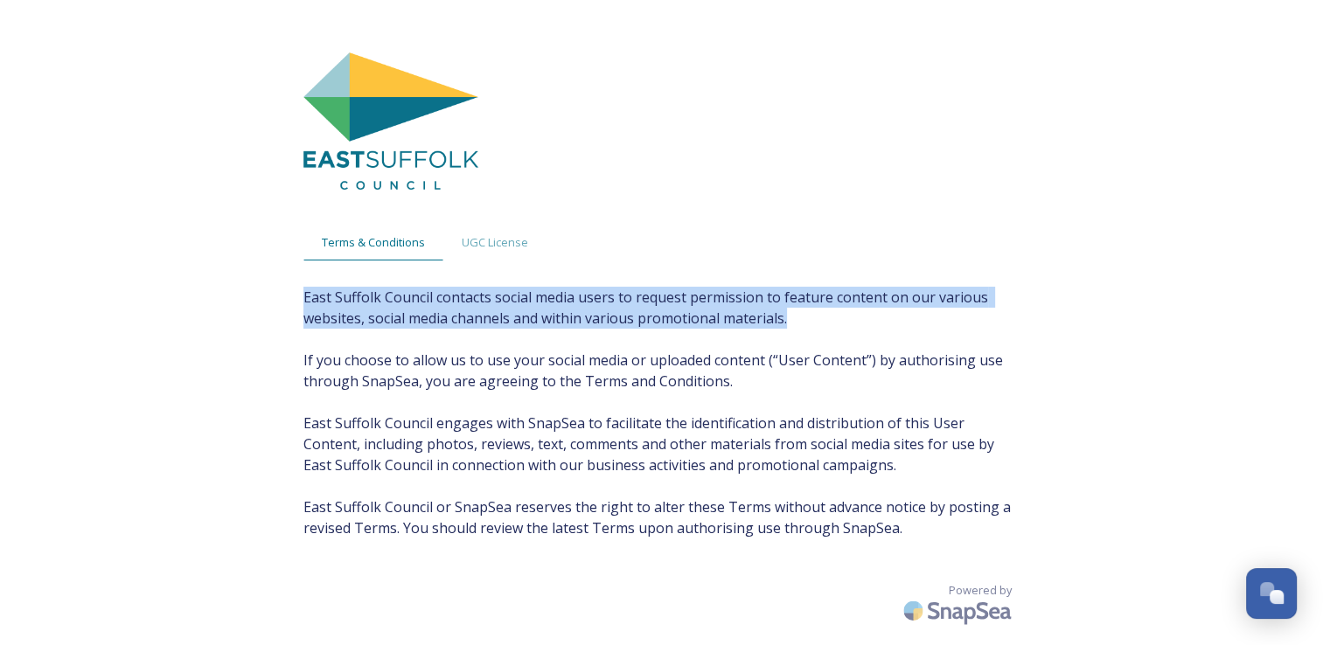
drag, startPoint x: 302, startPoint y: 303, endPoint x: 856, endPoint y: 322, distance: 554.8
click at [856, 322] on div "Terms & Conditions UGC License East Suffolk Council contacts social media users…" at bounding box center [662, 357] width 752 height 645
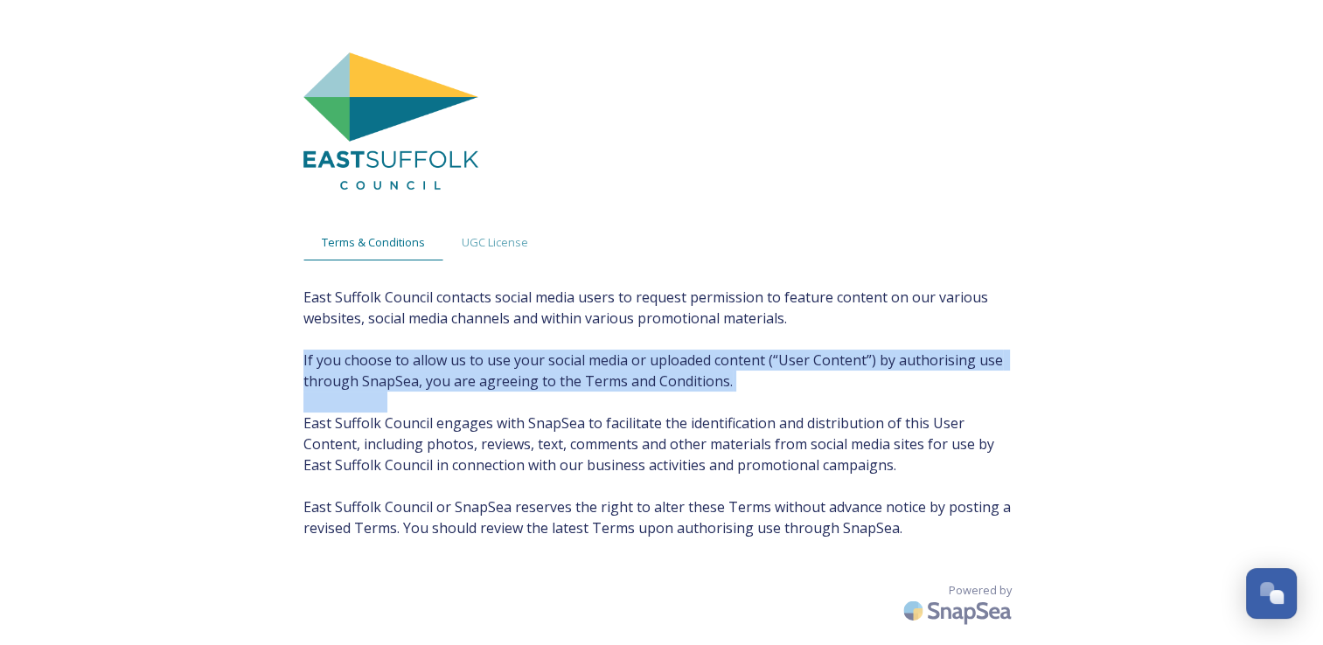
drag, startPoint x: 296, startPoint y: 359, endPoint x: 846, endPoint y: 397, distance: 551.4
click at [846, 397] on div "Terms & Conditions UGC License East Suffolk Council contacts social media users…" at bounding box center [662, 357] width 752 height 645
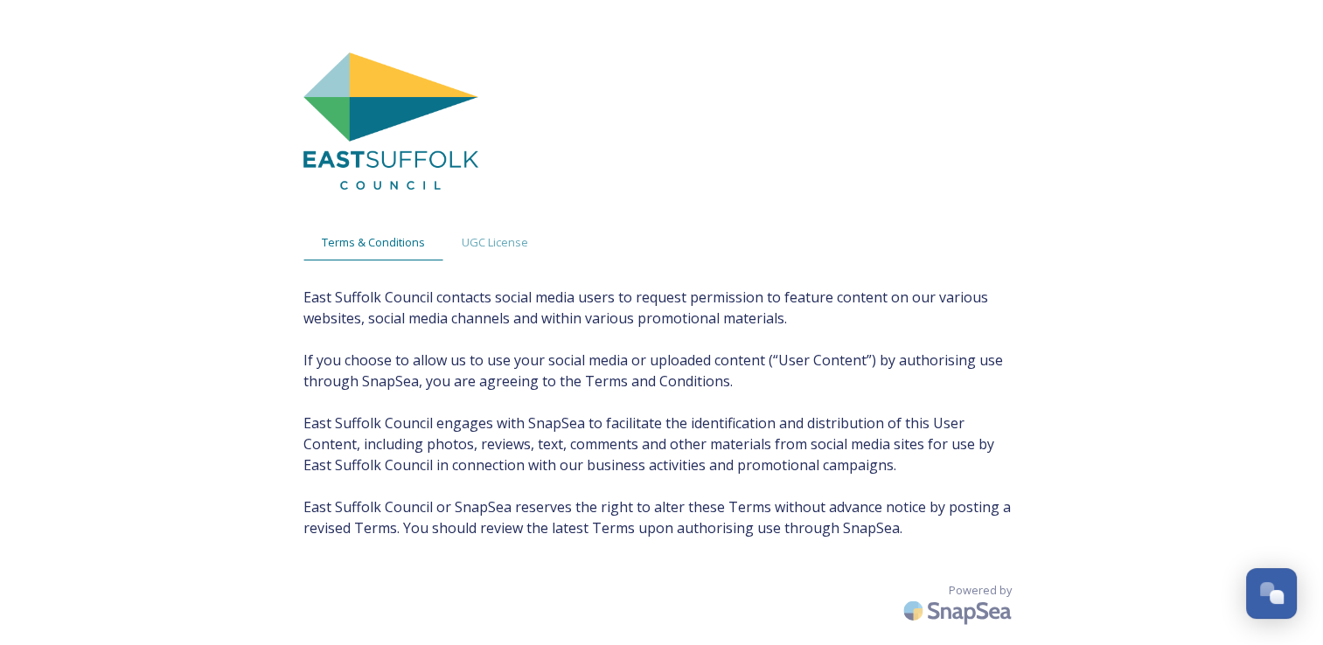
click at [1121, 413] on div "Terms & Conditions UGC License East Suffolk Council contacts social media users…" at bounding box center [661, 340] width 1323 height 680
click at [471, 234] on span "UGC License" at bounding box center [495, 242] width 66 height 17
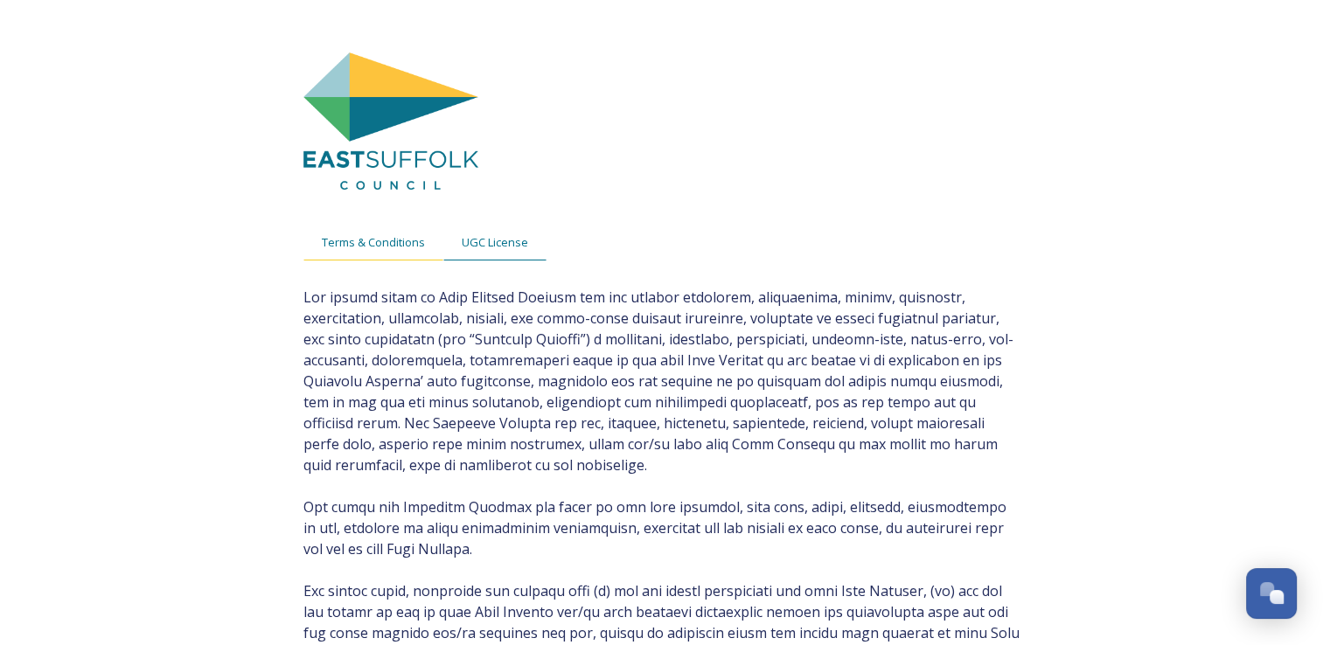
click at [345, 240] on span "Terms & Conditions" at bounding box center [373, 242] width 103 height 17
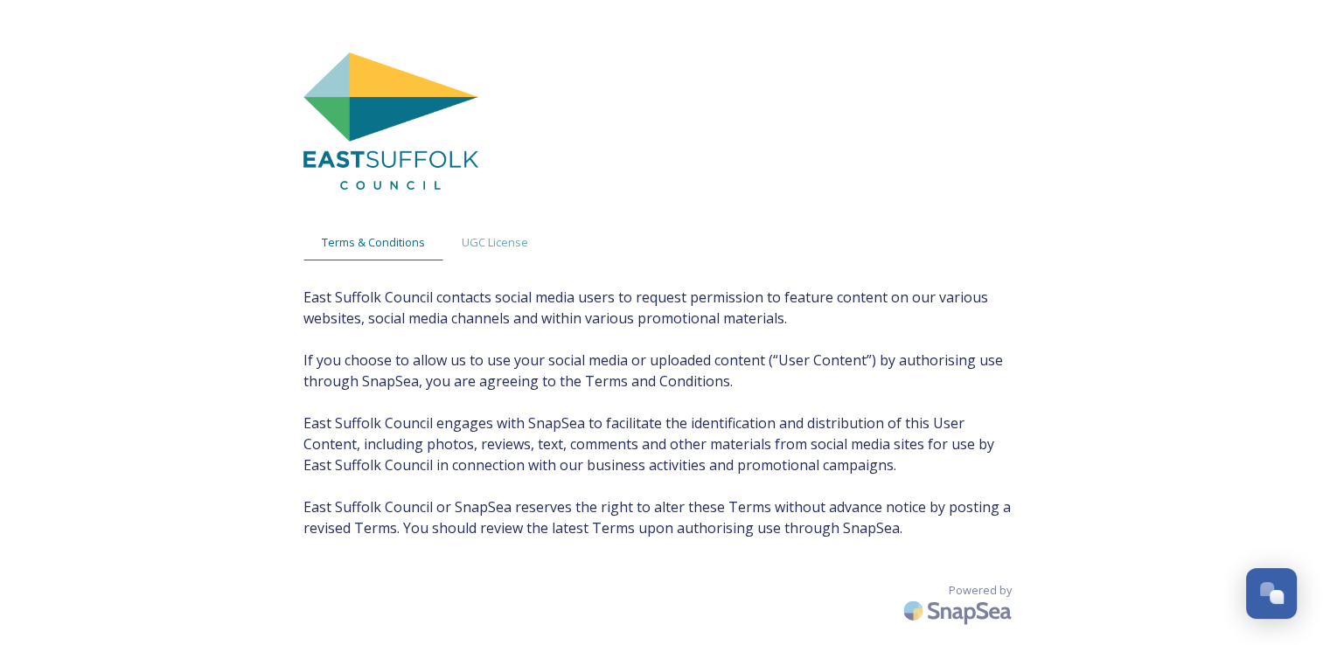
scroll to position [8231, 0]
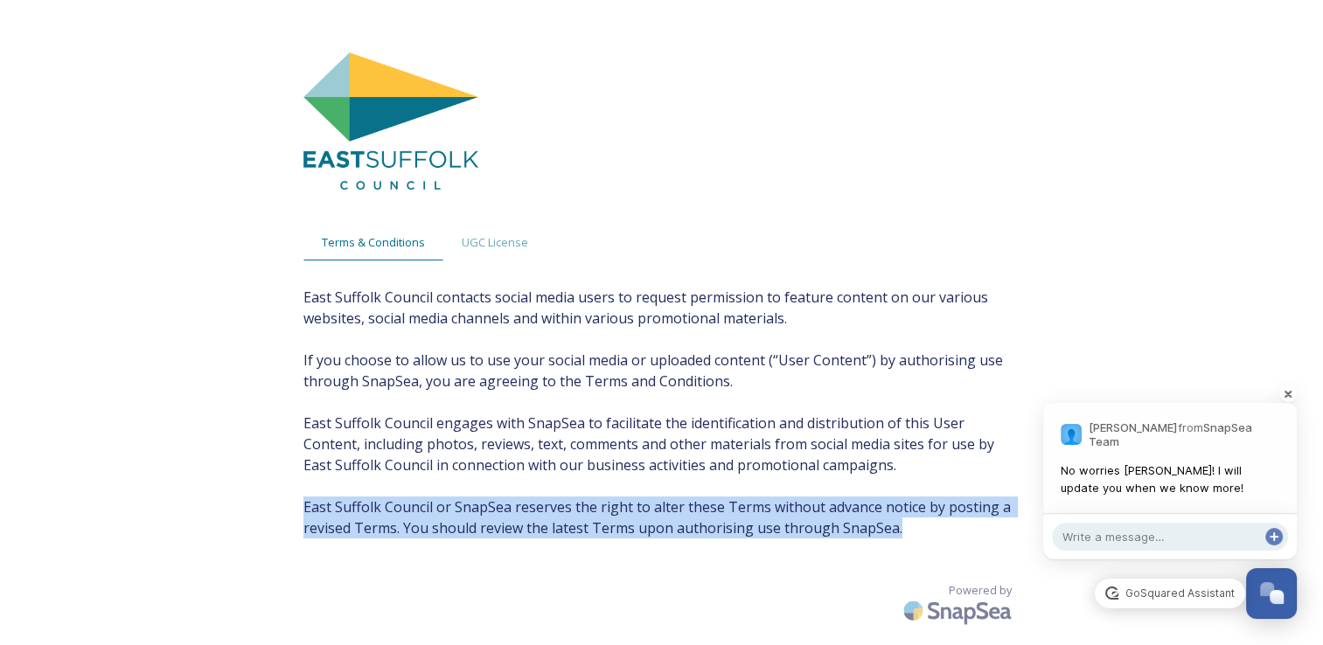
drag, startPoint x: 890, startPoint y: 532, endPoint x: 303, endPoint y: 505, distance: 587.5
click at [303, 505] on span "East Suffolk Council contacts social media users to request permission to featu…" at bounding box center [661, 413] width 717 height 252
copy span "East Suffolk Council or SnapSea reserves the right to alter these Terms without…"
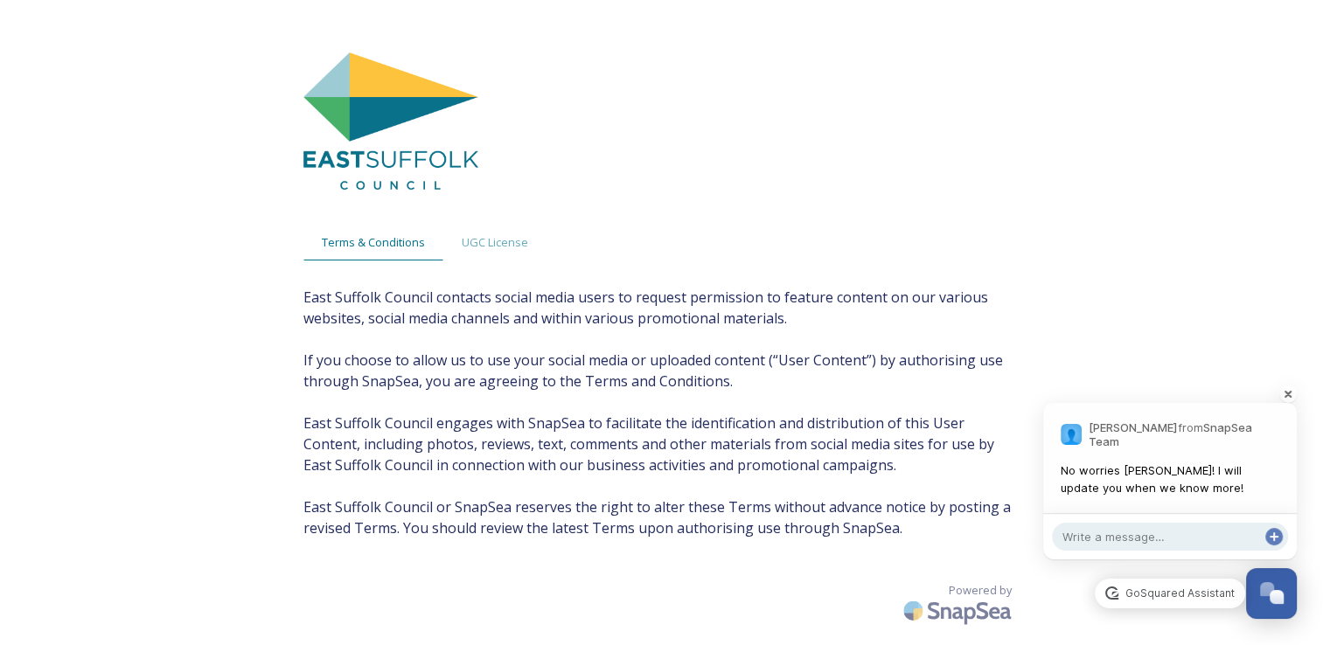
click at [987, 271] on div "Terms & Conditions UGC License East Suffolk Council contacts social media users…" at bounding box center [662, 357] width 752 height 645
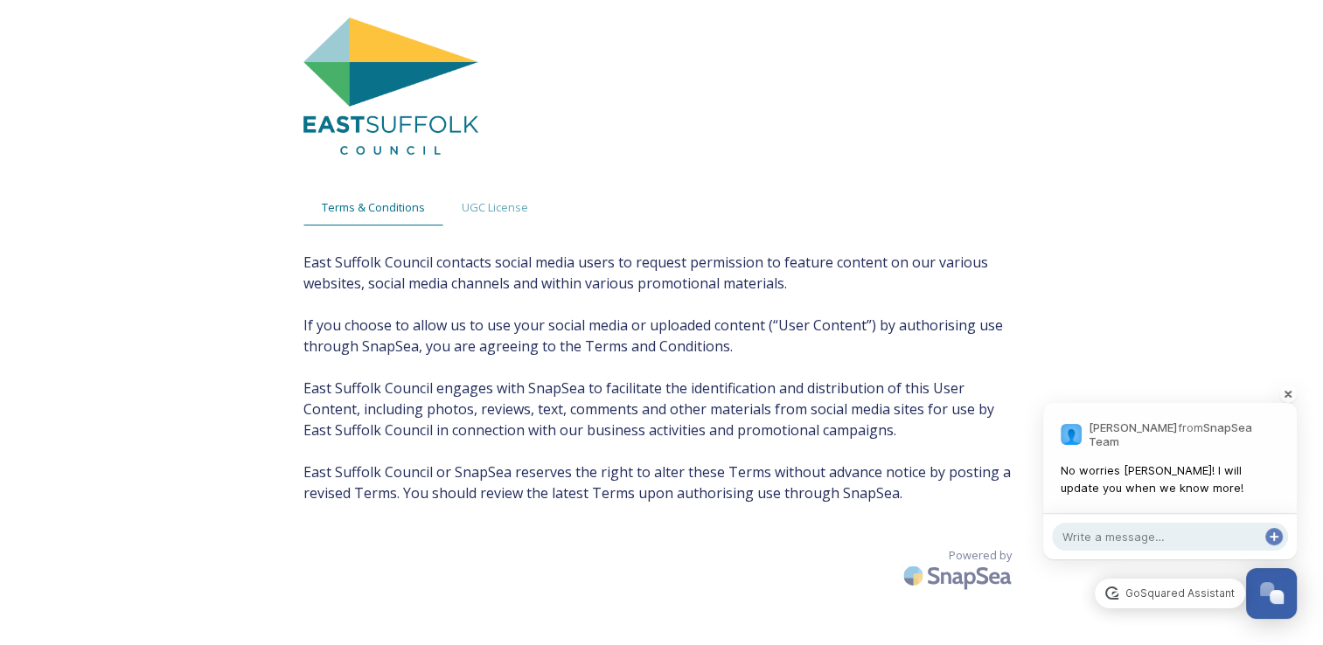
scroll to position [0, 0]
